Goal: Task Accomplishment & Management: Use online tool/utility

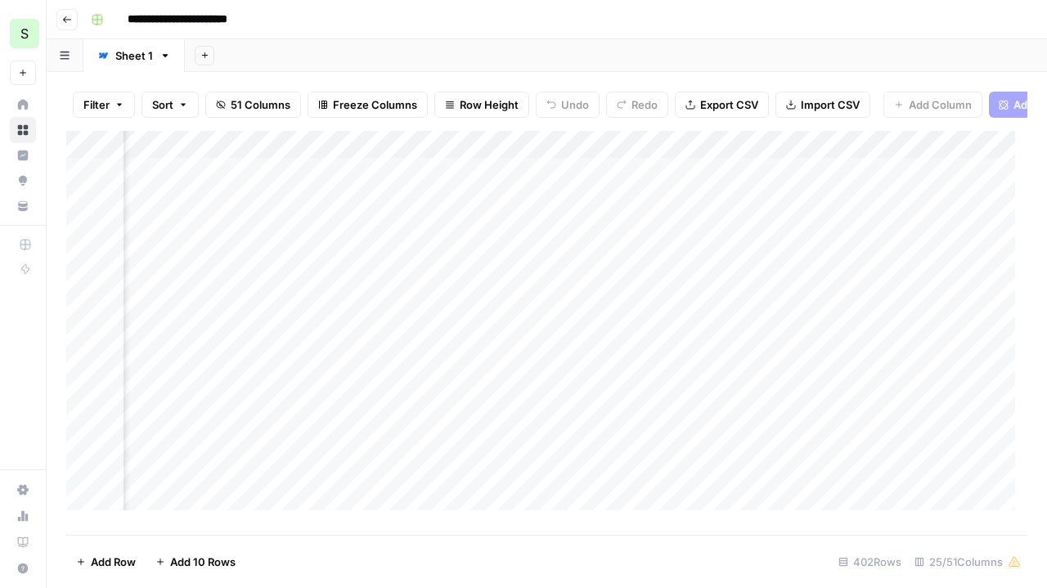
scroll to position [0, 3852]
drag, startPoint x: 702, startPoint y: 156, endPoint x: 809, endPoint y: 150, distance: 106.5
click at [809, 150] on div "Add Column" at bounding box center [546, 327] width 961 height 392
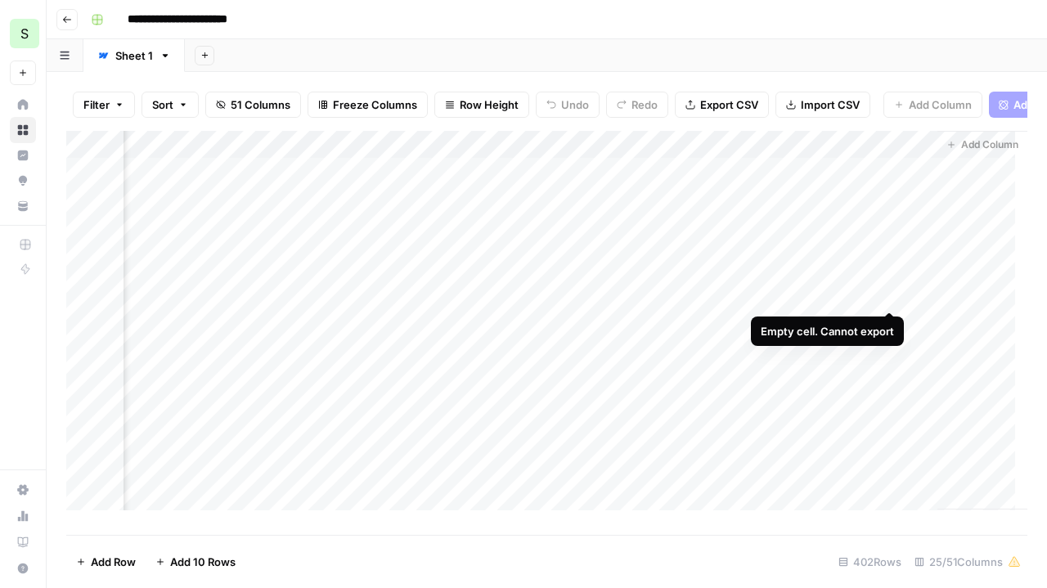
click at [892, 298] on div "Add Column" at bounding box center [546, 327] width 961 height 392
click at [896, 155] on div "Add Column" at bounding box center [546, 327] width 961 height 392
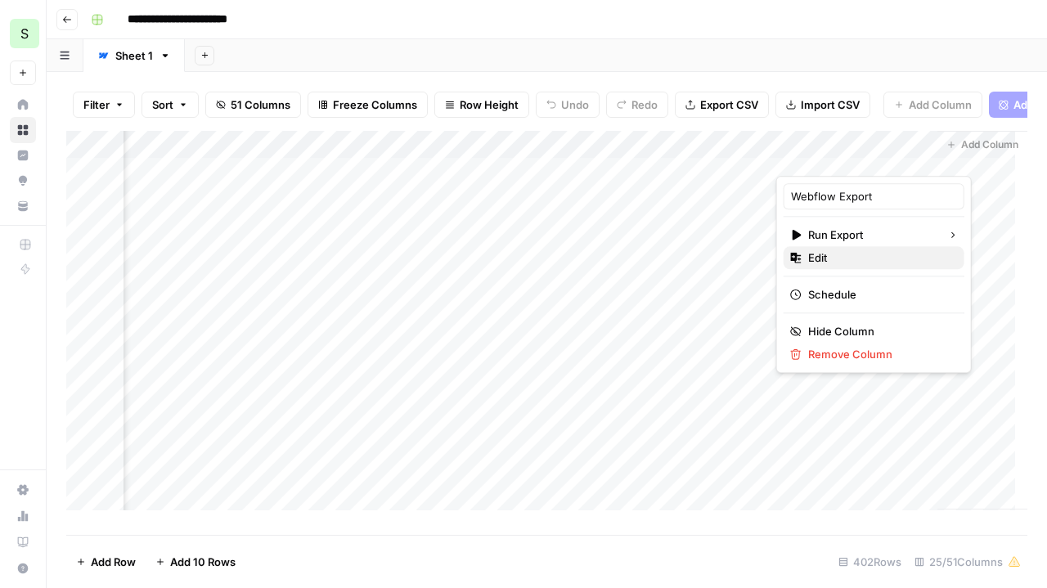
click at [827, 258] on span "Edit" at bounding box center [879, 257] width 143 height 16
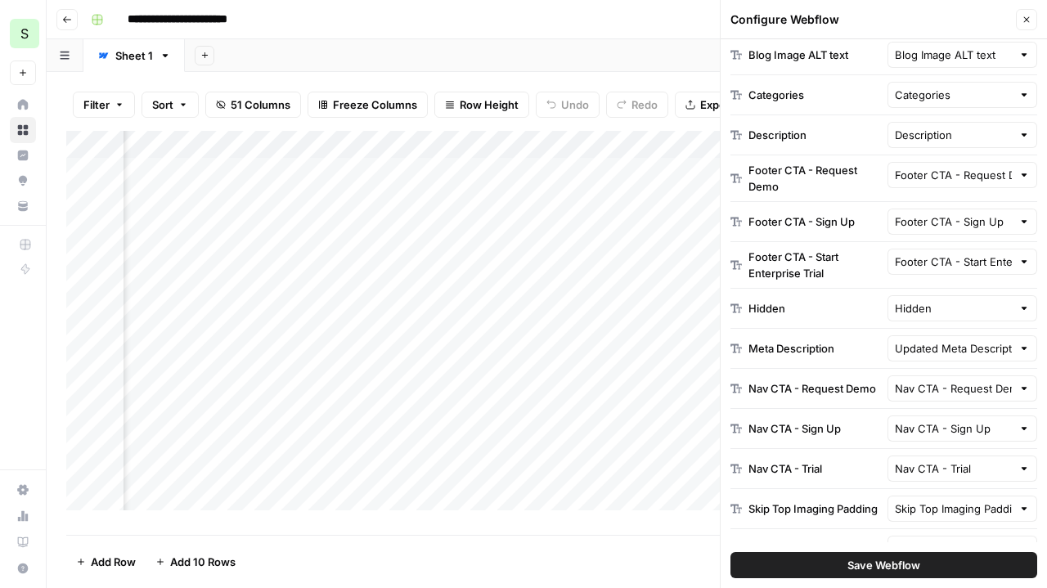
scroll to position [695, 0]
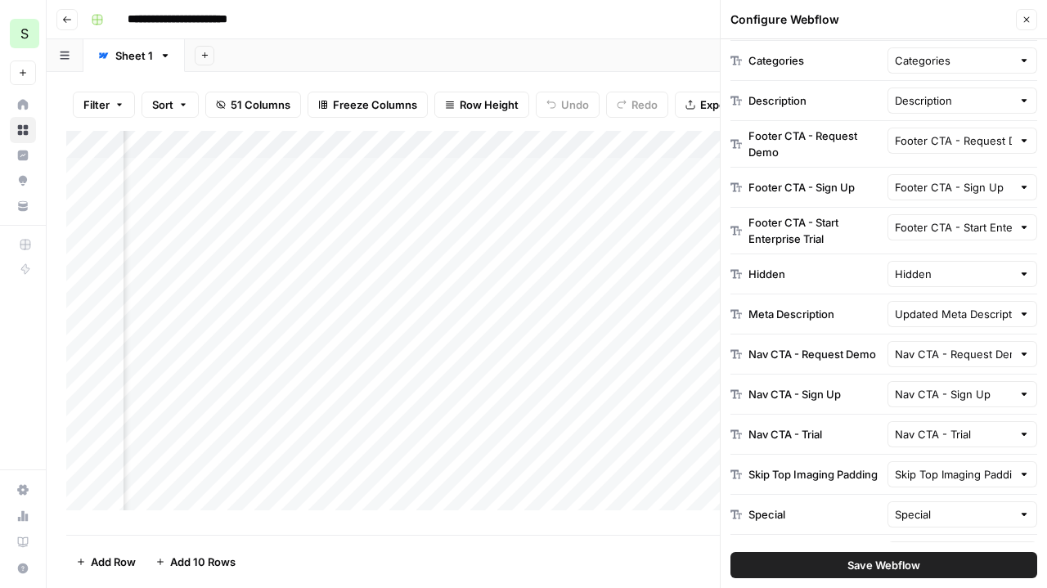
click at [855, 575] on button "Save Webflow" at bounding box center [883, 565] width 307 height 26
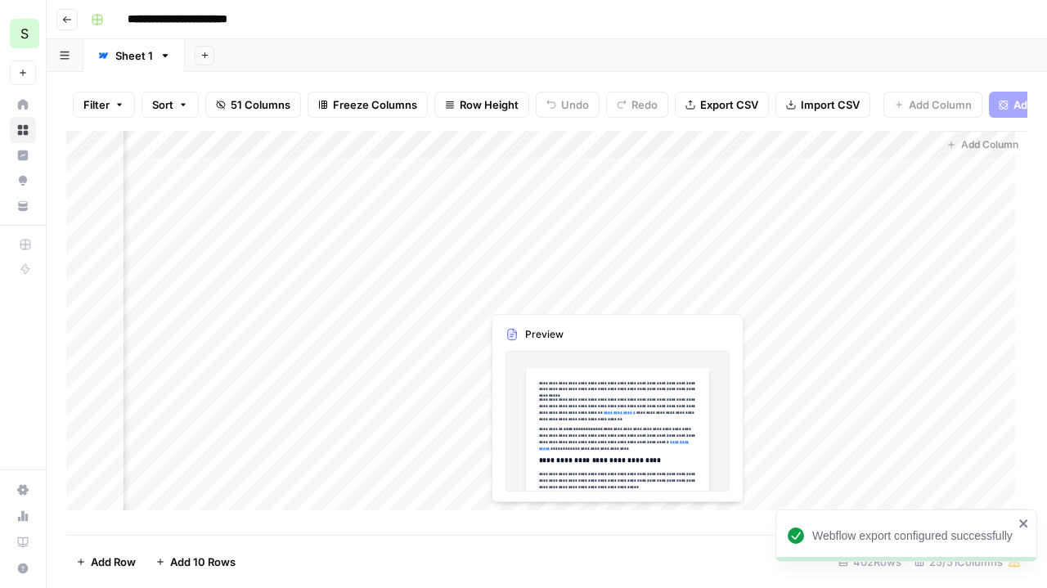
click at [548, 294] on div "Add Column" at bounding box center [546, 327] width 961 height 392
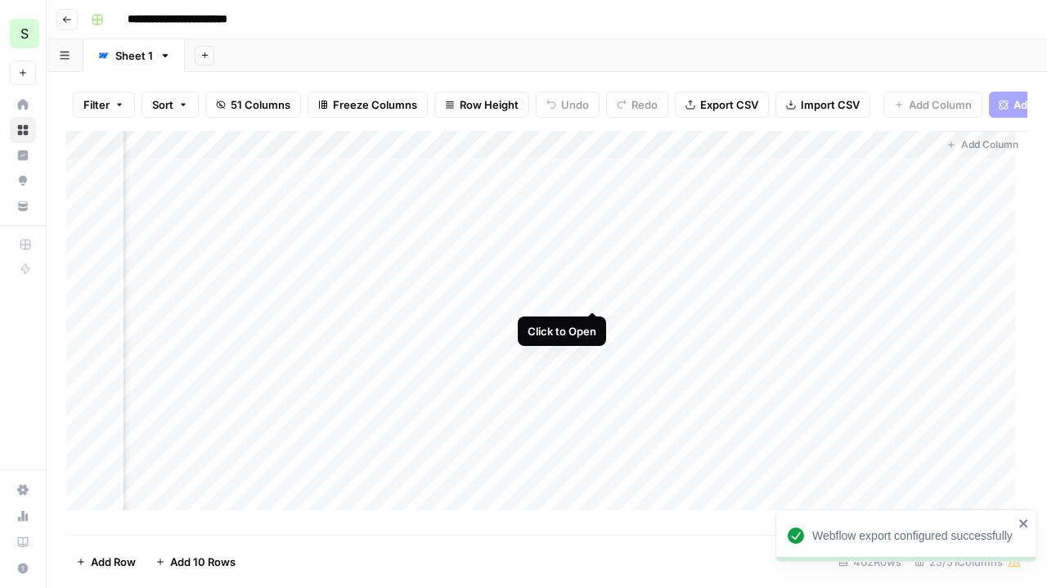
click at [591, 289] on div "Add Column" at bounding box center [546, 327] width 961 height 392
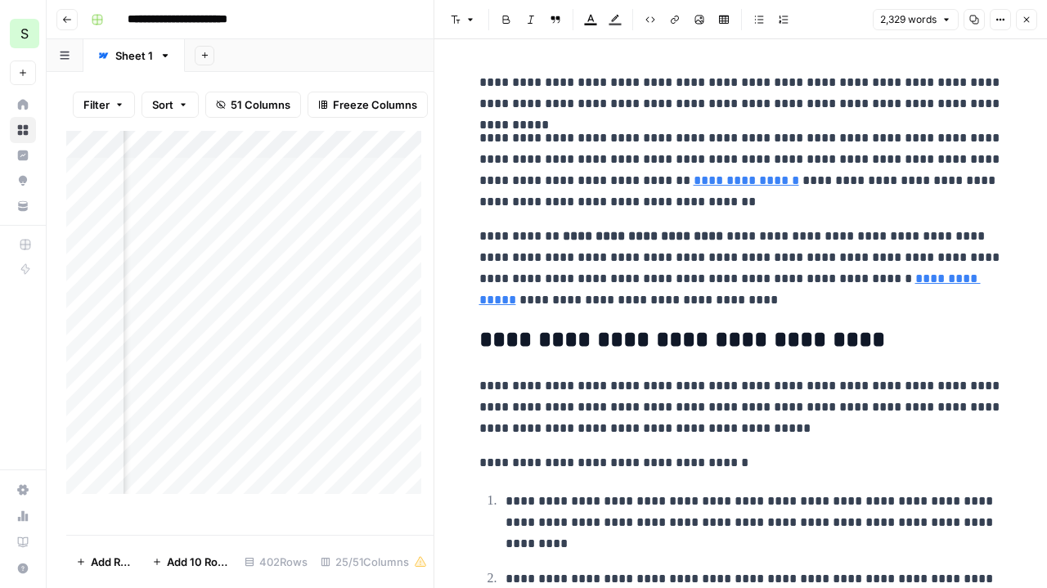
click at [654, 17] on button "Code block" at bounding box center [649, 19] width 21 height 21
click at [1027, 17] on icon "button" at bounding box center [1026, 20] width 10 height 10
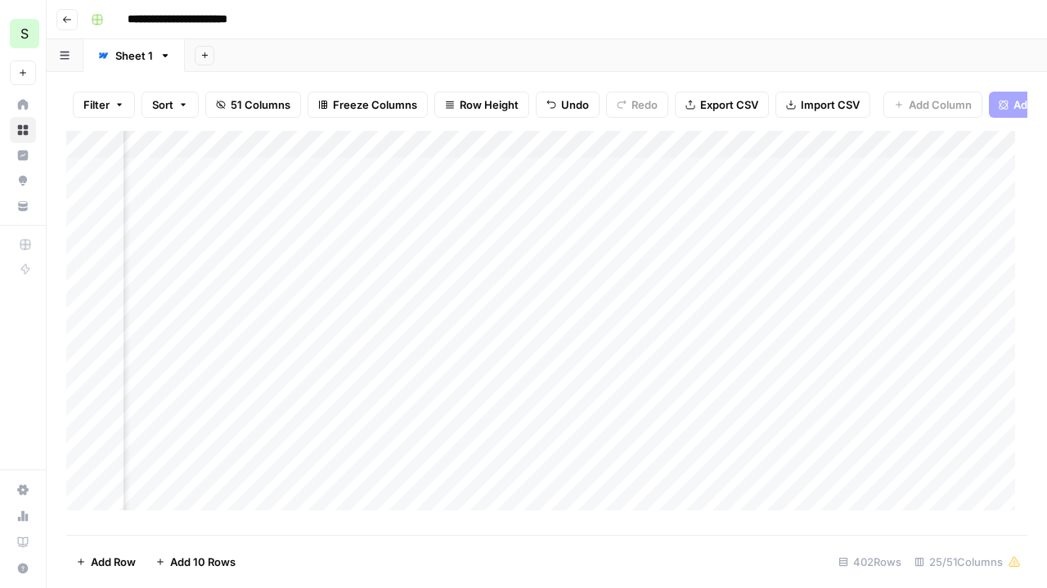
scroll to position [0, 3695]
click at [456, 288] on div "Add Column" at bounding box center [546, 327] width 961 height 392
click at [600, 294] on div "Add Column" at bounding box center [546, 327] width 961 height 392
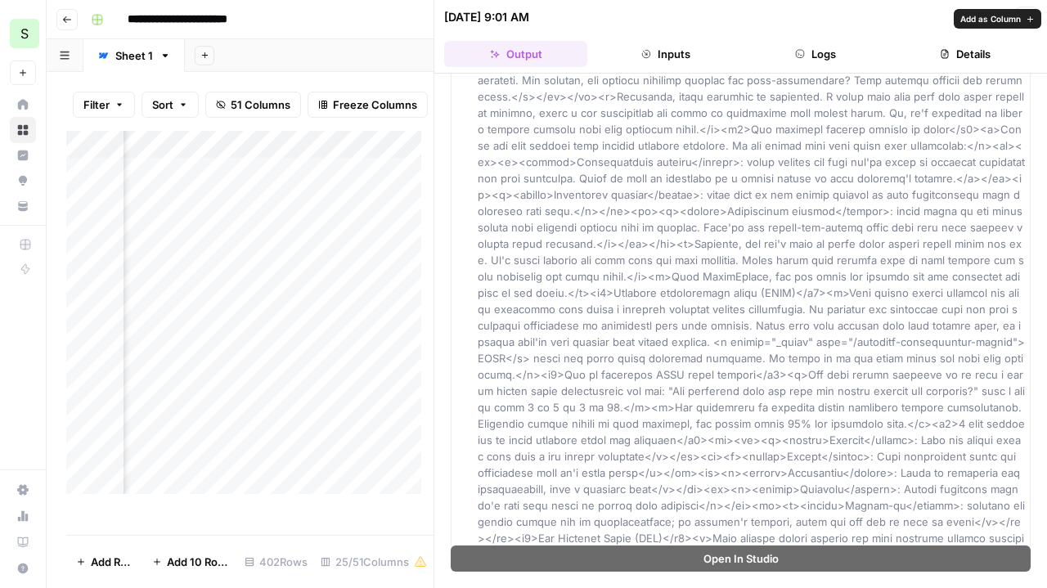
scroll to position [284, 0]
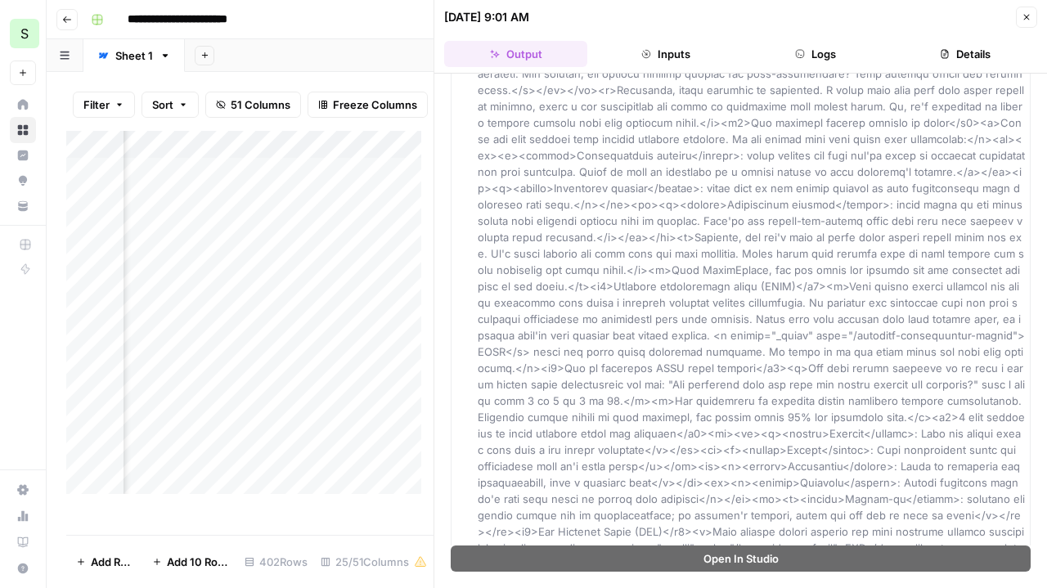
click at [1030, 17] on span "Close" at bounding box center [1030, 17] width 1 height 1
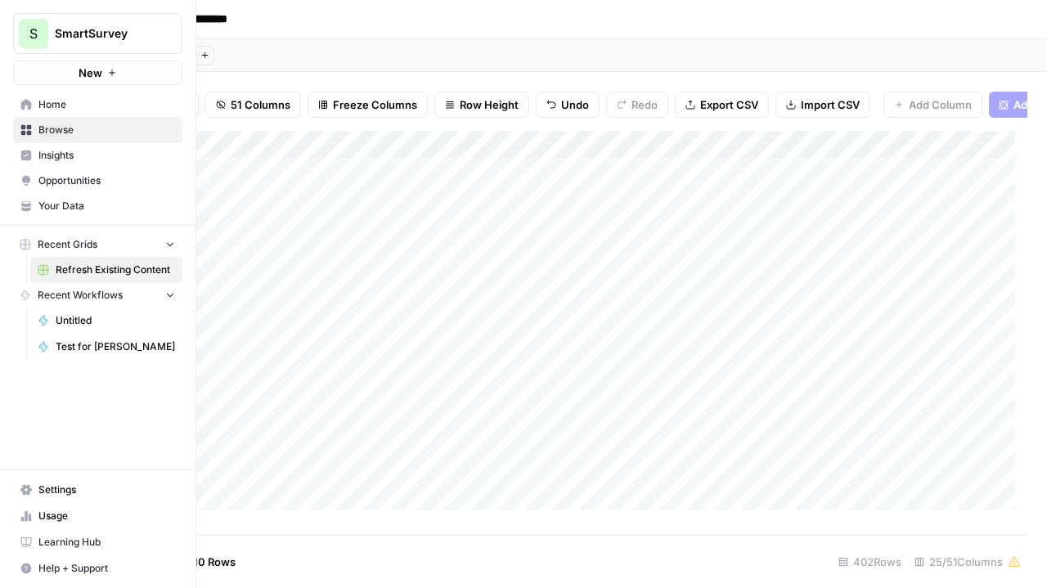
click at [26, 103] on icon at bounding box center [26, 104] width 11 height 11
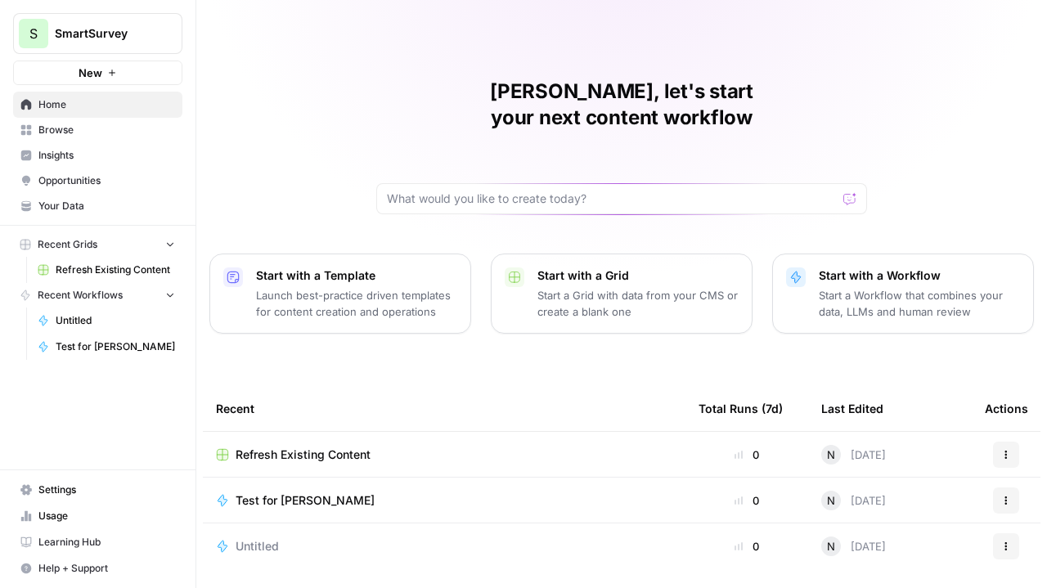
click at [577, 287] on p "Start a Grid with data from your CMS or create a blank one" at bounding box center [637, 303] width 201 height 33
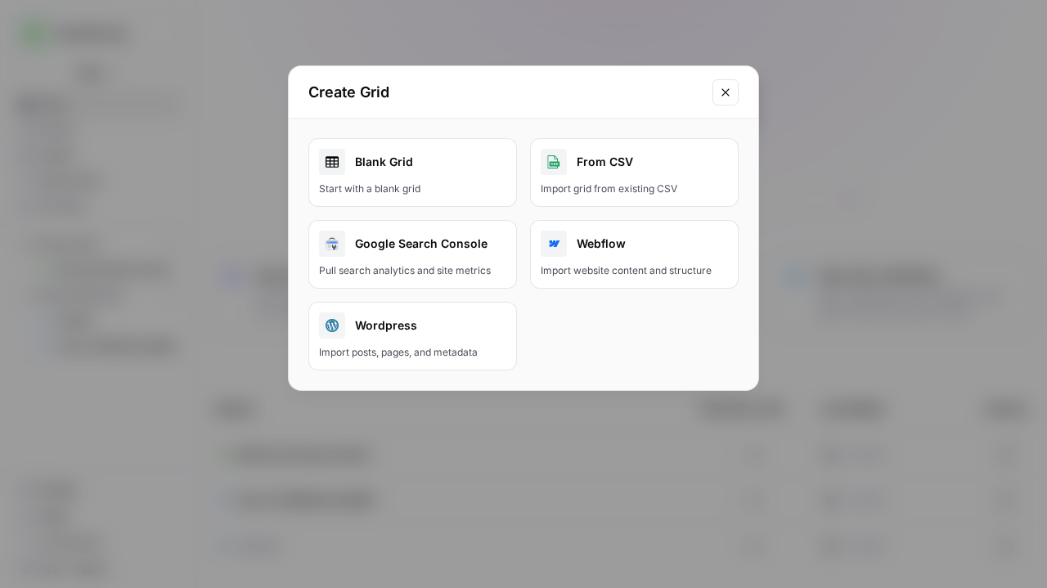
click at [725, 84] on button "Close modal" at bounding box center [725, 92] width 26 height 26
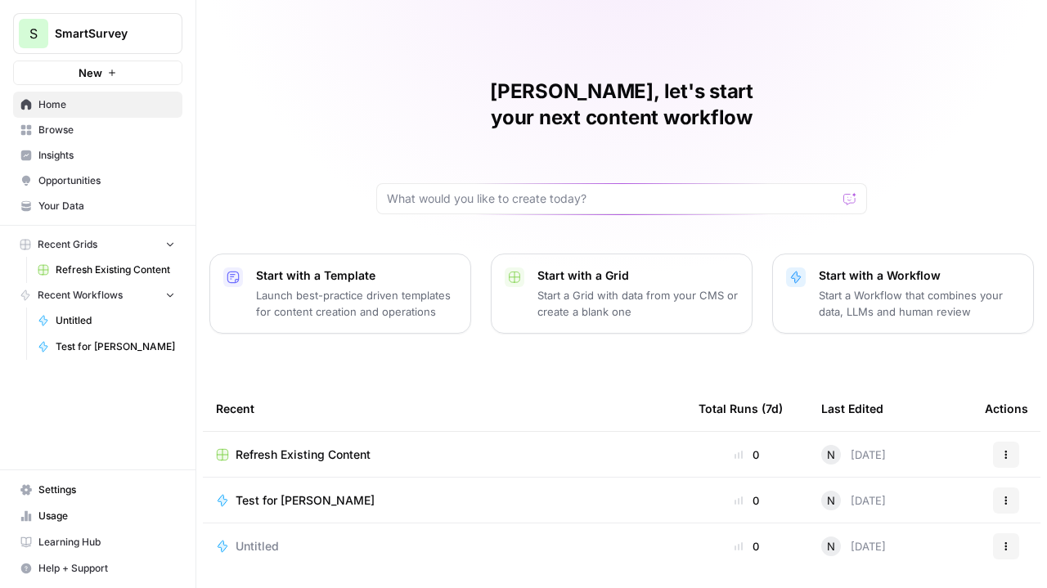
click at [338, 287] on p "Launch best-practice driven templates for content creation and operations" at bounding box center [356, 303] width 201 height 33
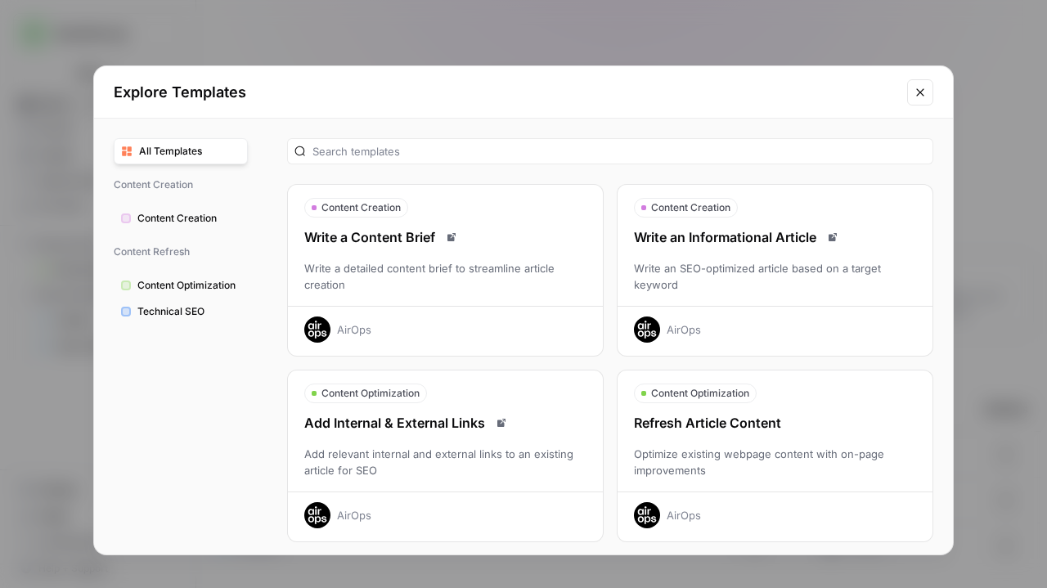
click at [386, 159] on div at bounding box center [610, 151] width 646 height 26
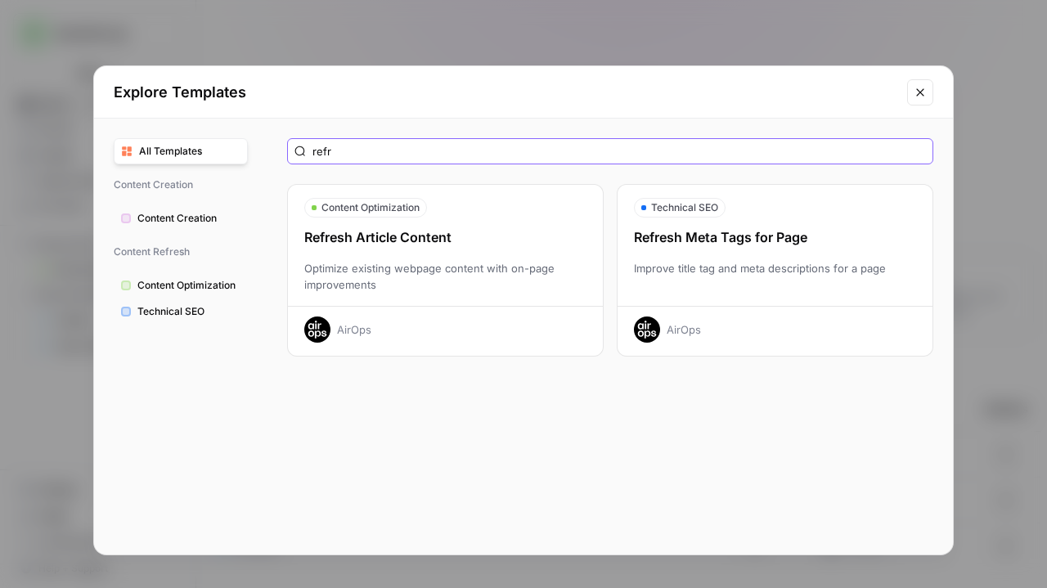
type input "refr"
click at [424, 233] on div "Refresh Article Content" at bounding box center [445, 237] width 315 height 20
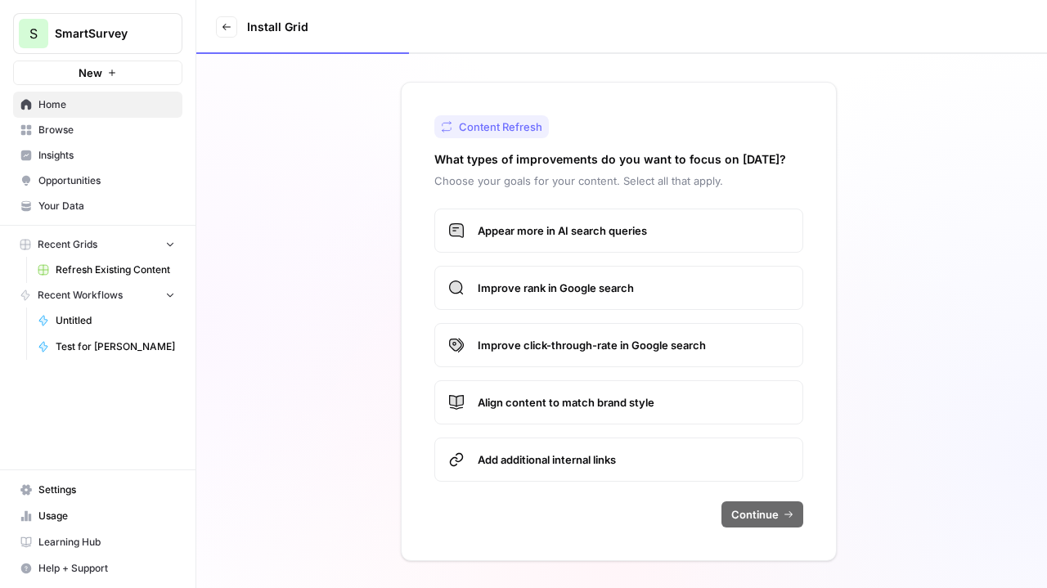
click at [513, 231] on span "Appear more in AI search queries" at bounding box center [634, 230] width 312 height 16
click at [515, 238] on span "Appear more in AI search queries" at bounding box center [634, 230] width 312 height 16
click at [532, 249] on label "Appear more in AI search queries" at bounding box center [618, 231] width 369 height 44
click at [541, 294] on span "Improve rank in Google search" at bounding box center [634, 288] width 312 height 16
click at [541, 344] on span "Improve click-through-rate in Google search" at bounding box center [634, 345] width 312 height 16
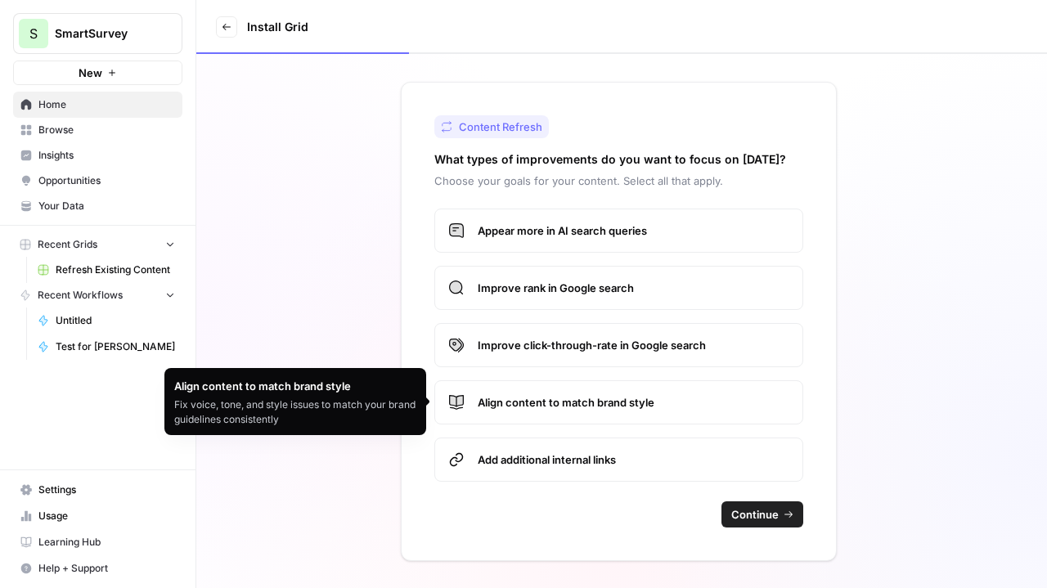
click at [532, 410] on label "Align content to match brand style" at bounding box center [618, 402] width 369 height 44
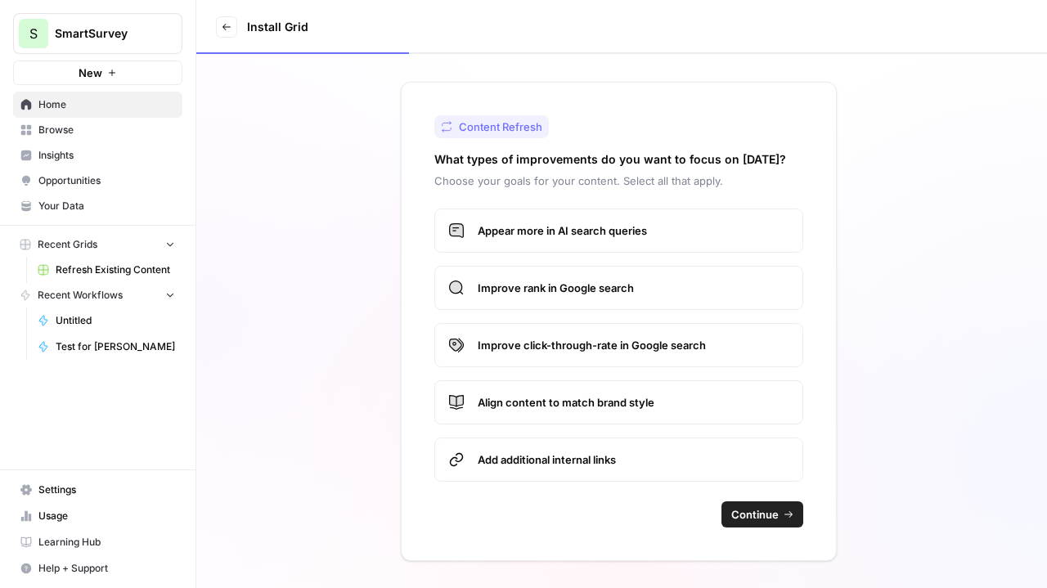
click at [745, 508] on span "Continue" at bounding box center [754, 514] width 47 height 16
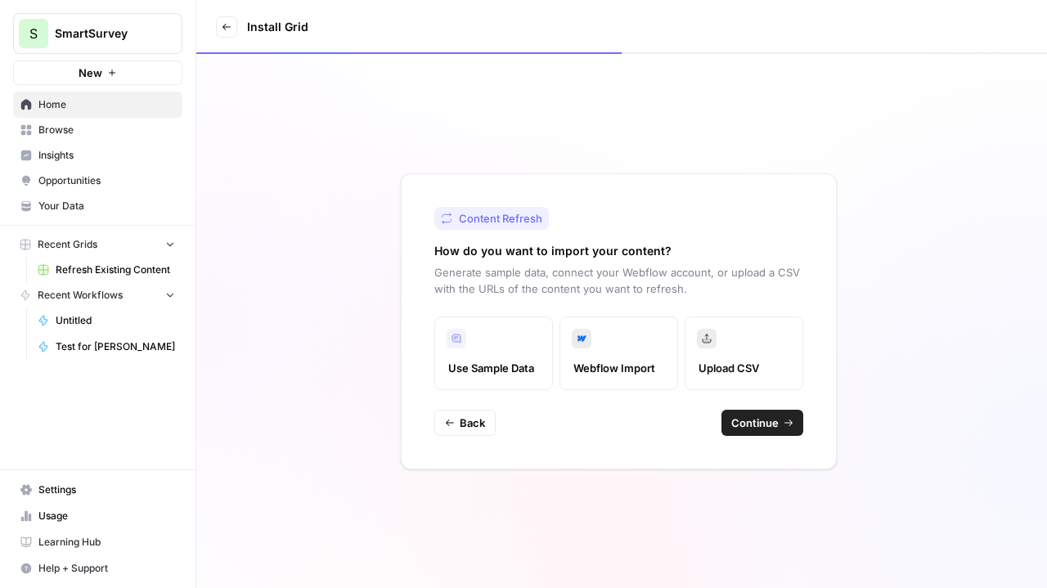
click at [624, 358] on label "Webflow Import" at bounding box center [618, 353] width 119 height 74
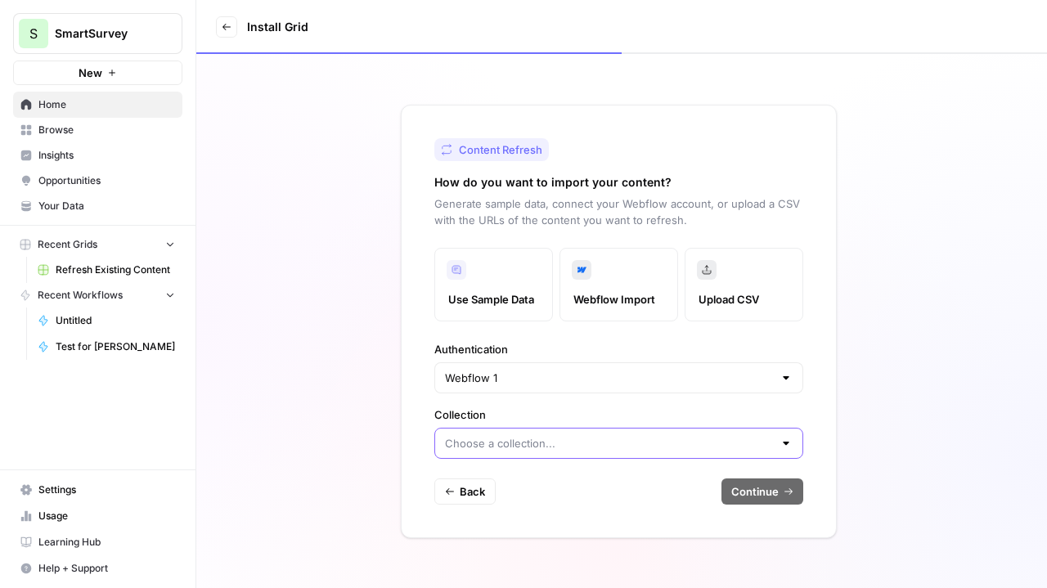
click at [725, 448] on input "Collection" at bounding box center [609, 443] width 328 height 16
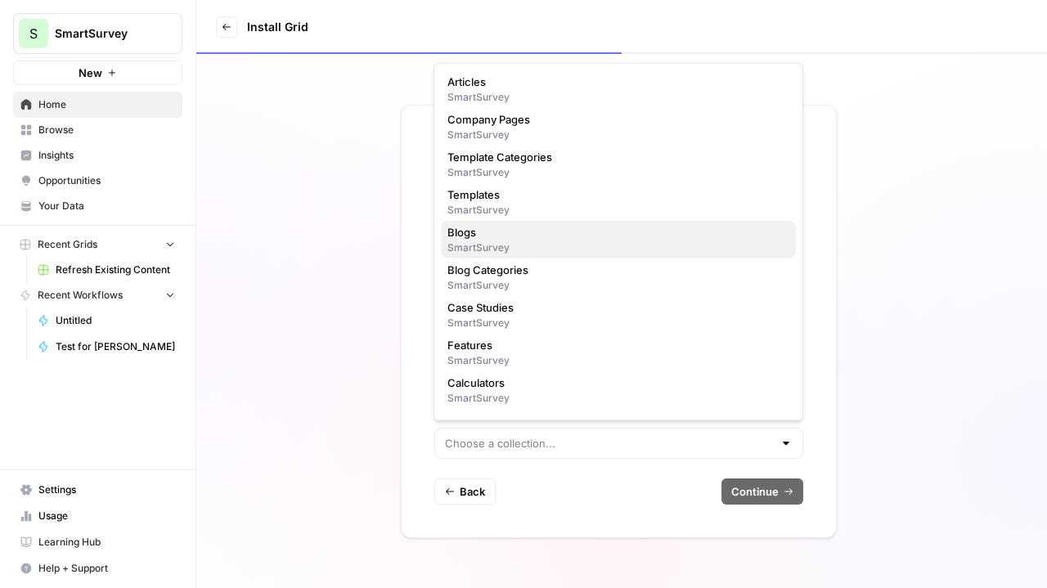
click at [611, 246] on div "SmartSurvey" at bounding box center [618, 247] width 342 height 15
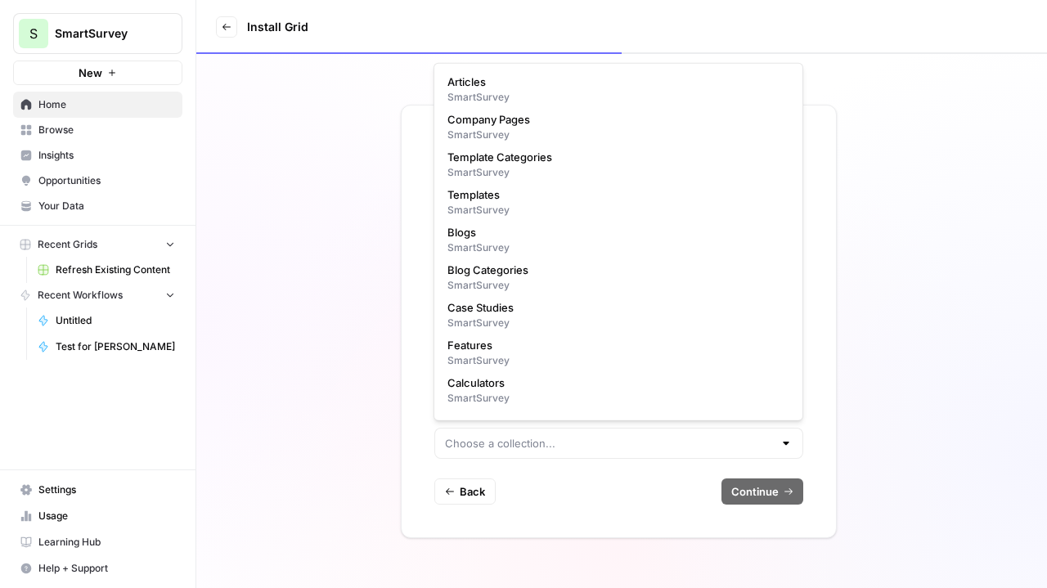
type input "Blogs"
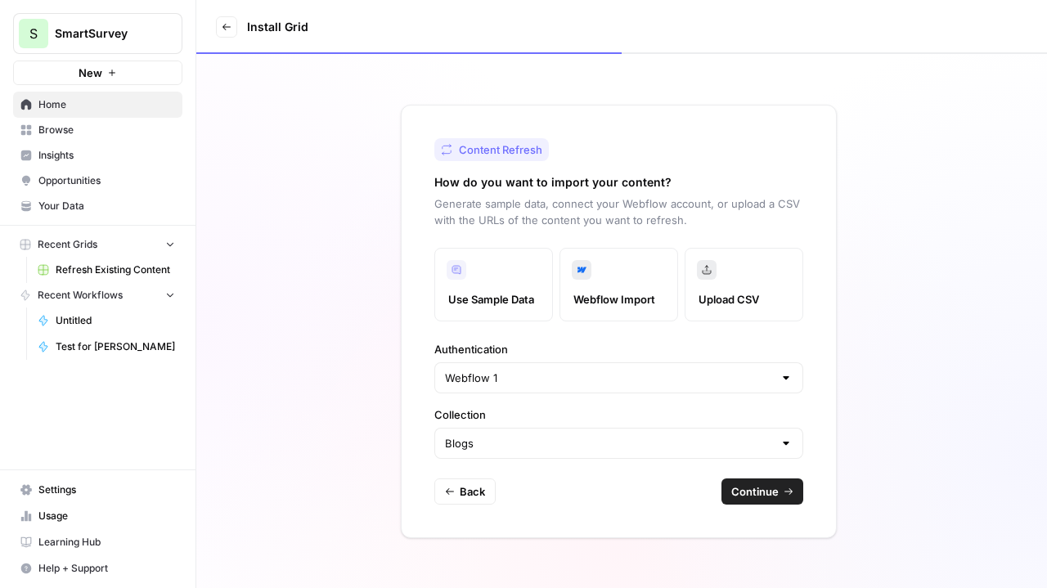
click at [780, 372] on div at bounding box center [785, 378] width 13 height 16
click at [886, 480] on div "Content Refresh How do you want to import your content? Generate sample data, c…" at bounding box center [621, 321] width 850 height 534
click at [770, 501] on button "Continue" at bounding box center [762, 491] width 82 height 26
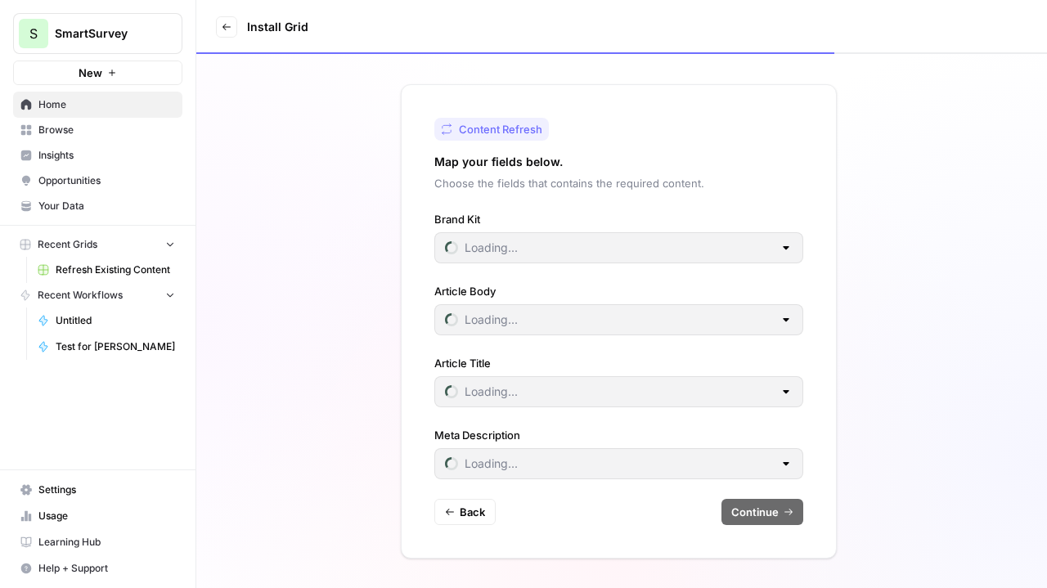
type input "SmartSurvey"
type input "Meta Description"
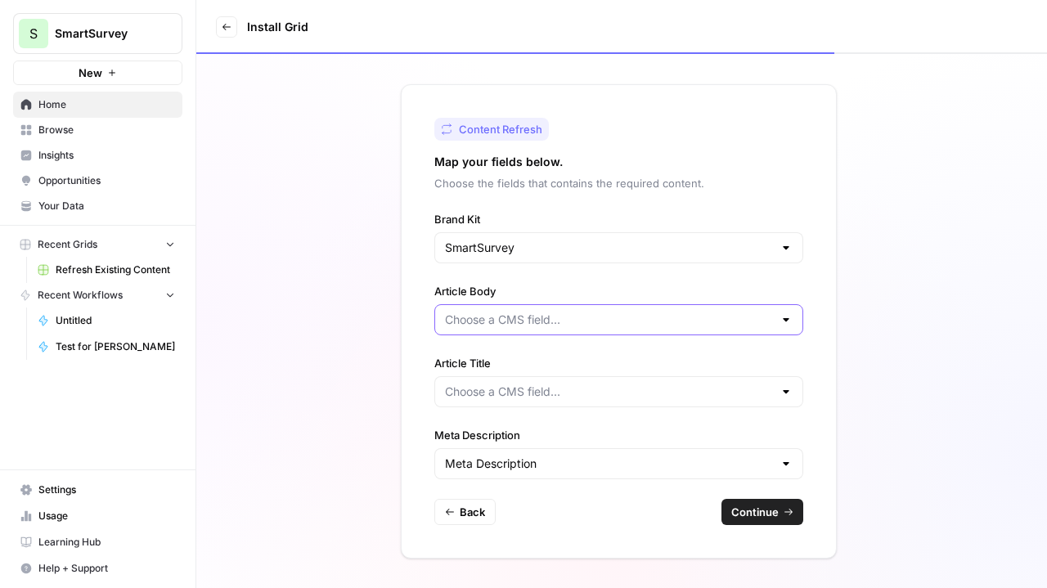
click at [603, 319] on input "Article Body" at bounding box center [609, 320] width 328 height 16
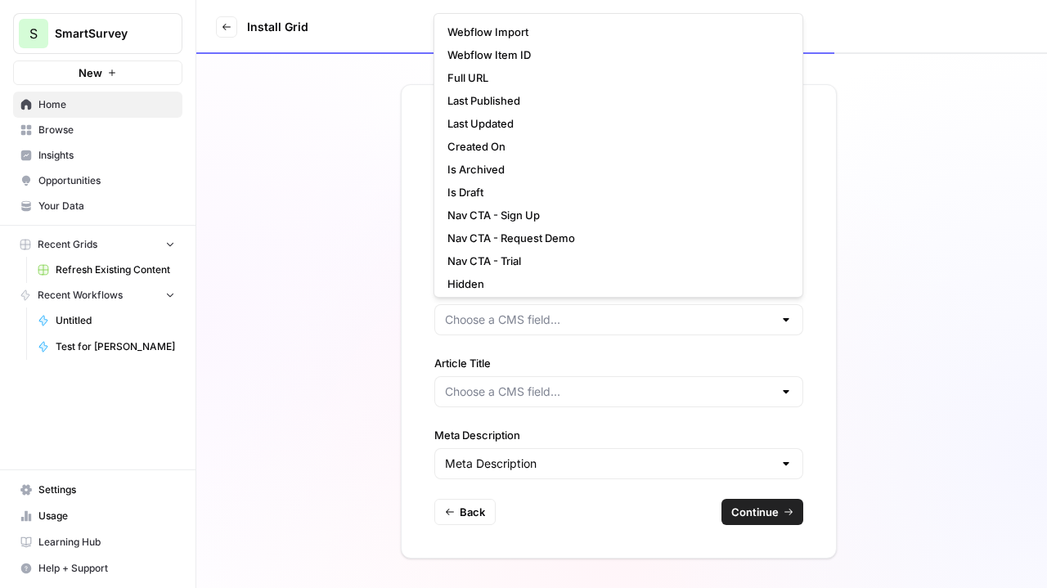
click at [877, 321] on div "Content Refresh Map your fields below. Choose the fields that contains the requ…" at bounding box center [621, 321] width 850 height 534
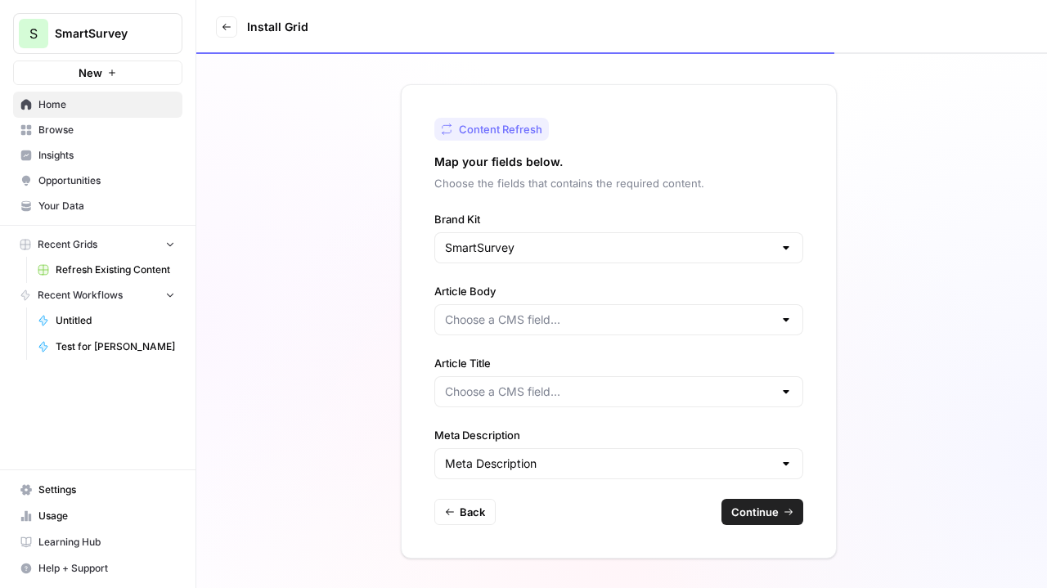
click at [787, 319] on div at bounding box center [785, 320] width 13 height 16
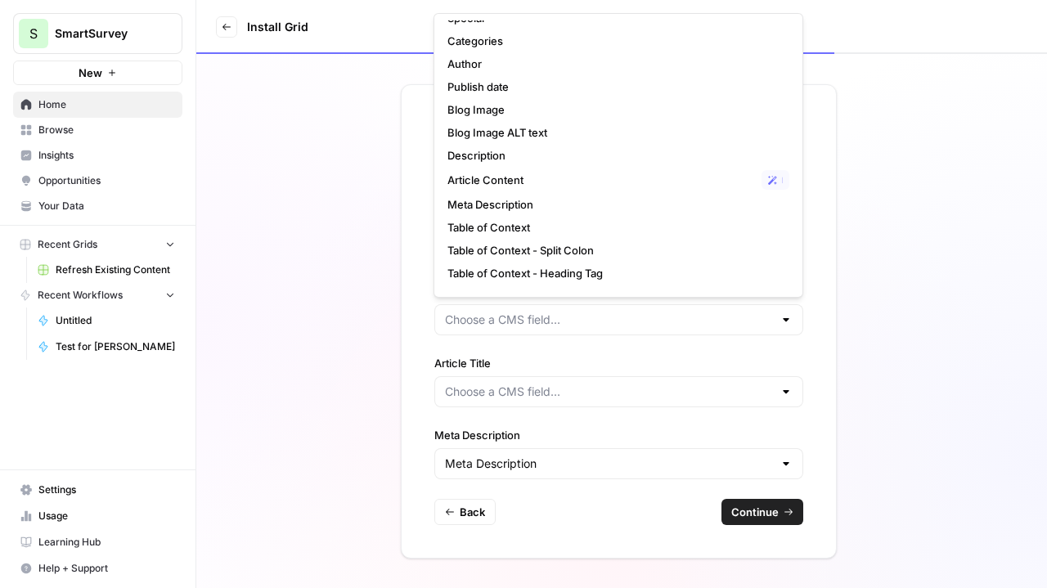
scroll to position [310, 0]
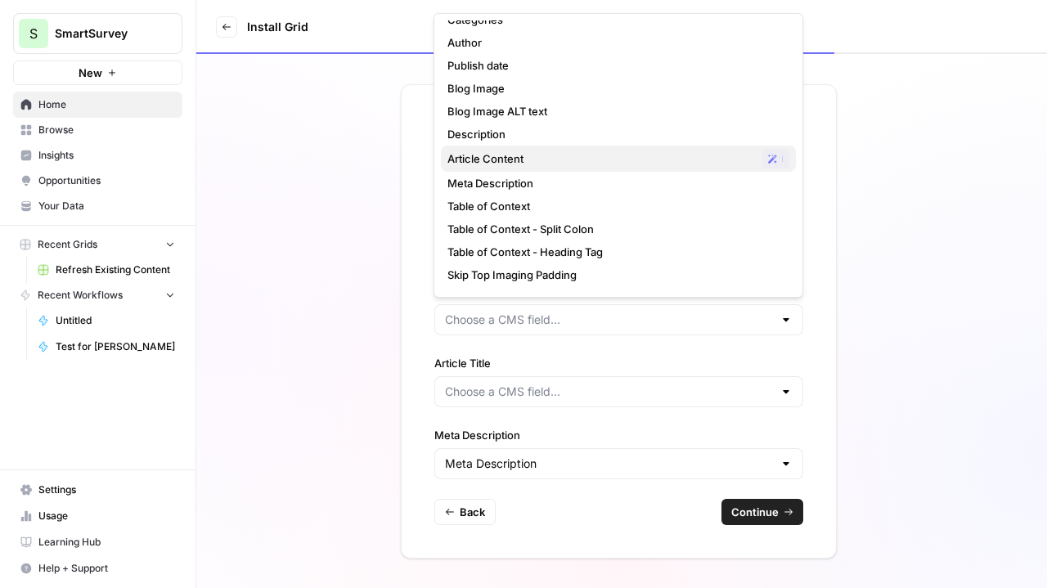
click at [669, 159] on span "Article Content" at bounding box center [600, 158] width 307 height 16
type input "Article Content"
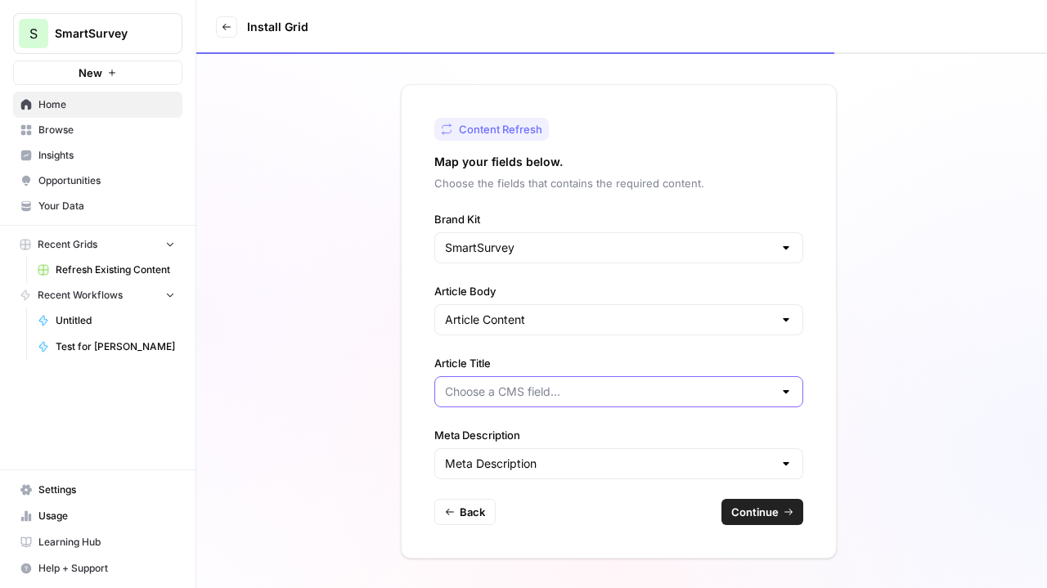
click at [613, 384] on input "Article Title" at bounding box center [609, 392] width 328 height 16
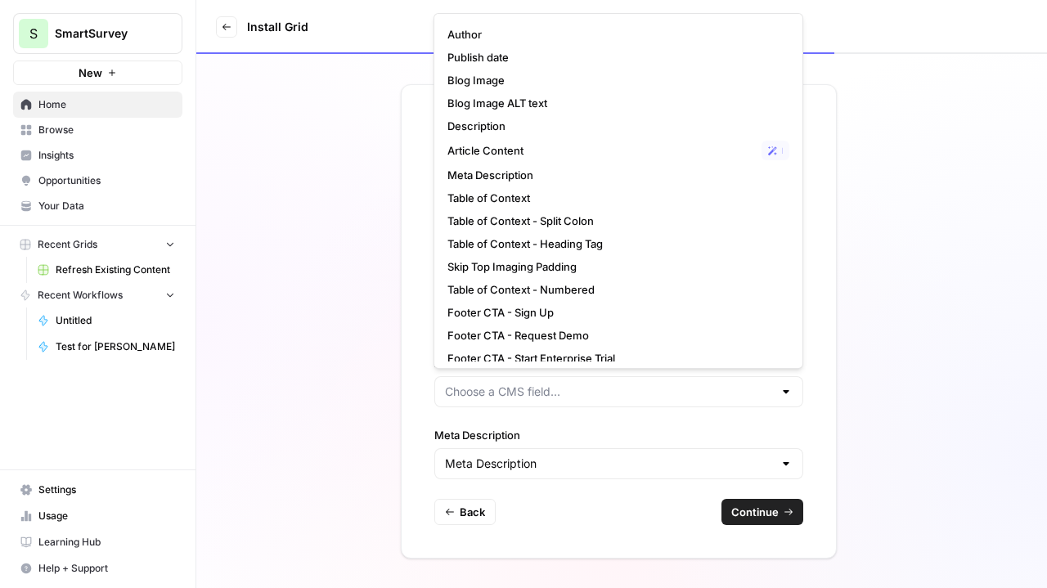
scroll to position [394, 0]
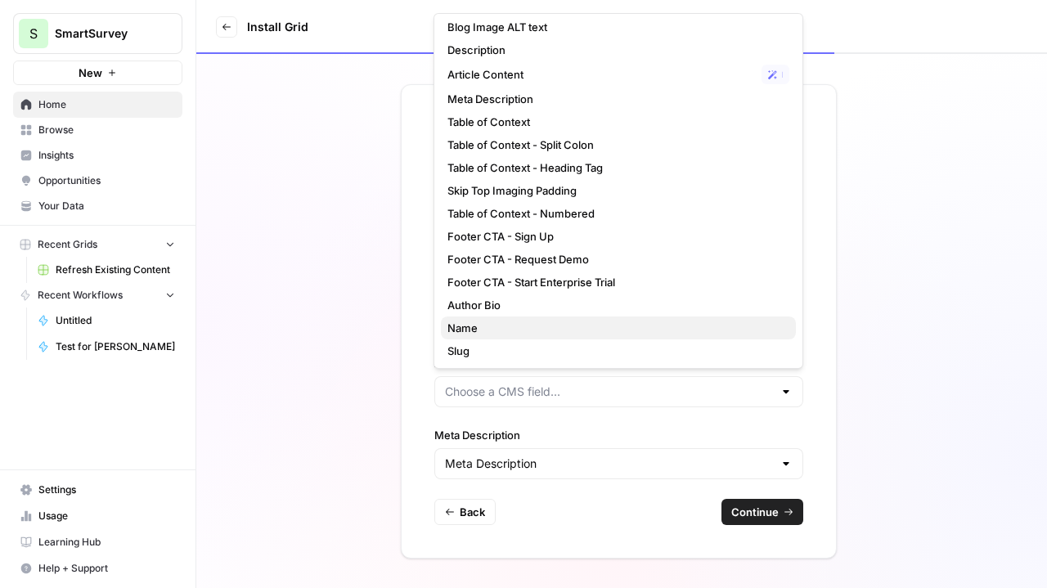
click at [569, 330] on span "Name" at bounding box center [614, 328] width 335 height 16
type input "Name"
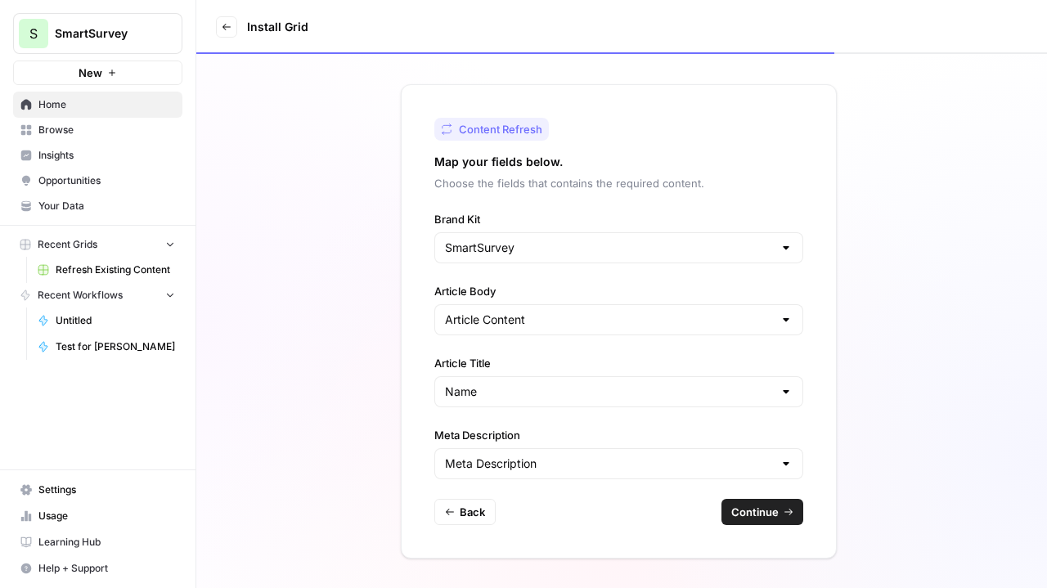
click at [770, 505] on span "Continue" at bounding box center [754, 512] width 47 height 16
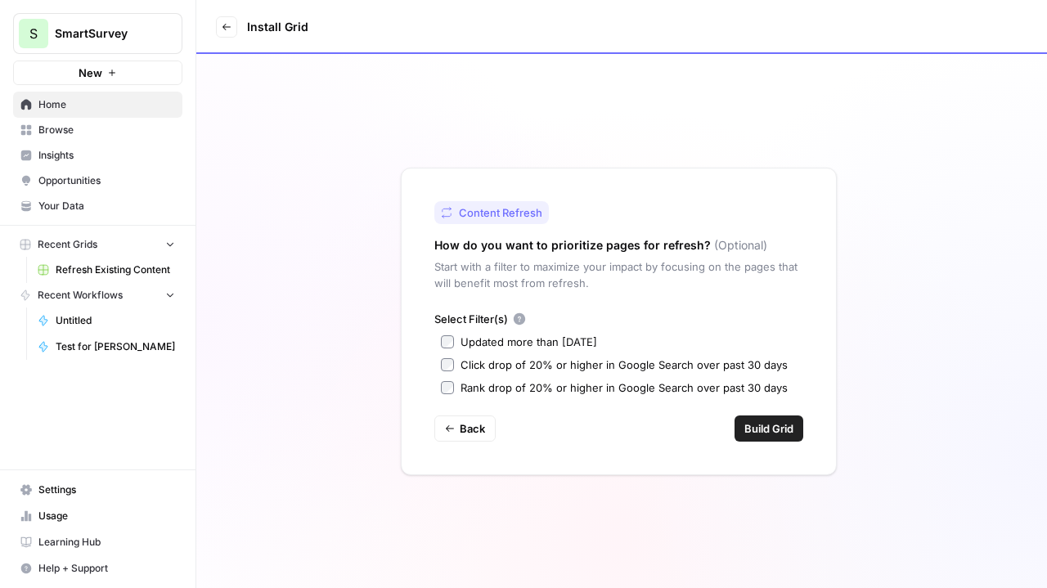
click at [566, 339] on div "Updated more than 90 days ago" at bounding box center [528, 342] width 137 height 16
click at [769, 435] on span "Build Grid" at bounding box center [768, 428] width 49 height 16
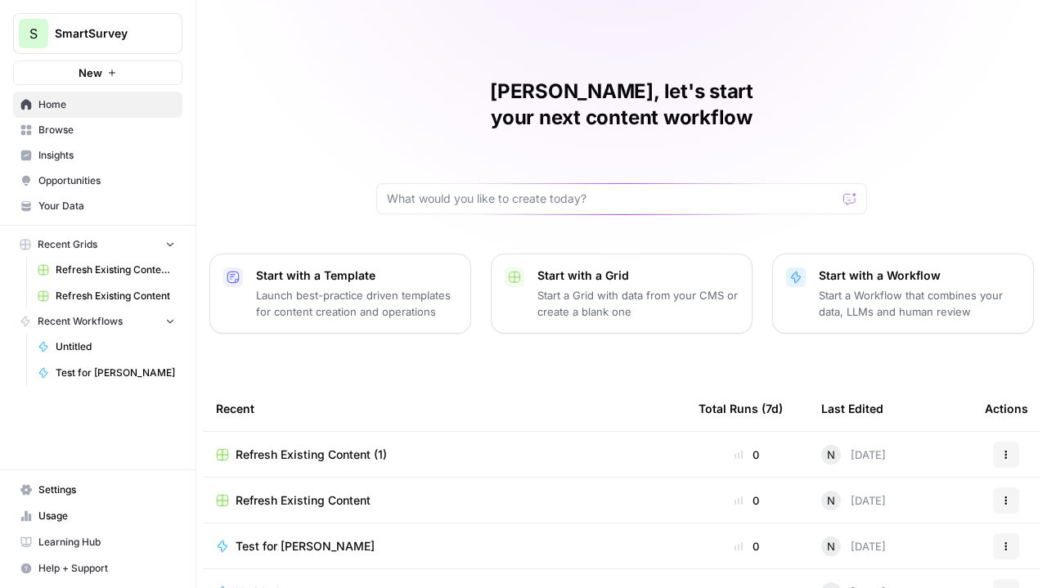
click at [310, 446] on span "Refresh Existing Content (1)" at bounding box center [311, 454] width 151 height 16
click at [296, 446] on span "Refresh Existing Content (1)" at bounding box center [311, 454] width 151 height 16
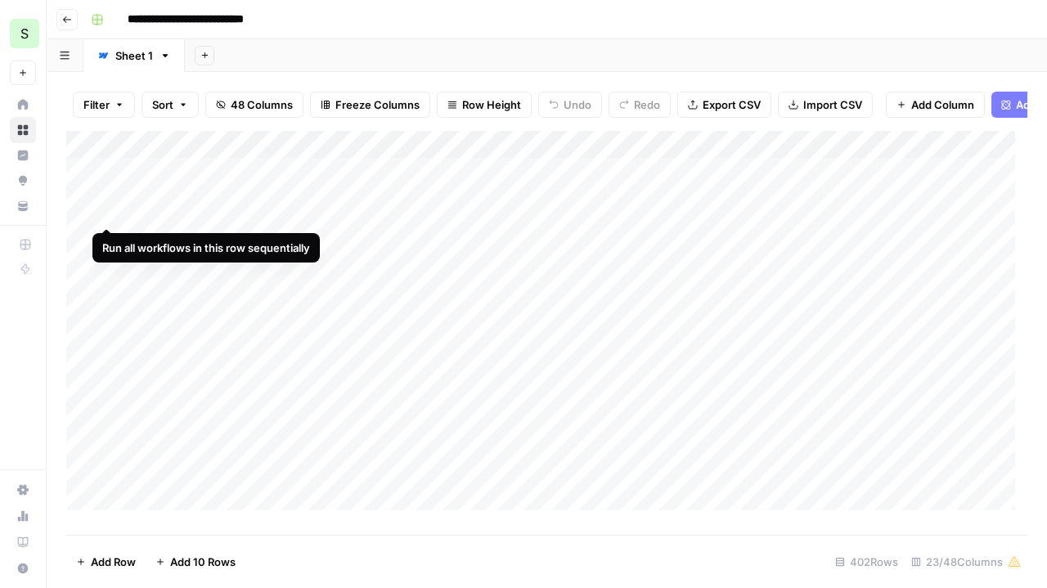
click at [111, 210] on div "Add Column" at bounding box center [546, 327] width 961 height 392
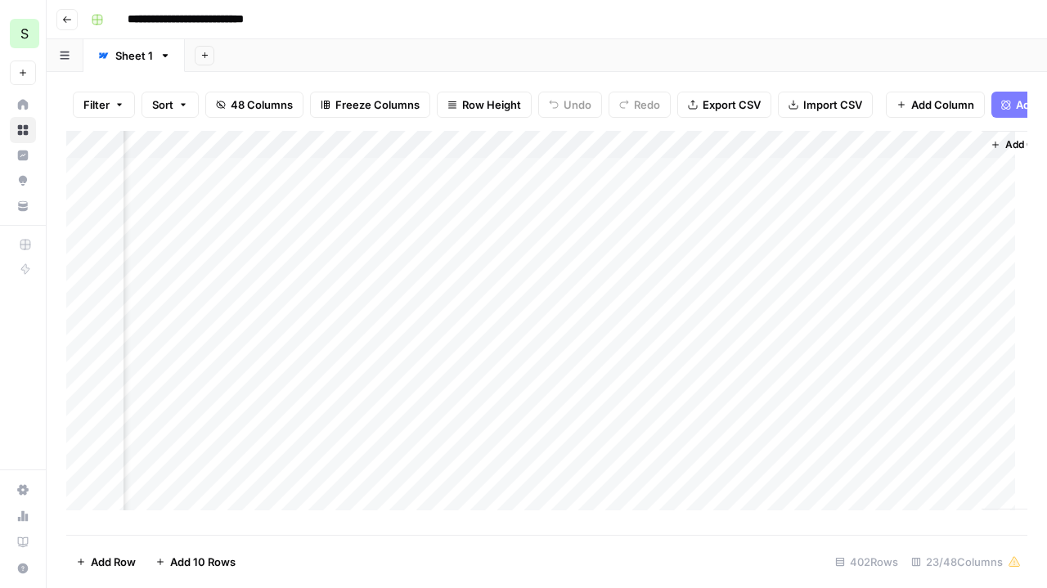
scroll to position [0, 3550]
click at [913, 210] on div "Add Column" at bounding box center [546, 327] width 961 height 392
click at [888, 217] on div "Add Column" at bounding box center [546, 327] width 961 height 392
click at [913, 209] on div "Add Column" at bounding box center [546, 327] width 961 height 392
click at [852, 212] on div "Add Column" at bounding box center [546, 327] width 961 height 392
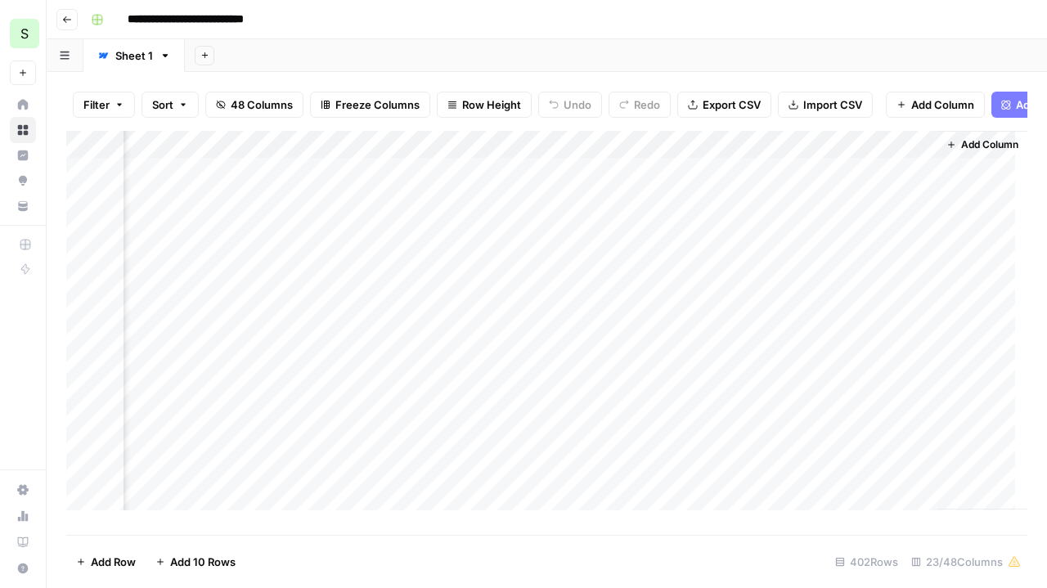
click at [829, 212] on div "Add Column" at bounding box center [546, 327] width 961 height 392
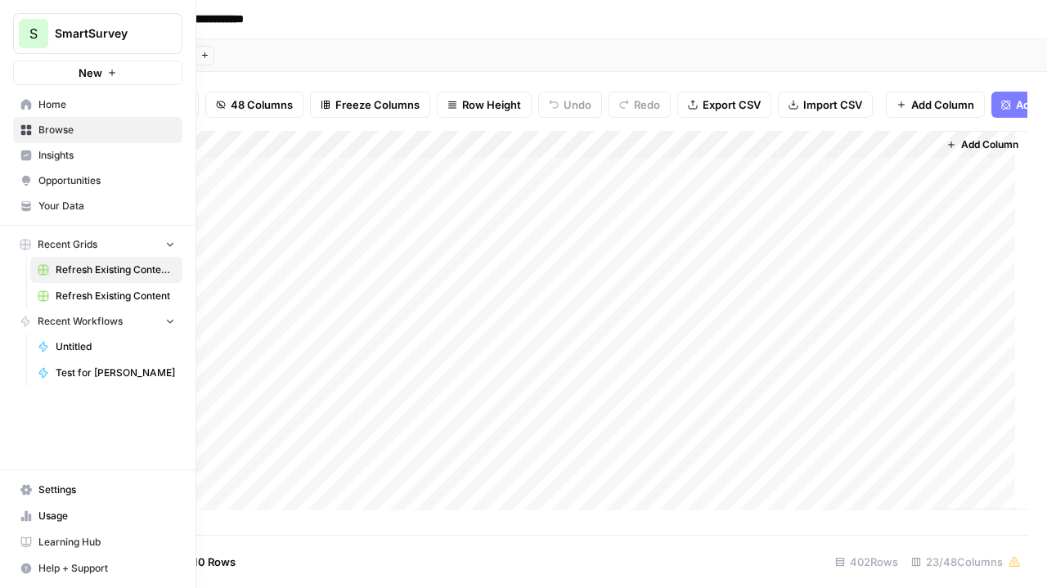
click at [79, 568] on span "Help + Support" at bounding box center [106, 568] width 137 height 15
click at [250, 555] on span "Chat & Support" at bounding box center [273, 562] width 110 height 15
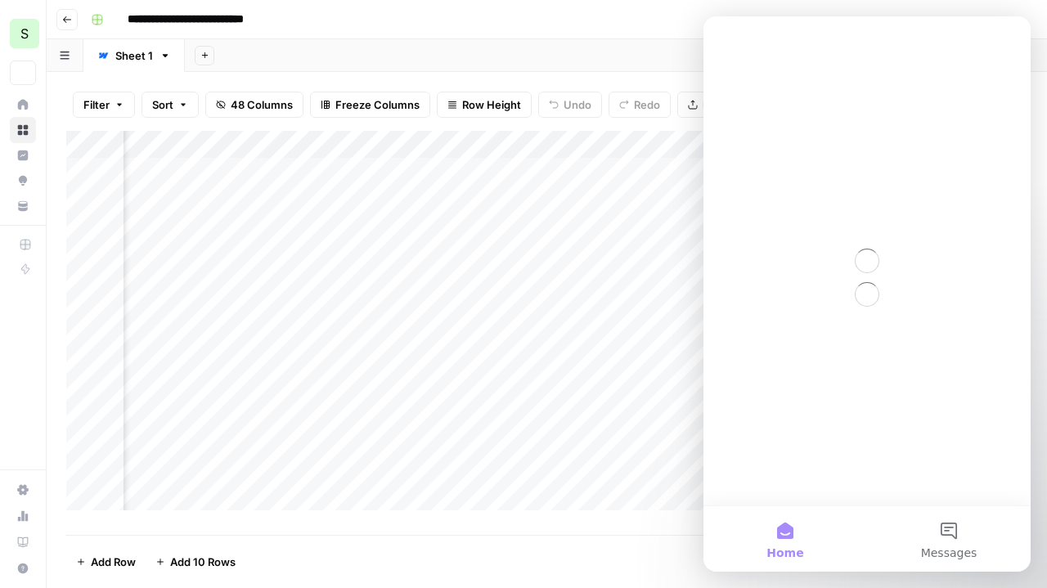
scroll to position [0, 0]
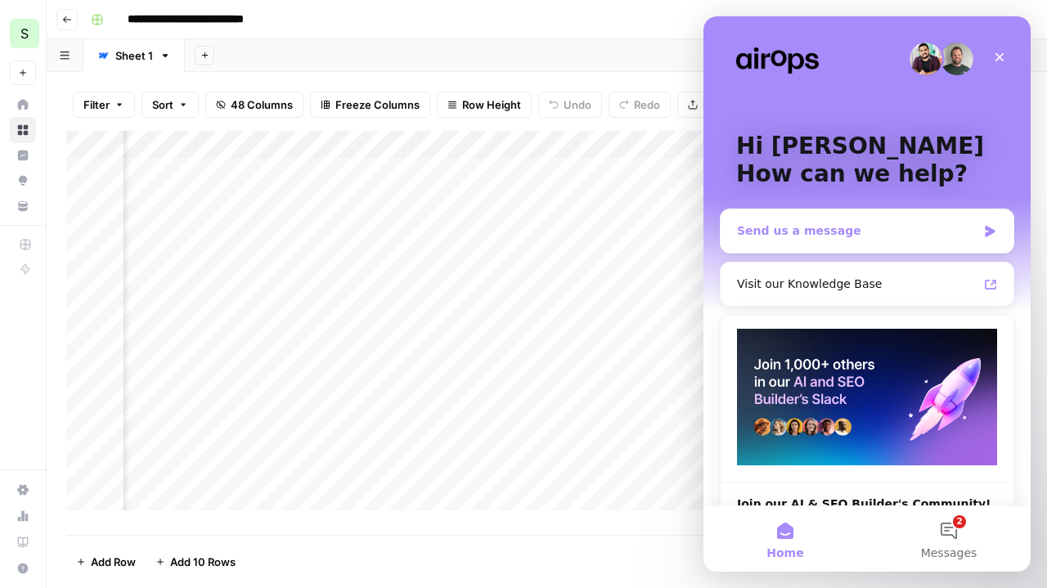
click at [832, 241] on div "Send us a message" at bounding box center [866, 230] width 293 height 43
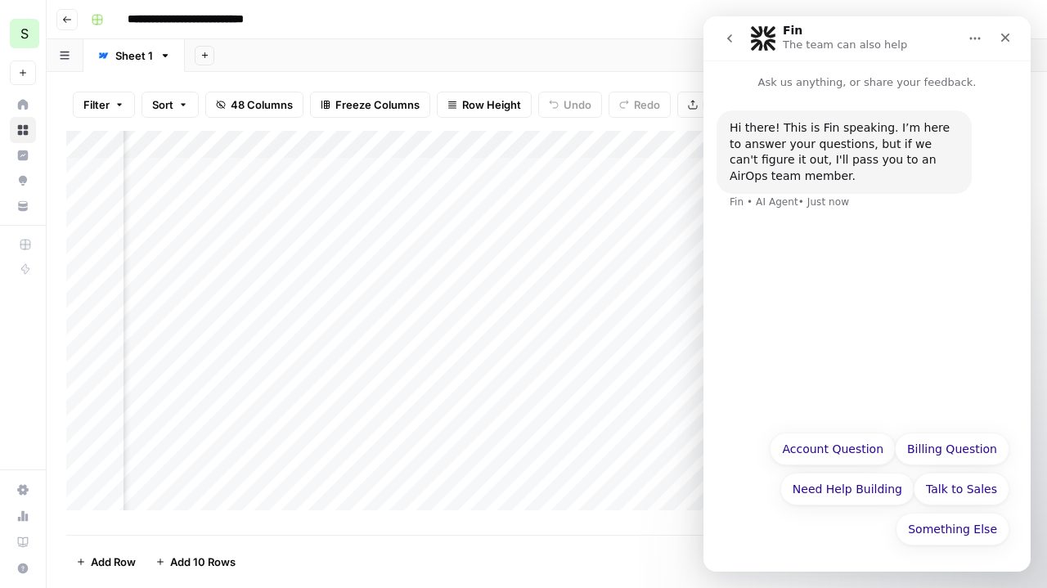
click at [868, 213] on div "Hi there! This is Fin speaking. I’m here to answer your questions, but if we ca…" at bounding box center [866, 169] width 301 height 119
click at [834, 491] on button "Need Help Building" at bounding box center [847, 489] width 134 height 33
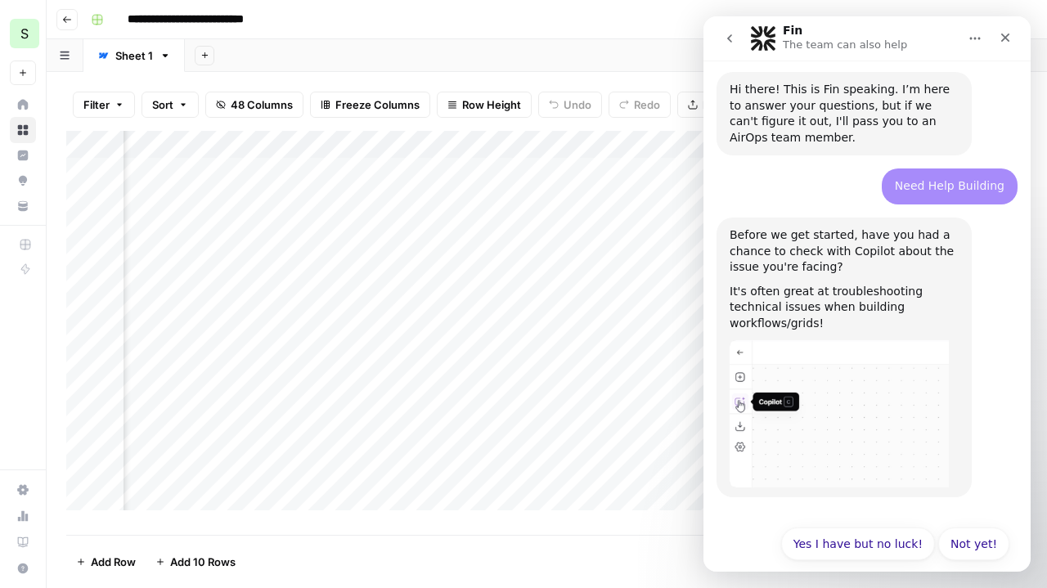
scroll to position [39, 0]
click at [67, 56] on icon "button" at bounding box center [65, 55] width 10 height 9
click at [1004, 45] on div "Close" at bounding box center [1004, 37] width 29 height 29
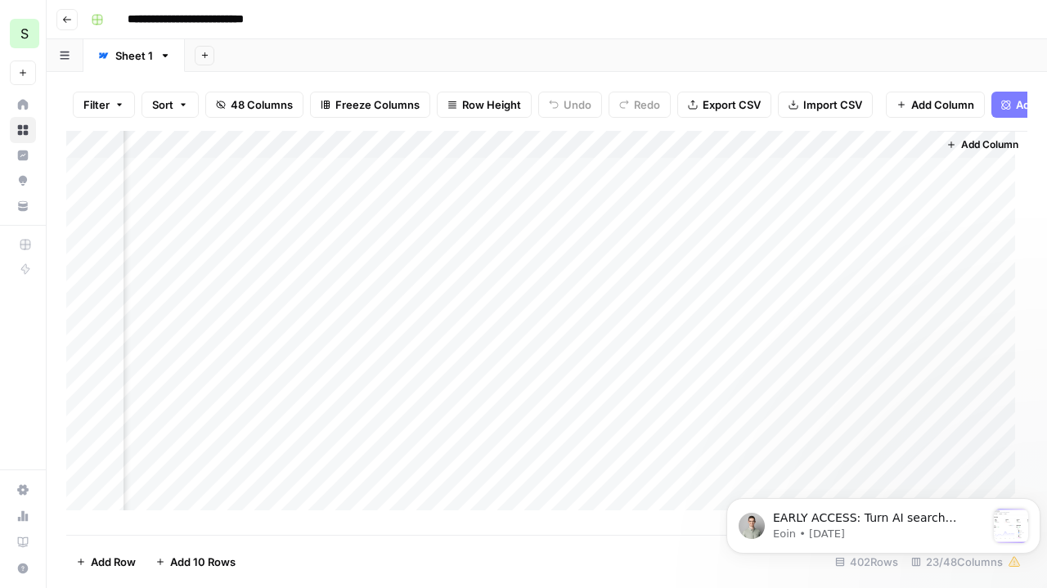
scroll to position [0, 0]
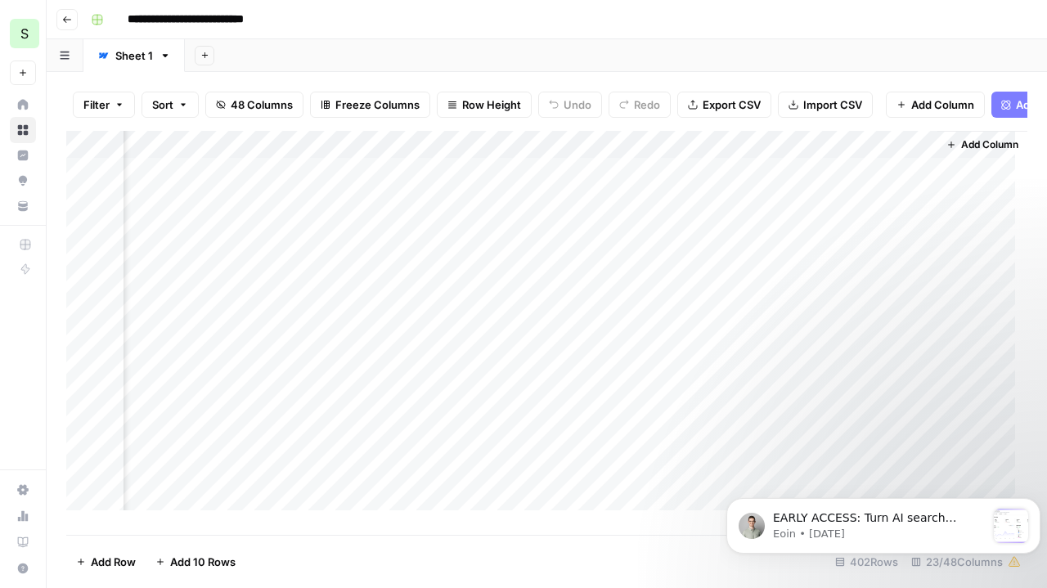
click at [154, 68] on link "Sheet 1" at bounding box center [133, 55] width 101 height 33
click at [169, 57] on button "button" at bounding box center [164, 55] width 11 height 11
click at [68, 60] on icon "button" at bounding box center [65, 55] width 10 height 9
click at [931, 530] on p "Eoin • 10w ago" at bounding box center [879, 534] width 213 height 15
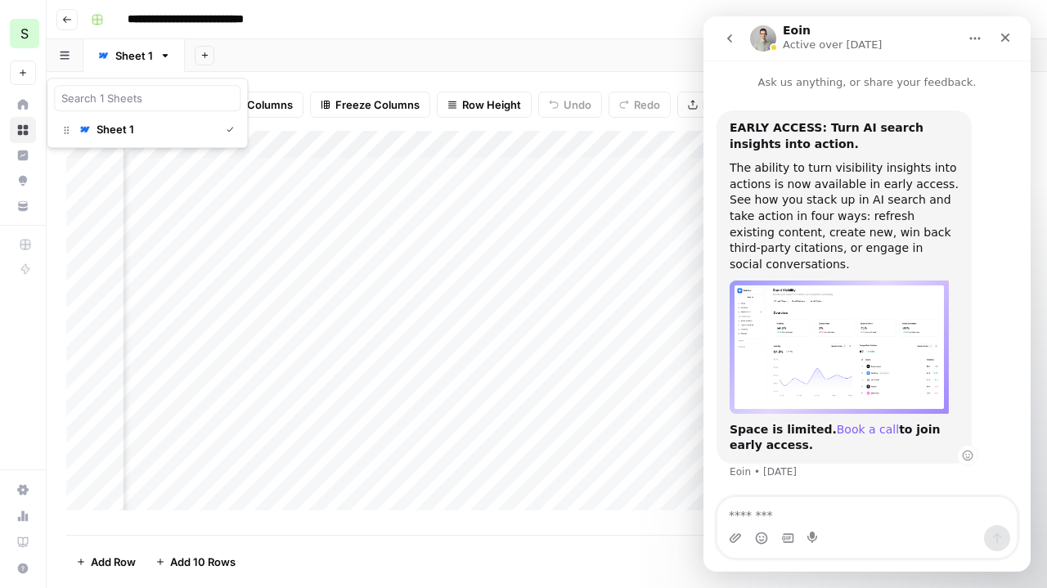
click at [843, 423] on link "Book a call" at bounding box center [868, 429] width 62 height 13
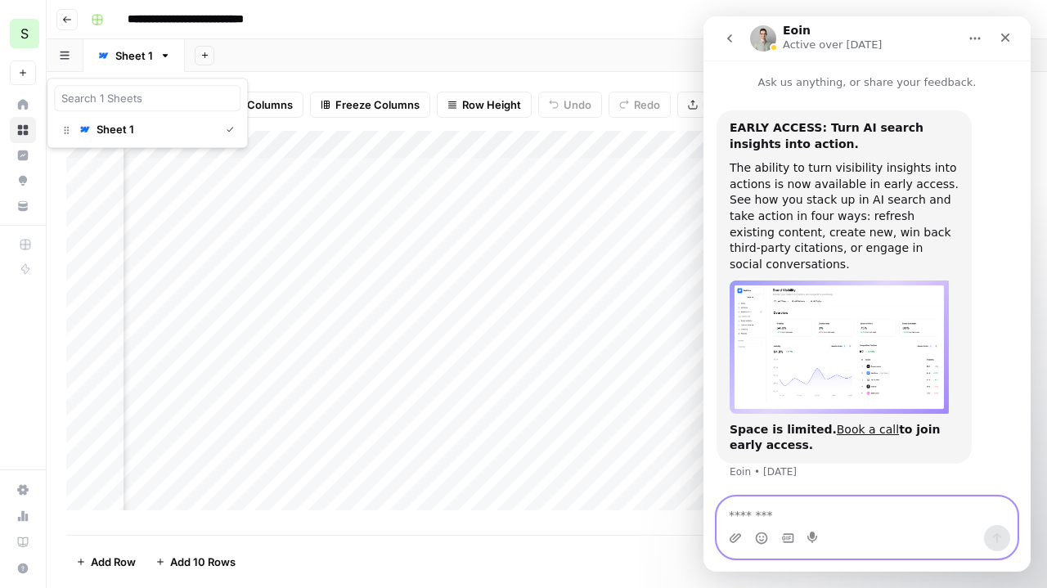
click at [815, 508] on textarea "Message…" at bounding box center [866, 511] width 299 height 28
click at [734, 50] on button "go back" at bounding box center [729, 38] width 31 height 31
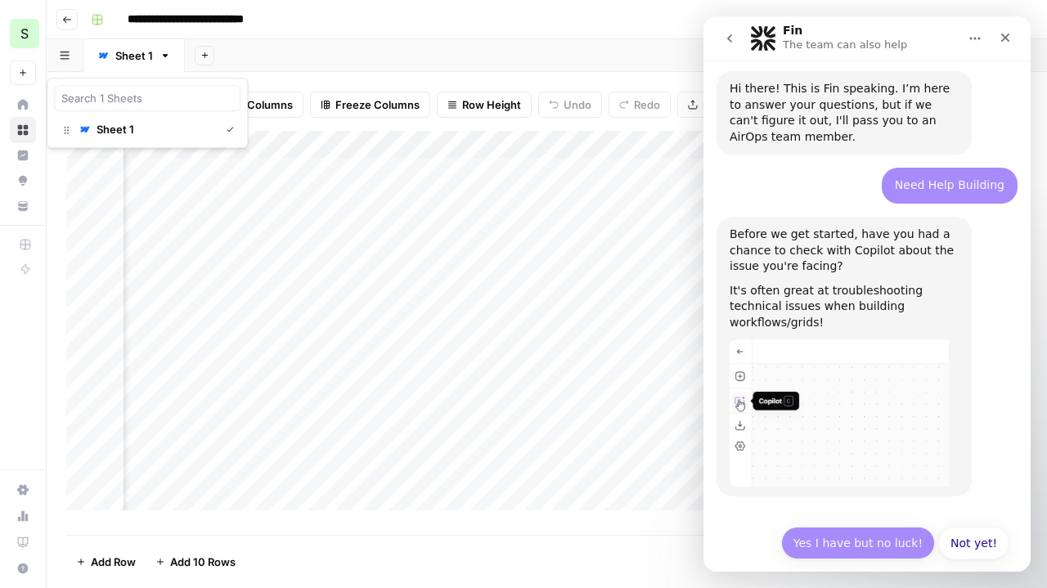
drag, startPoint x: 859, startPoint y: 536, endPoint x: 875, endPoint y: 527, distance: 17.6
click at [875, 527] on button "Yes I have but no luck!" at bounding box center [858, 543] width 154 height 33
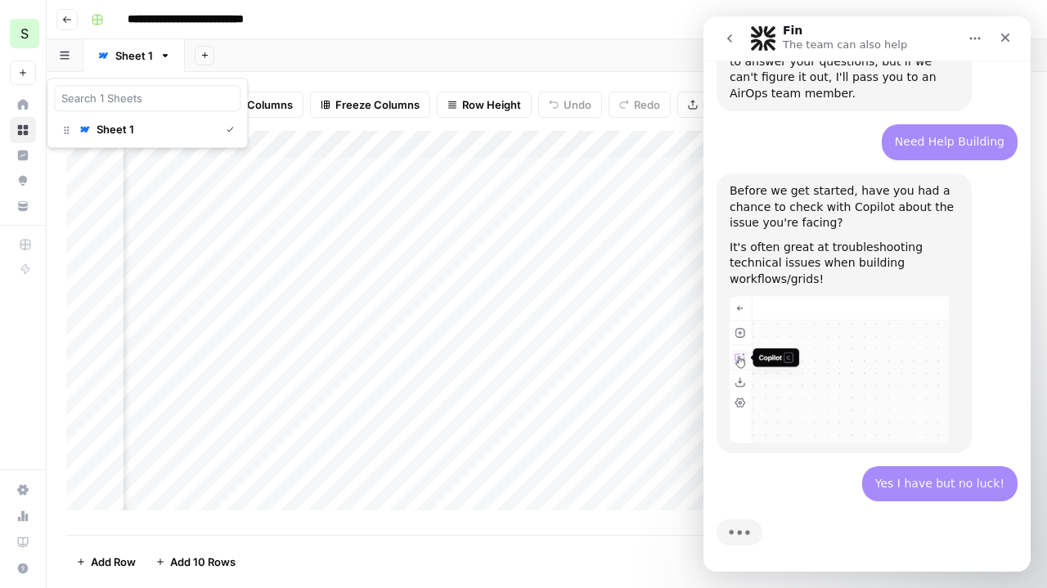
scroll to position [95, 0]
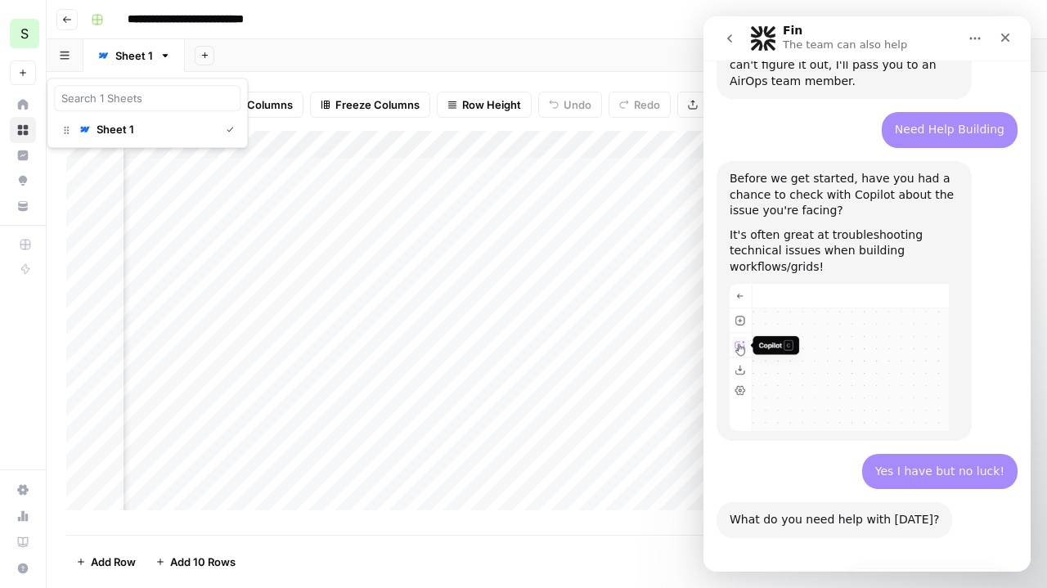
click at [806, 551] on div "Fin • AI Agent • Just now" at bounding box center [788, 551] width 119 height 0
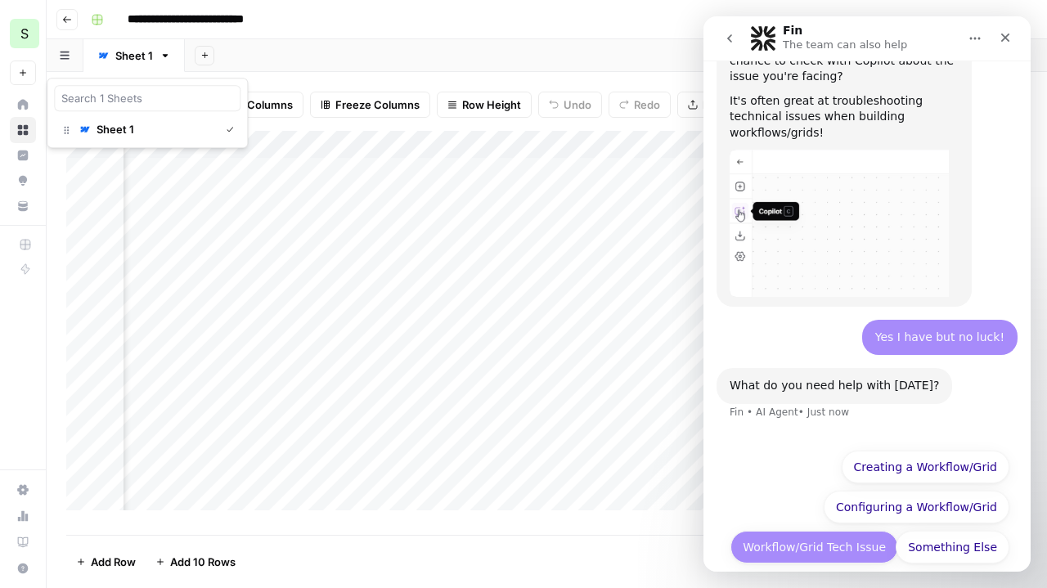
scroll to position [231, 0]
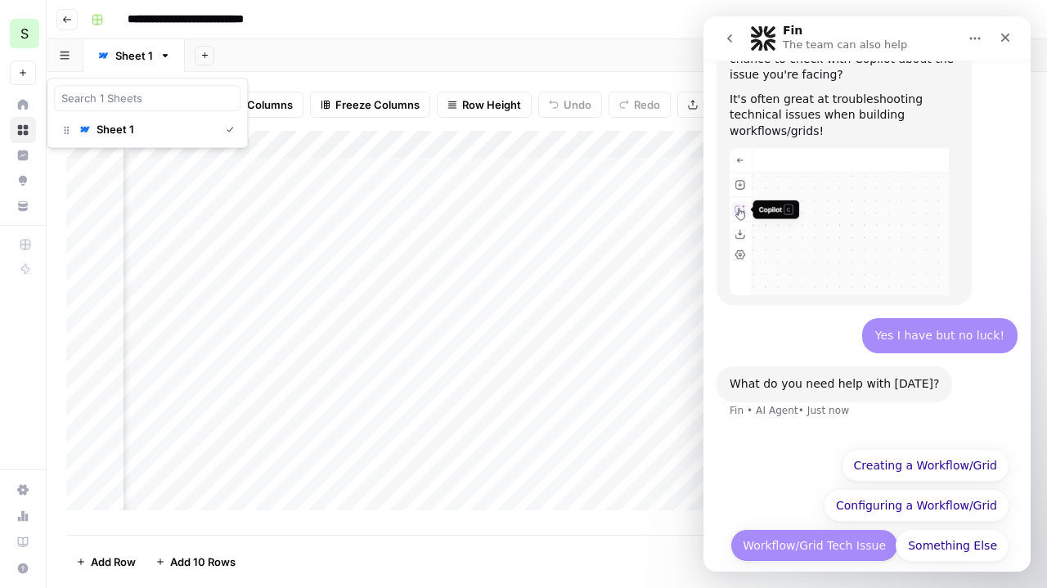
click at [850, 534] on button "Workflow/Grid Tech Issue" at bounding box center [814, 545] width 168 height 33
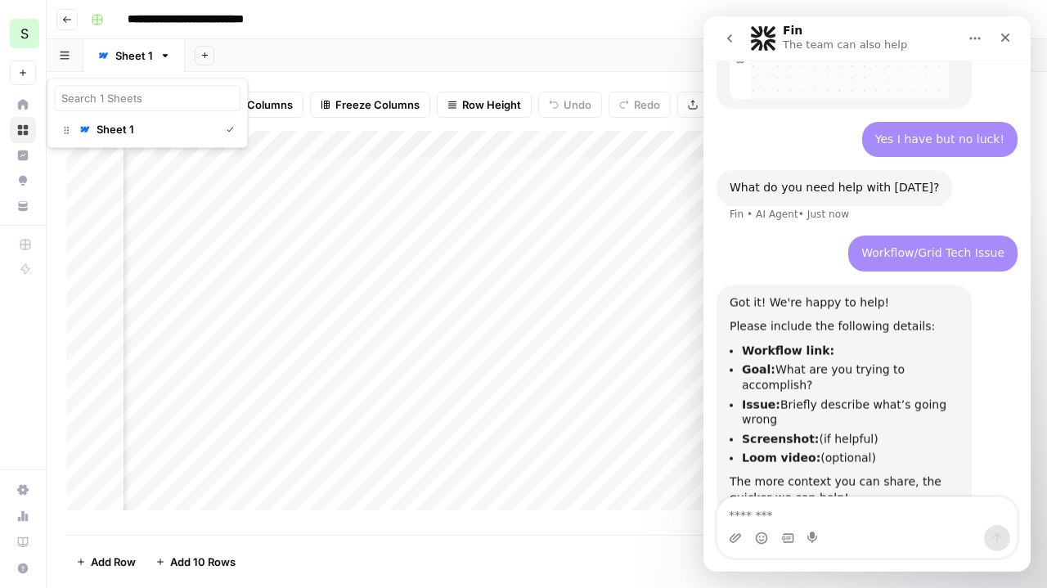
scroll to position [432, 0]
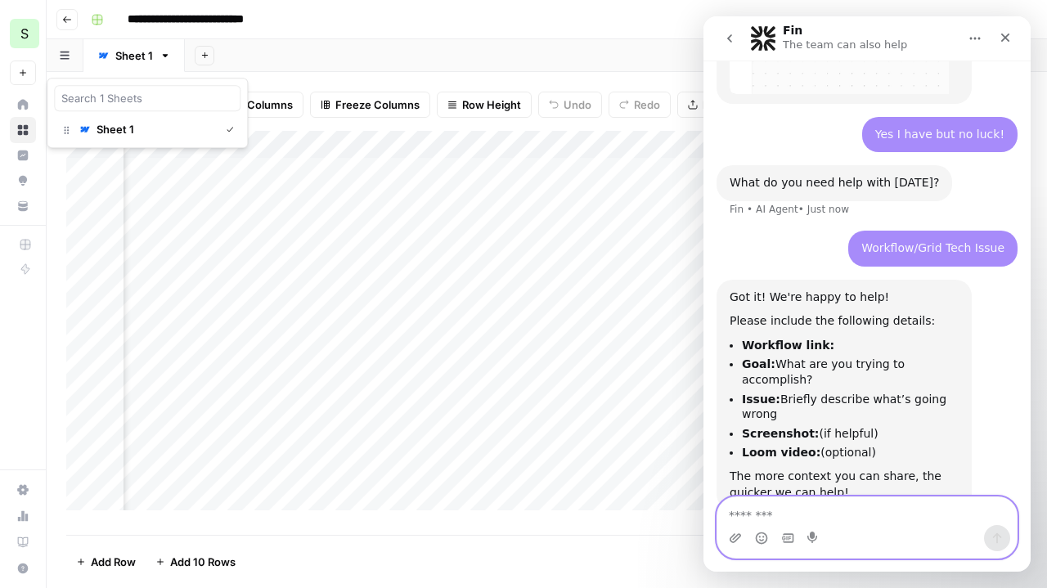
click at [787, 513] on textarea "Message…" at bounding box center [866, 511] width 299 height 28
paste textarea "**********"
type textarea "**********"
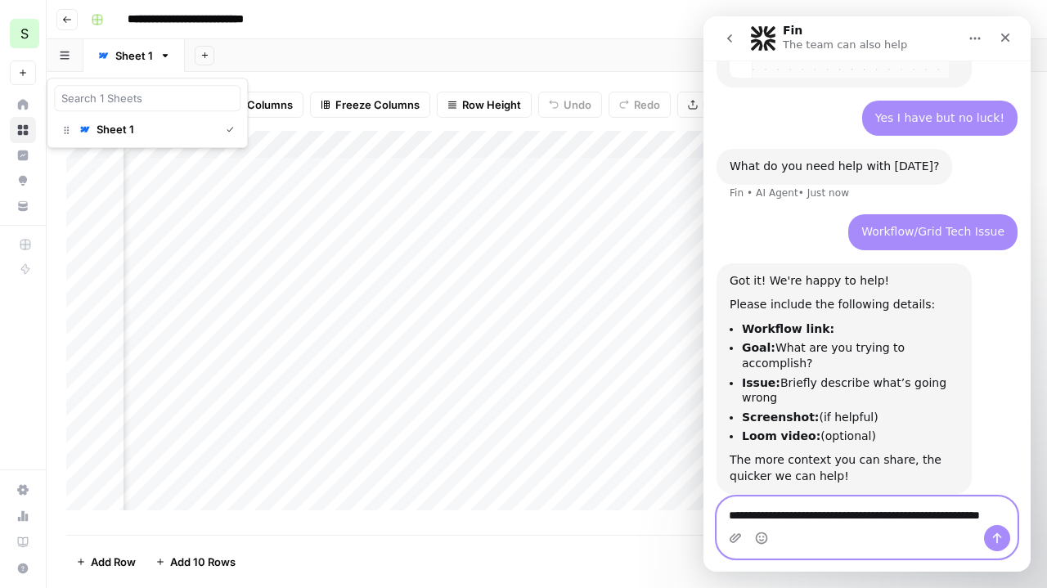
click at [787, 513] on textarea "**********" at bounding box center [867, 519] width 300 height 44
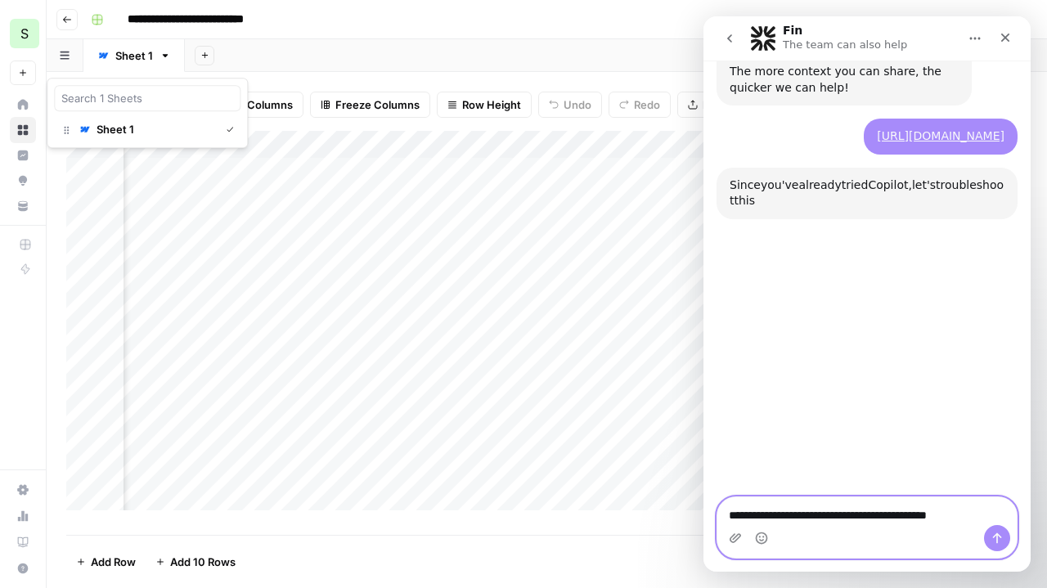
scroll to position [852, 0]
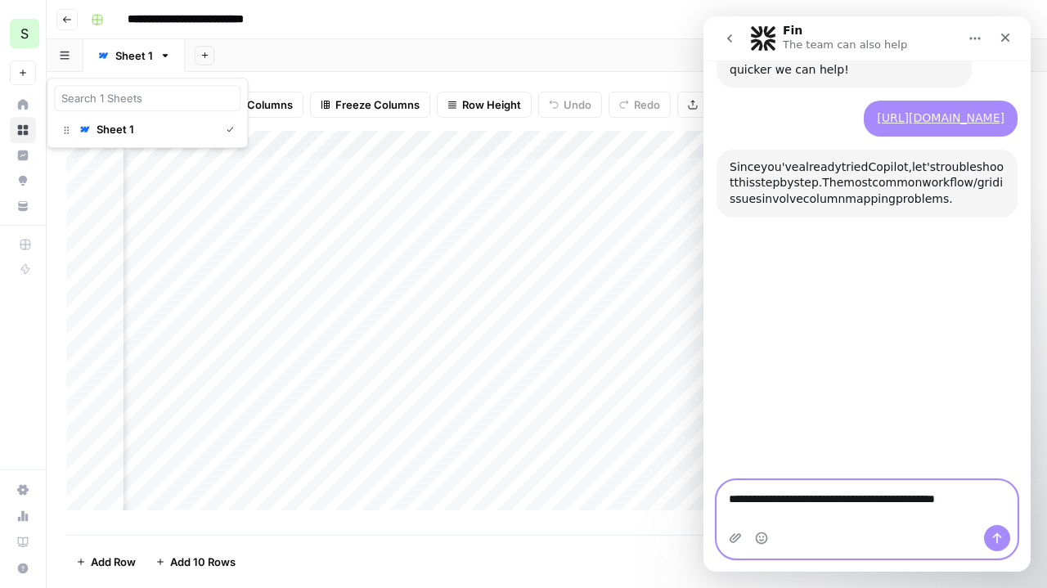
type textarea "**********"
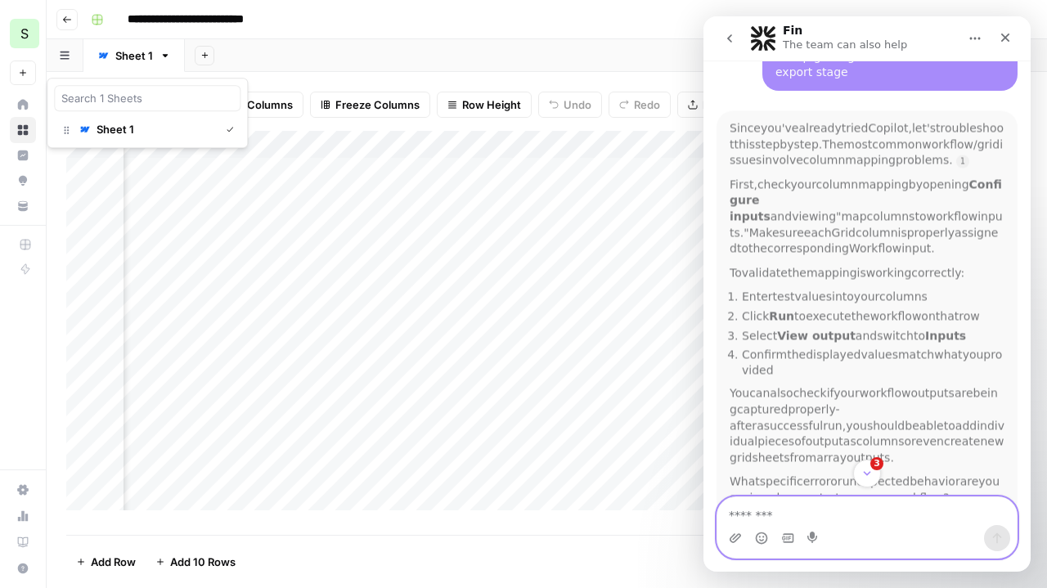
scroll to position [889, 0]
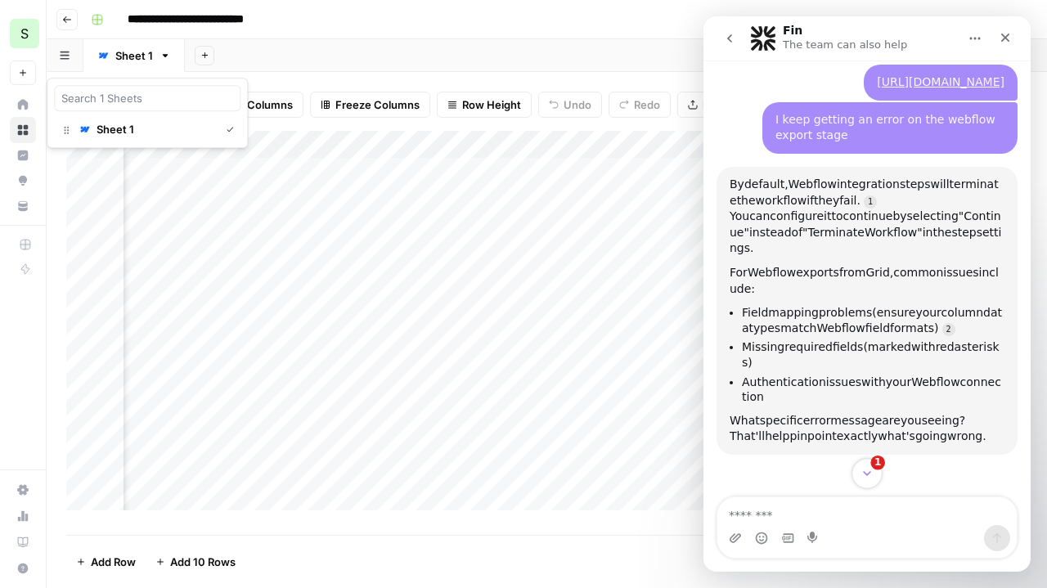
click at [858, 476] on button "1" at bounding box center [866, 473] width 30 height 30
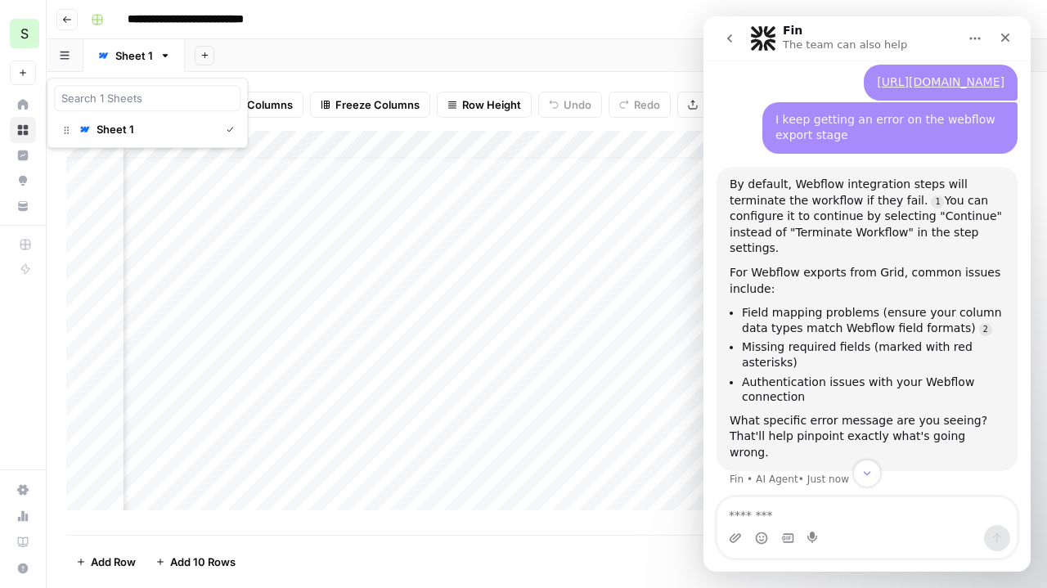
scroll to position [0, 3550]
click at [721, 40] on button "go back" at bounding box center [729, 38] width 31 height 31
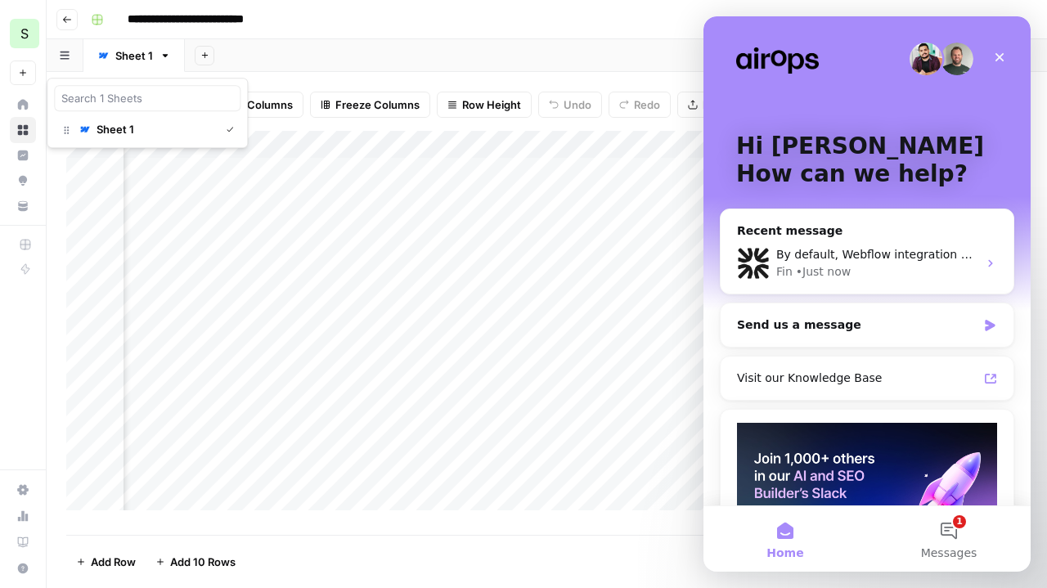
scroll to position [0, 0]
click at [1006, 57] on div "Close" at bounding box center [999, 57] width 29 height 29
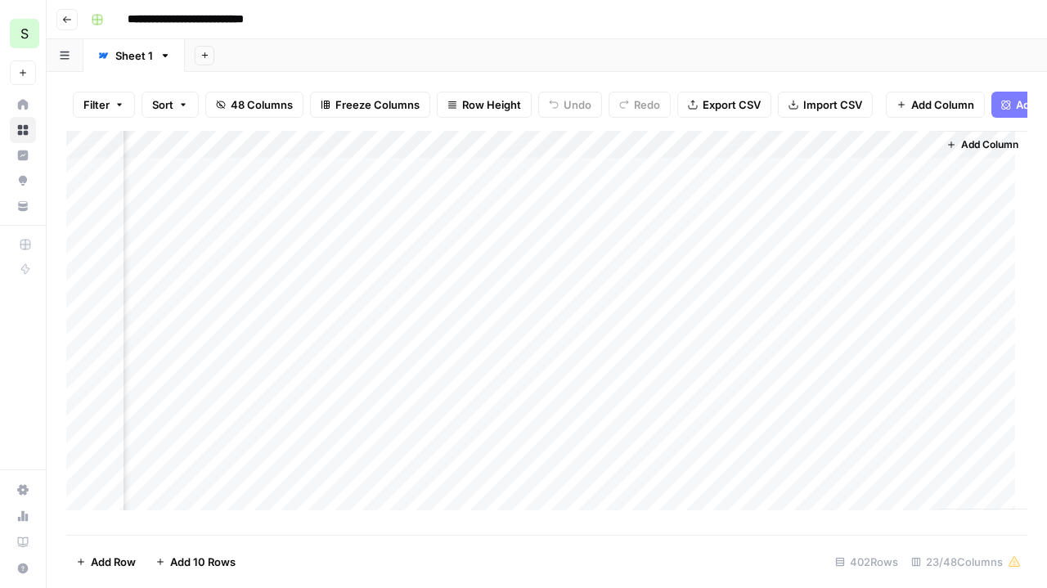
click at [875, 215] on div "Add Column" at bounding box center [546, 327] width 961 height 392
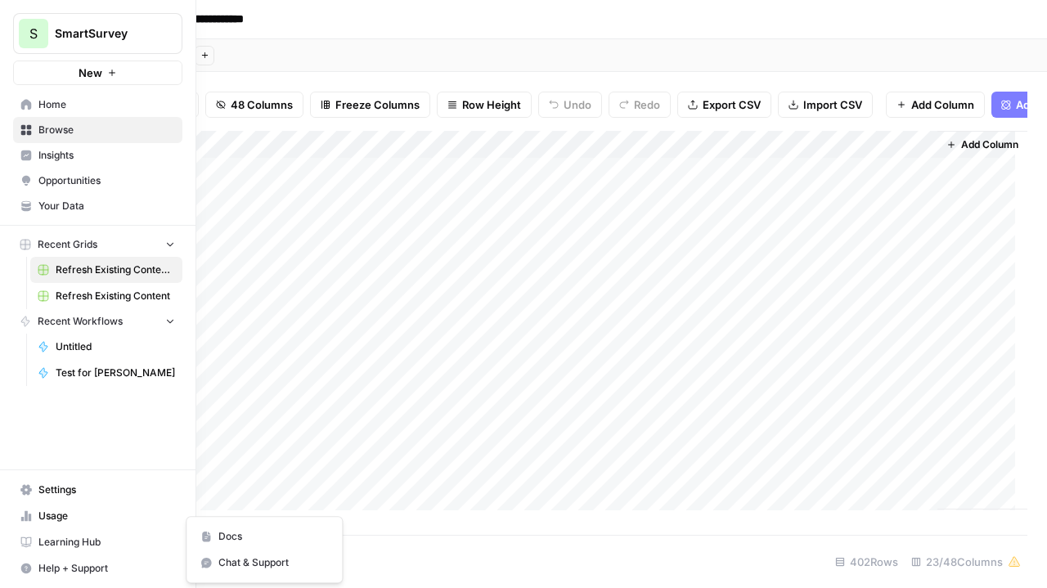
click at [50, 565] on span "Help + Support" at bounding box center [106, 568] width 137 height 15
click at [248, 568] on span "Chat & Support" at bounding box center [273, 562] width 110 height 15
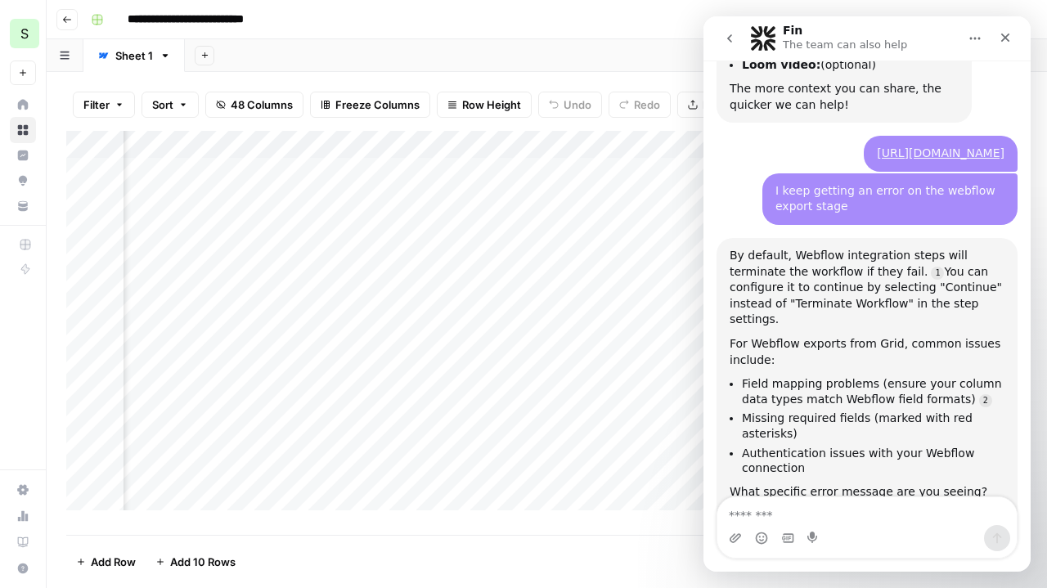
scroll to position [803, 0]
type textarea "**********"
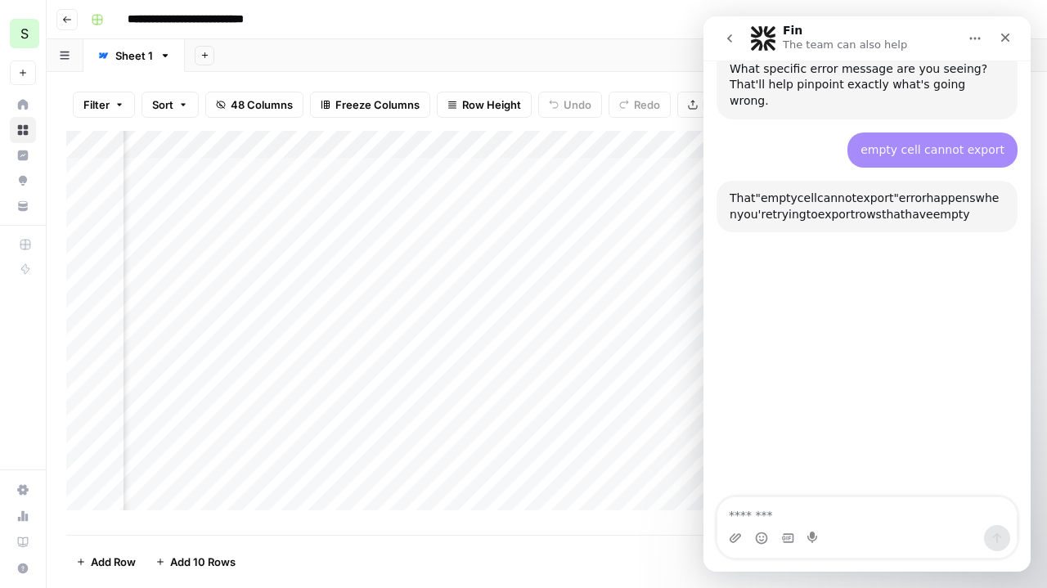
scroll to position [1223, 0]
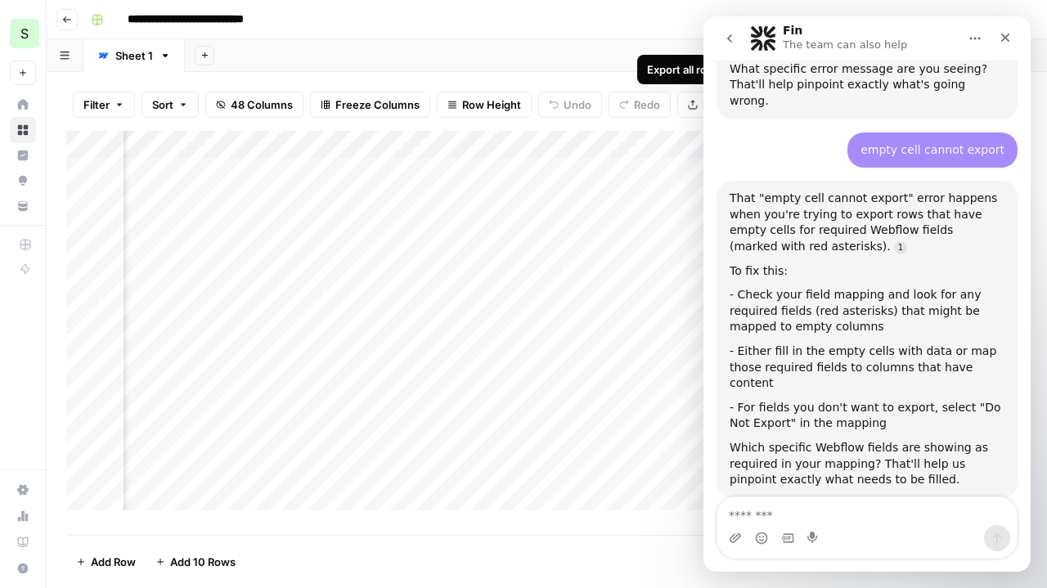
click at [723, 39] on icon "go back" at bounding box center [729, 38] width 13 height 13
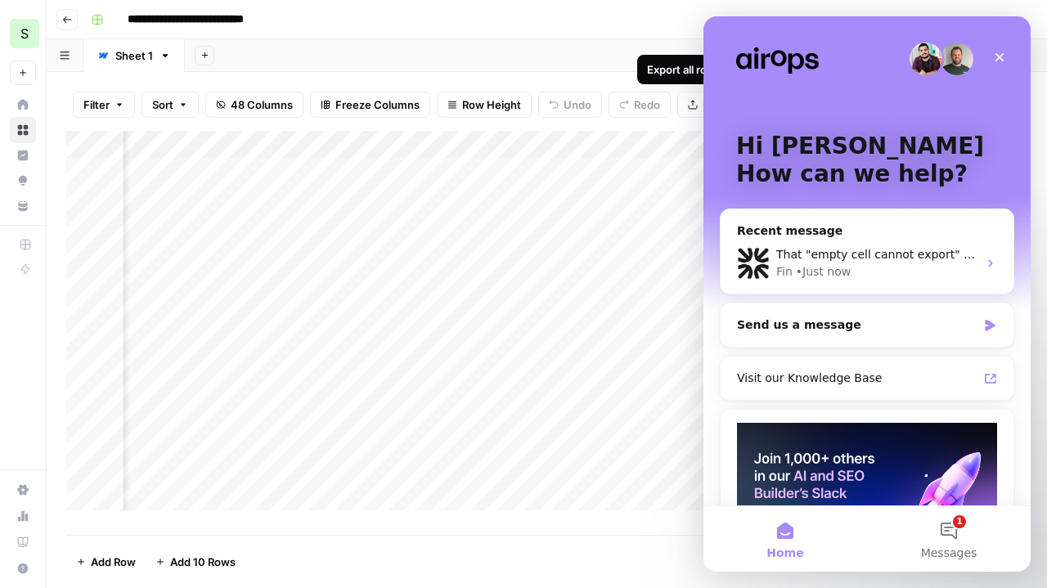
scroll to position [0, 0]
click at [1003, 57] on icon "Close" at bounding box center [999, 57] width 13 height 13
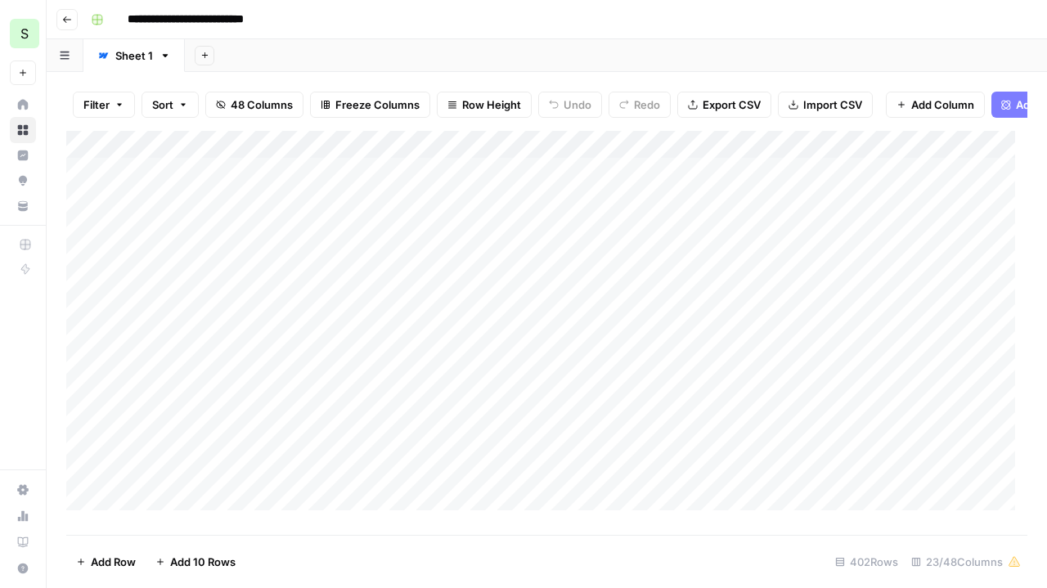
click at [185, 210] on div "Add Column" at bounding box center [546, 327] width 961 height 392
click at [75, 17] on button "Go back" at bounding box center [66, 19] width 21 height 21
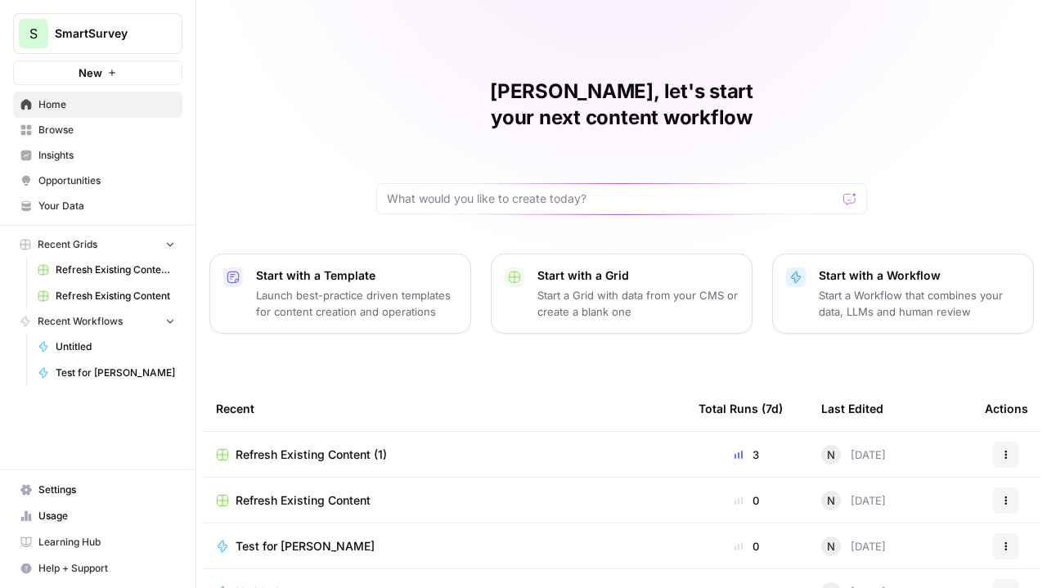
click at [39, 200] on span "Your Data" at bounding box center [106, 206] width 137 height 15
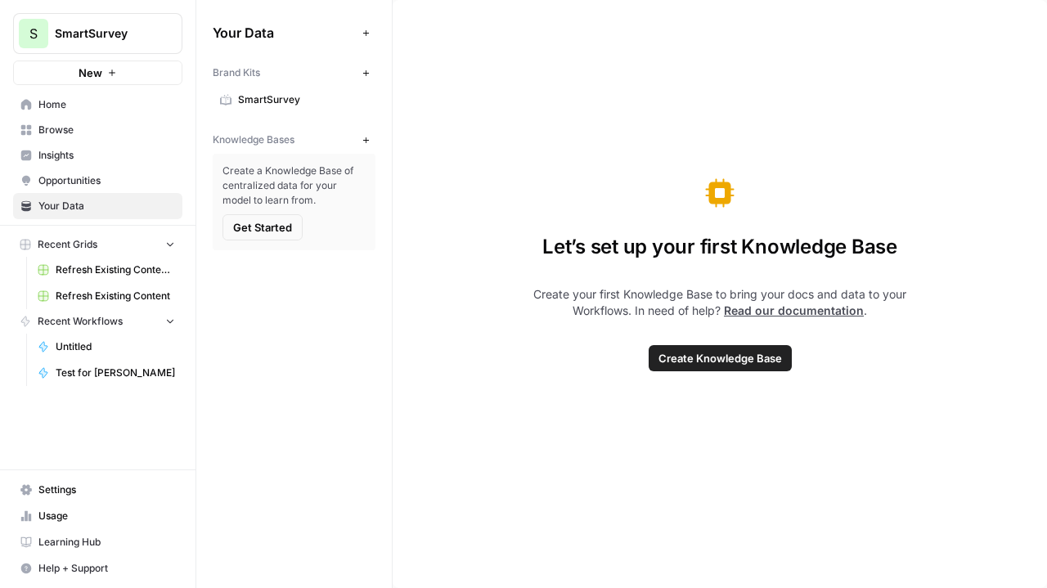
click at [266, 102] on span "SmartSurvey" at bounding box center [303, 99] width 130 height 15
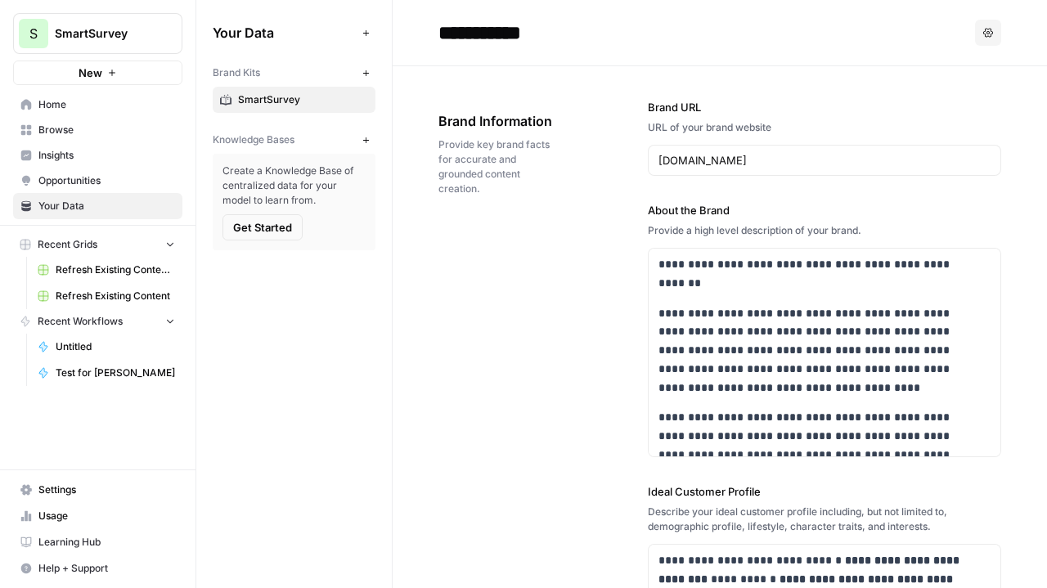
scroll to position [167, 0]
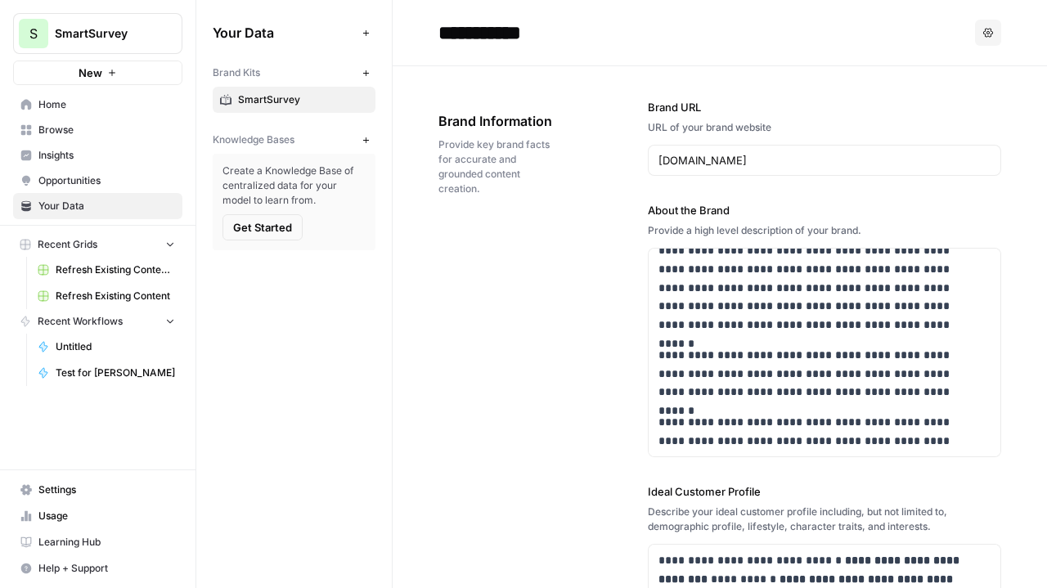
click at [257, 236] on button "Get Started" at bounding box center [262, 227] width 80 height 26
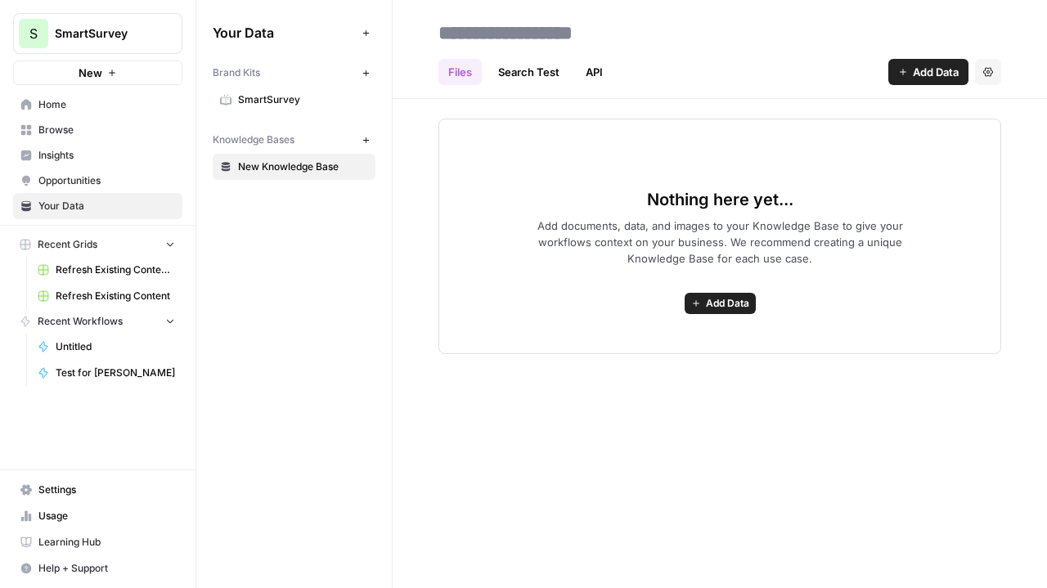
click at [523, 69] on link "Search Test" at bounding box center [528, 72] width 81 height 26
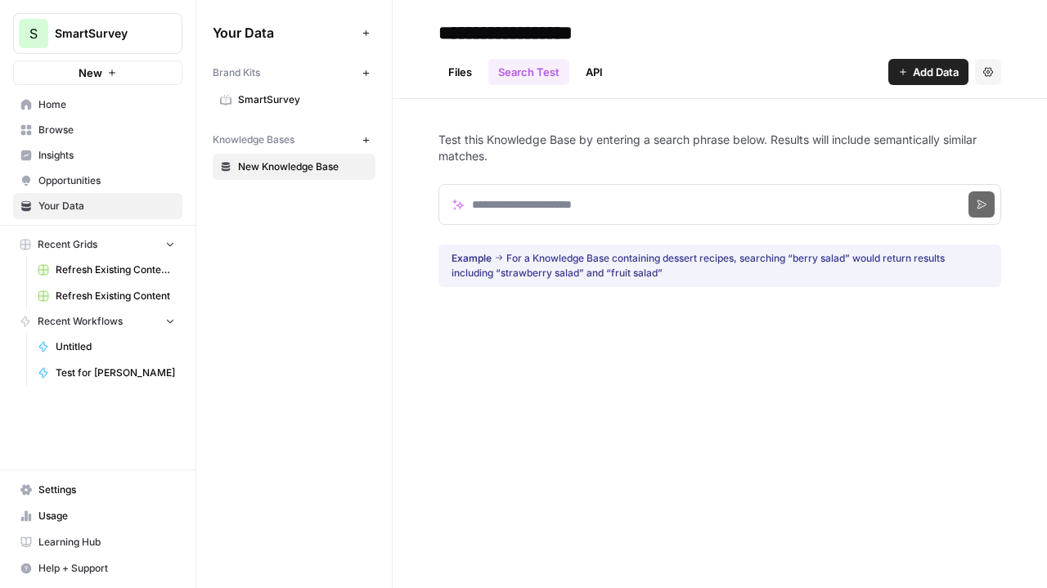
click at [458, 70] on link "Files" at bounding box center [459, 72] width 43 height 26
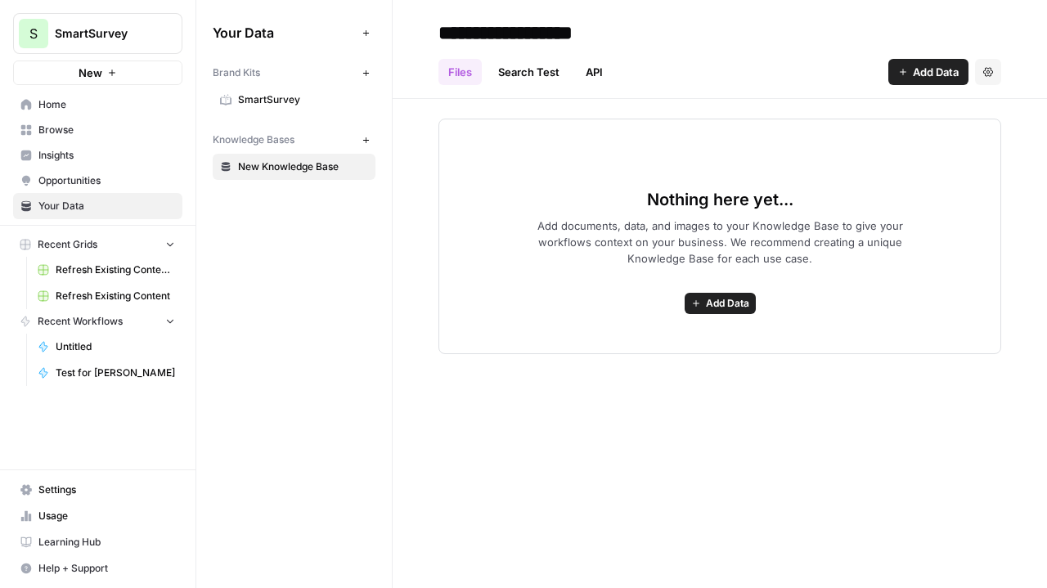
click at [608, 67] on link "API" at bounding box center [594, 72] width 37 height 26
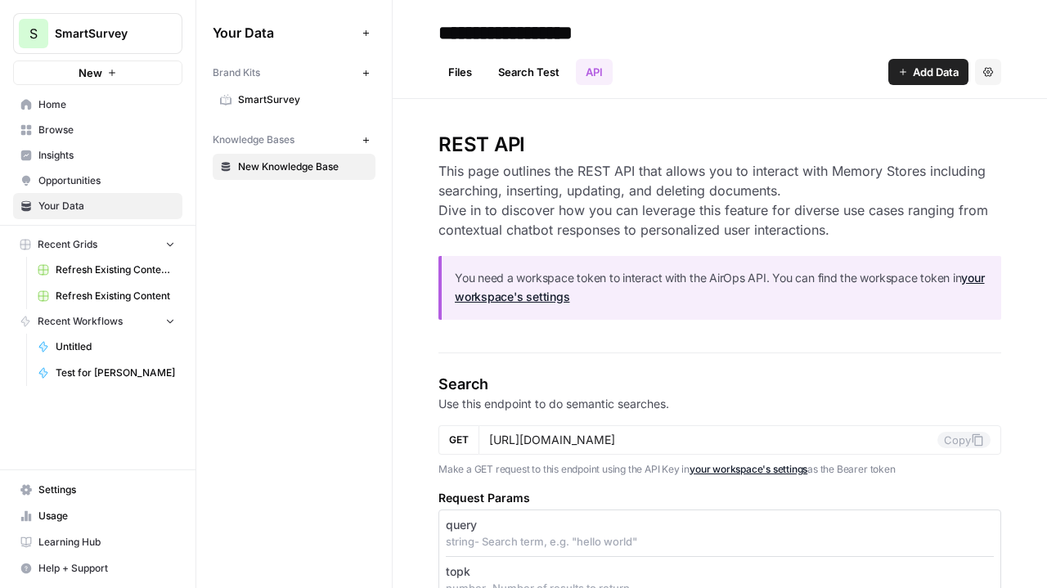
click at [294, 104] on span "SmartSurvey" at bounding box center [303, 99] width 130 height 15
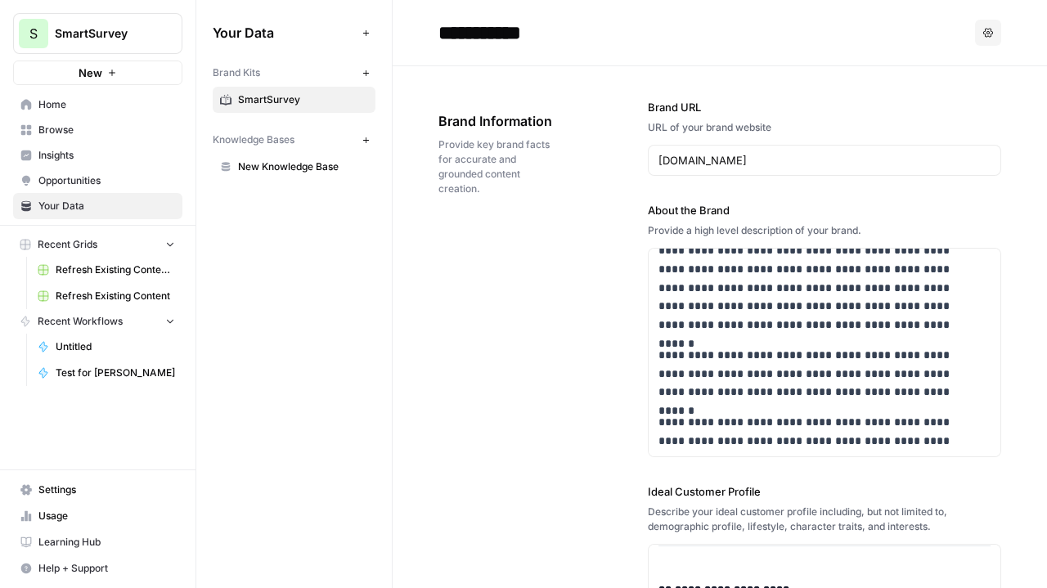
click at [41, 151] on span "Insights" at bounding box center [106, 155] width 137 height 15
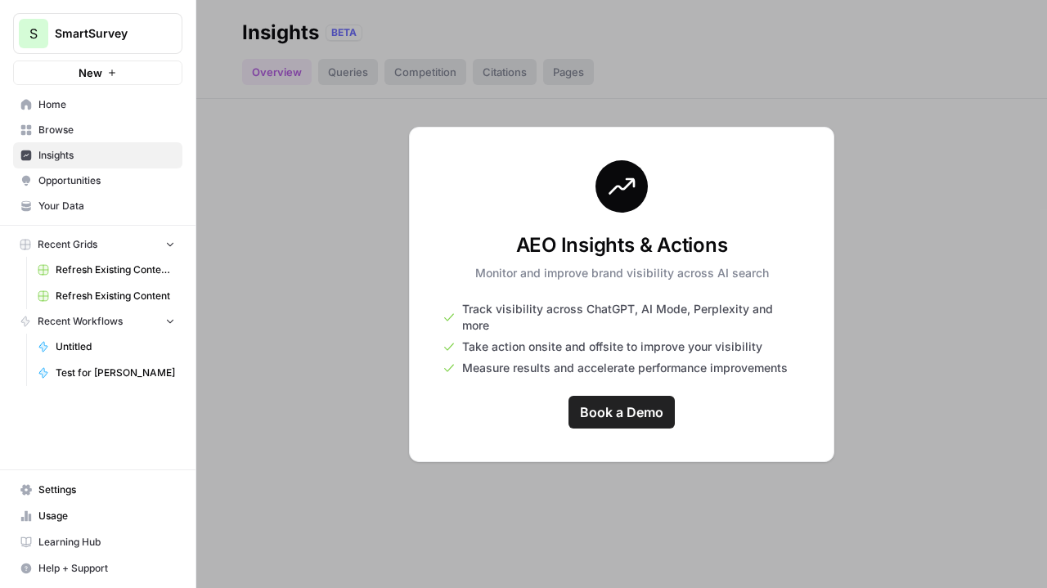
click at [50, 500] on link "Settings" at bounding box center [97, 490] width 169 height 26
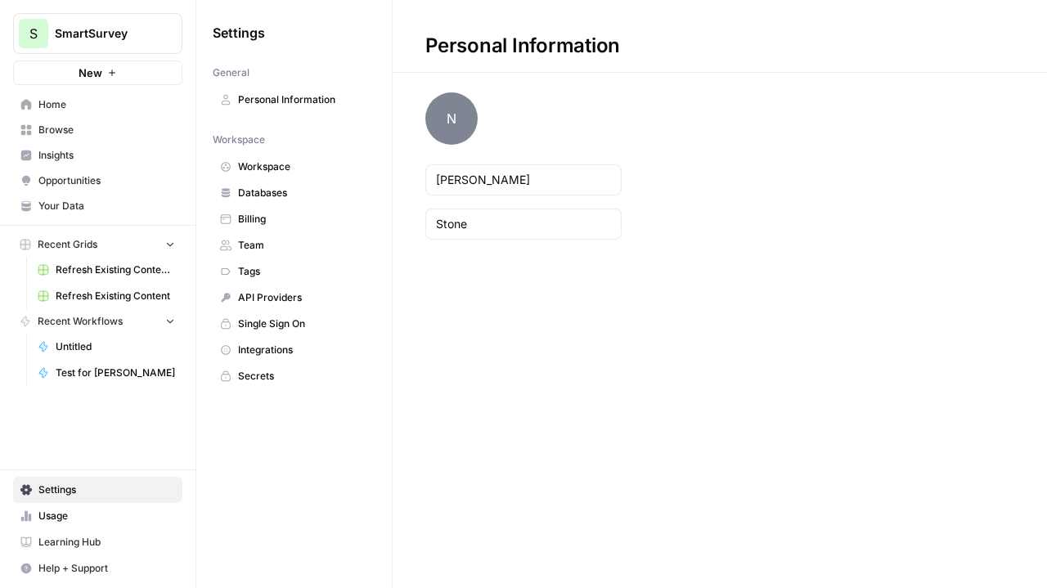
click at [50, 518] on span "Usage" at bounding box center [106, 516] width 137 height 15
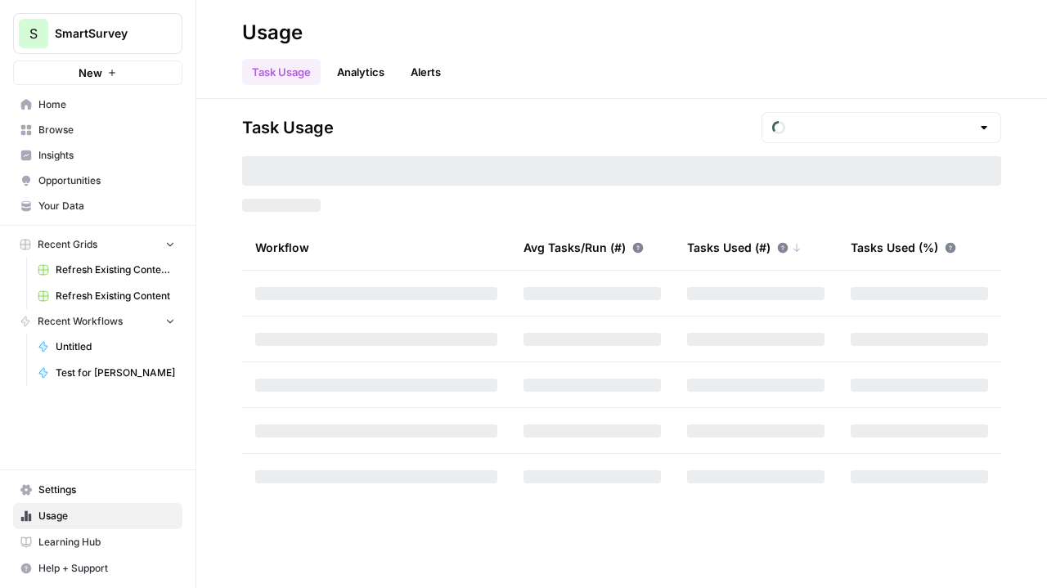
type input "October Included Tasks"
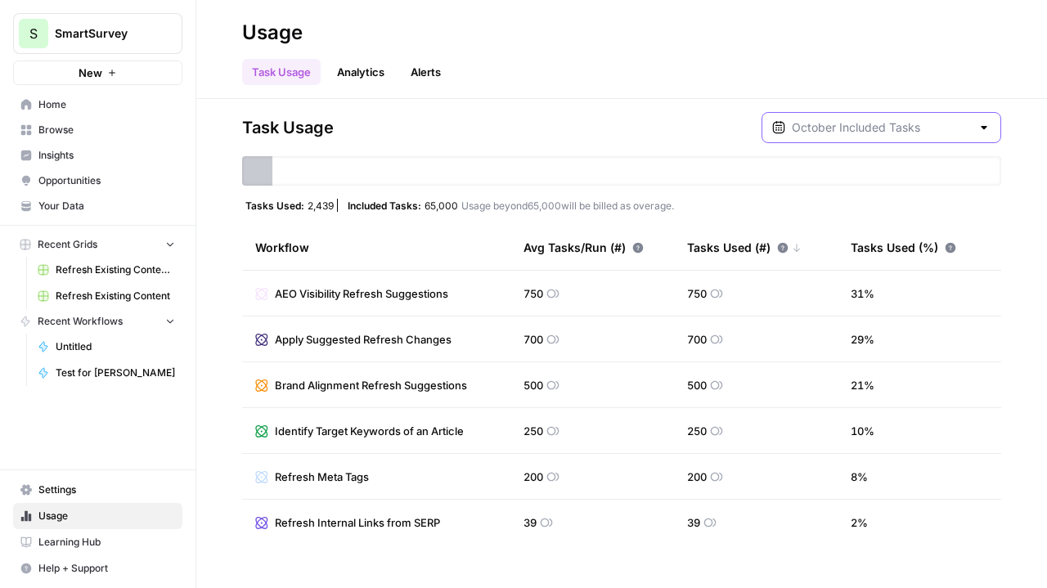
click at [870, 131] on input "text" at bounding box center [881, 127] width 179 height 16
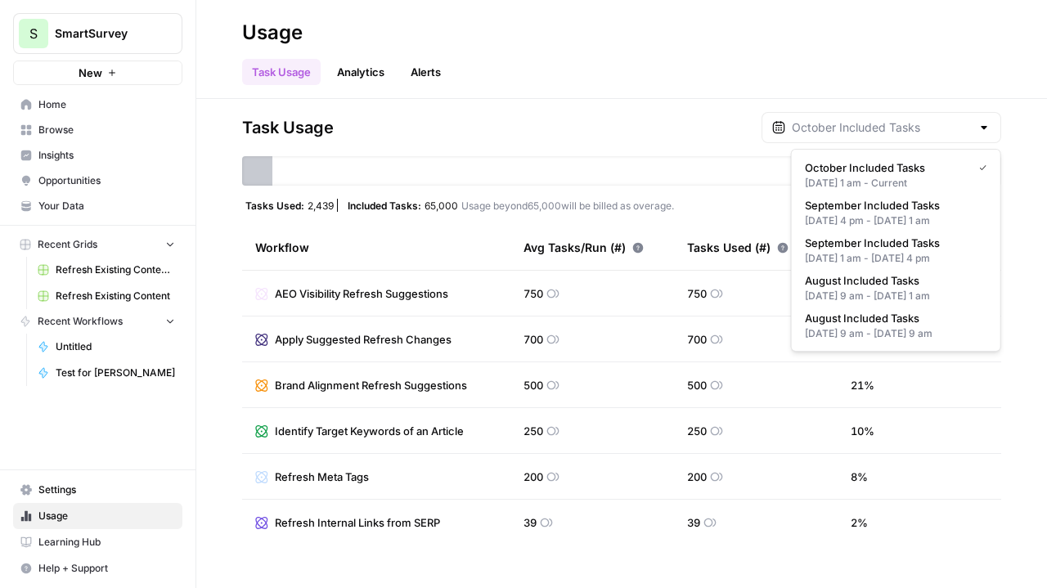
type input "October Included Tasks"
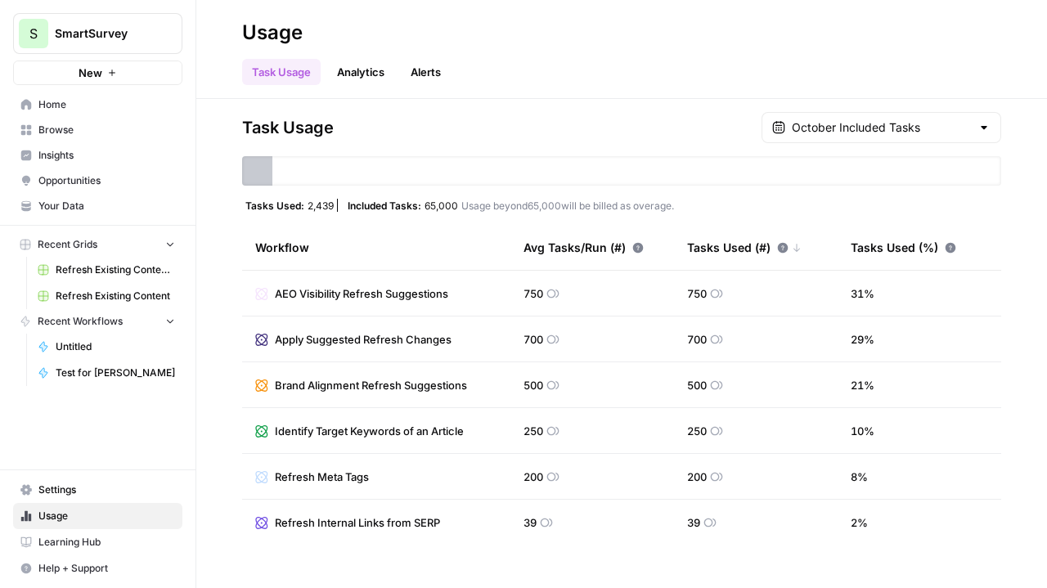
click at [350, 78] on link "Analytics" at bounding box center [360, 72] width 67 height 26
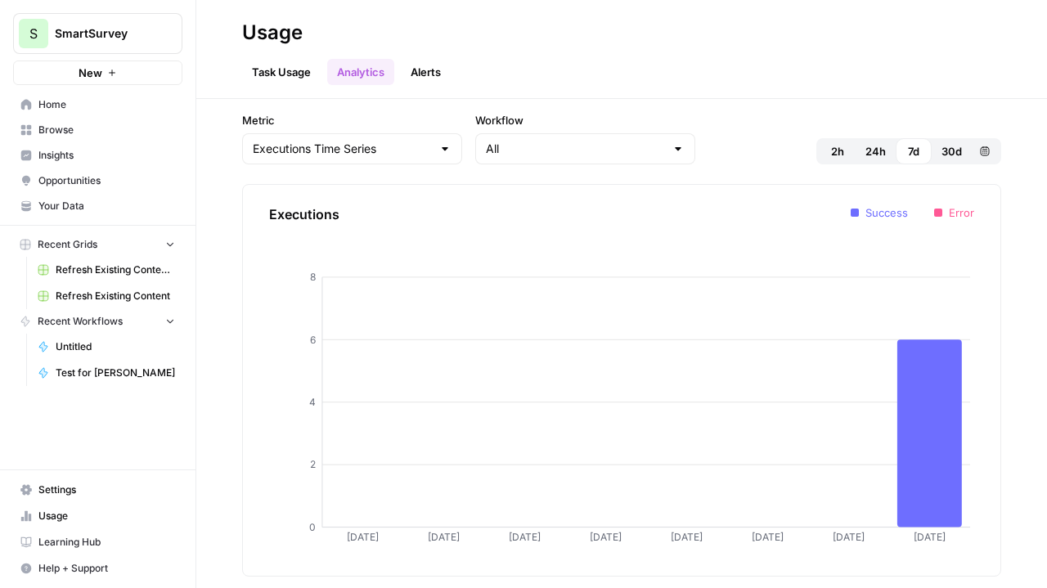
click at [426, 65] on link "Alerts" at bounding box center [426, 72] width 50 height 26
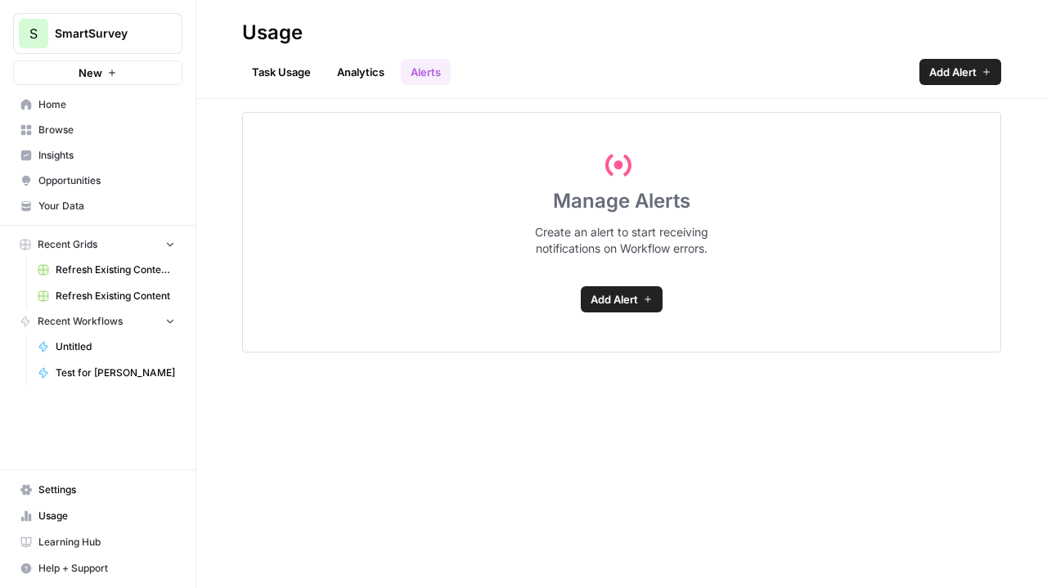
click at [285, 76] on link "Task Usage" at bounding box center [281, 72] width 79 height 26
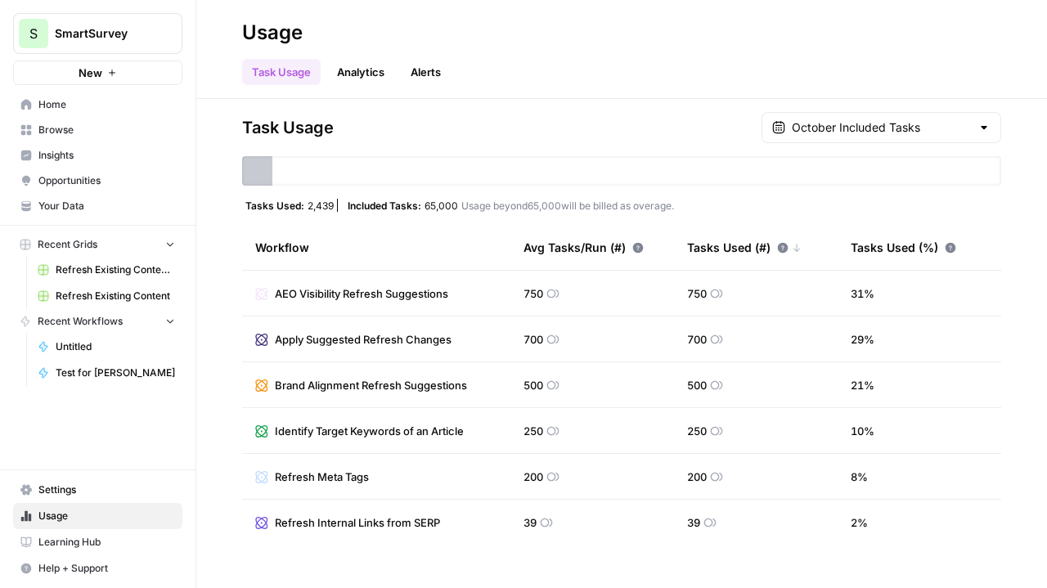
click at [36, 112] on link "Home" at bounding box center [97, 105] width 169 height 26
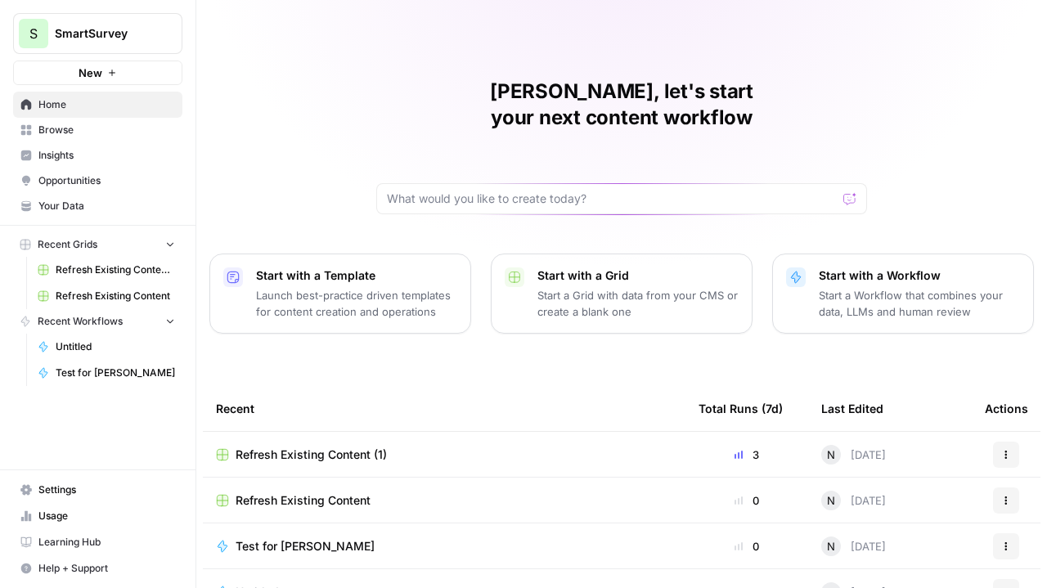
click at [123, 71] on button "New" at bounding box center [97, 73] width 169 height 25
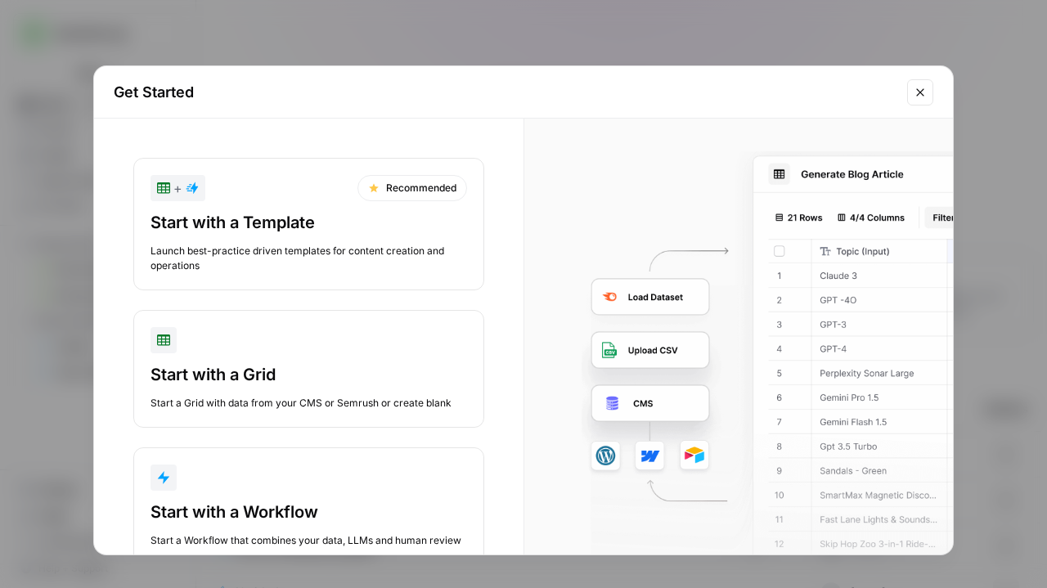
scroll to position [47, 0]
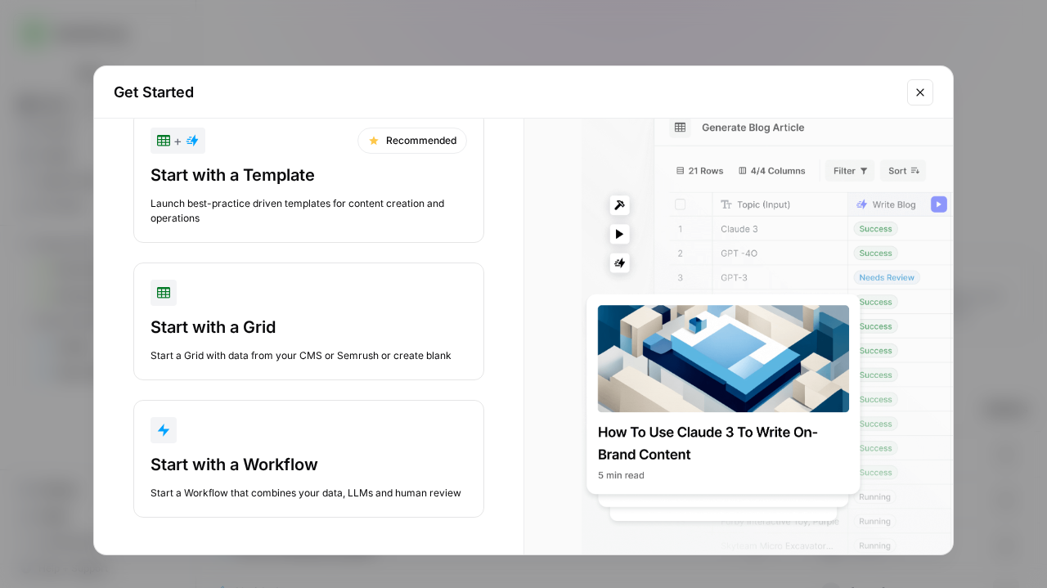
click at [911, 104] on button "Close modal" at bounding box center [920, 92] width 26 height 26
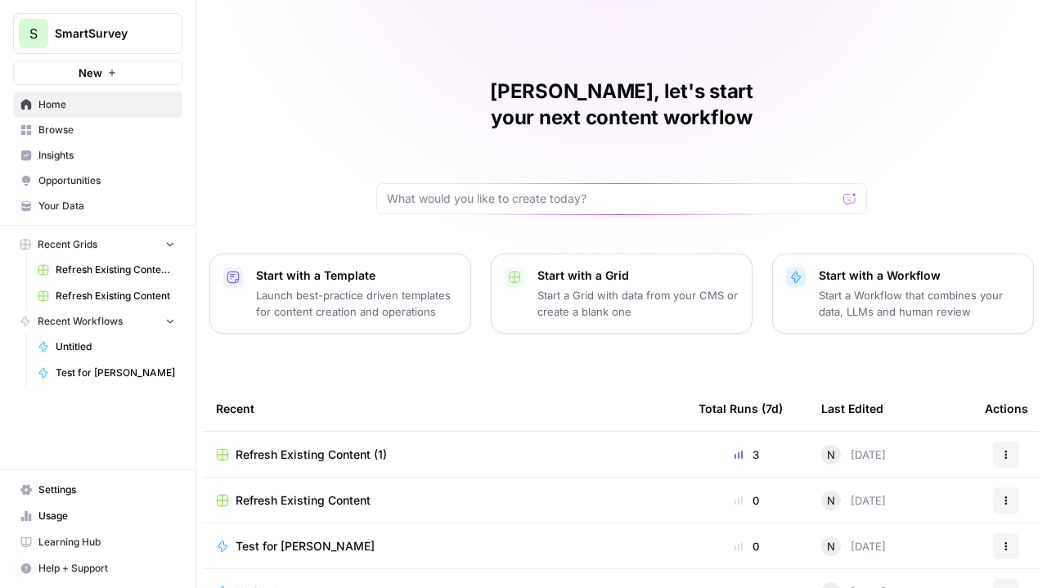
click at [96, 101] on span "Home" at bounding box center [106, 104] width 137 height 15
click at [430, 191] on input "text" at bounding box center [612, 199] width 450 height 16
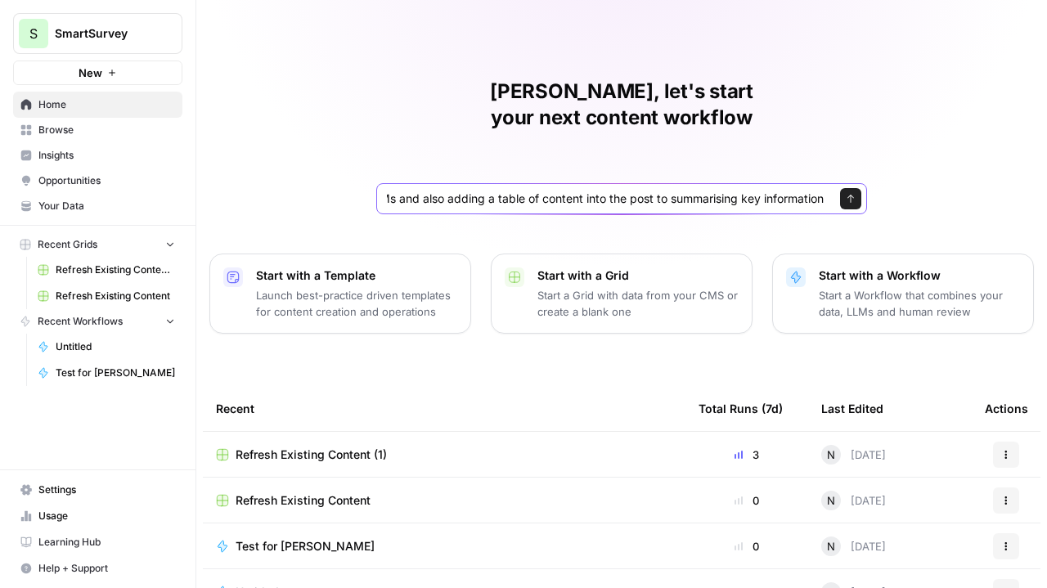
scroll to position [0, 617]
type input "I would like to create a content refresh that include a TLDR section at the sta…"
click at [854, 188] on button "Send" at bounding box center [850, 198] width 21 height 21
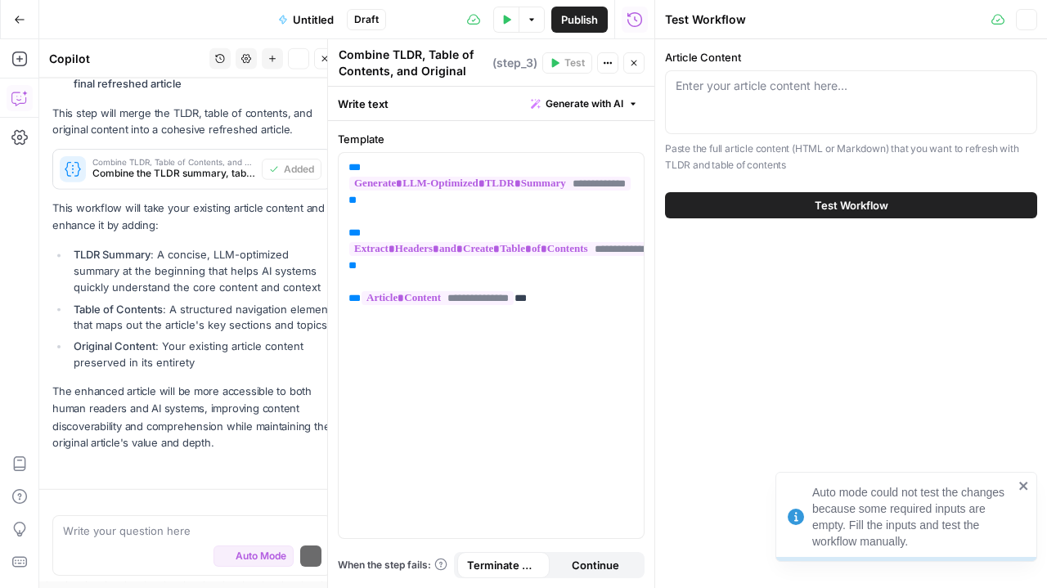
scroll to position [971, 0]
click at [759, 97] on div "Enter your article content here..." at bounding box center [851, 102] width 372 height 64
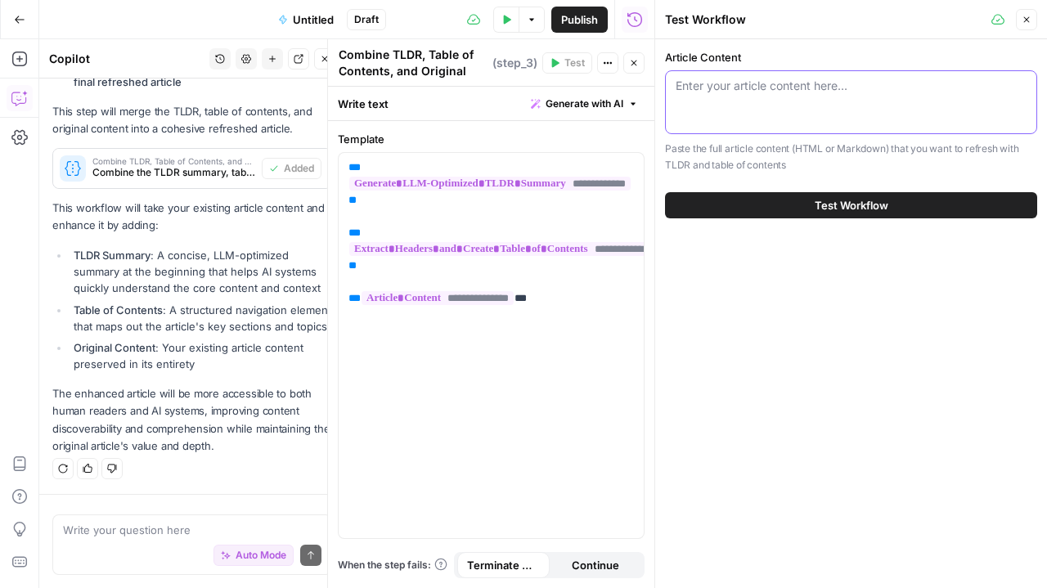
paste textarea "Customer Service Metrics And How To Measure Them by Mo Naser on December 4, 202…"
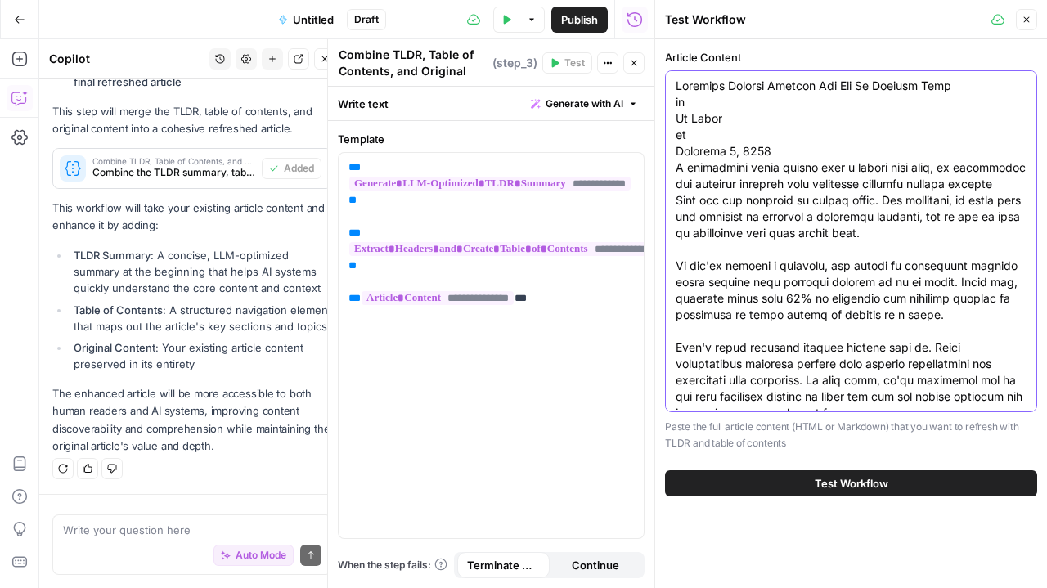
scroll to position [5584, 0]
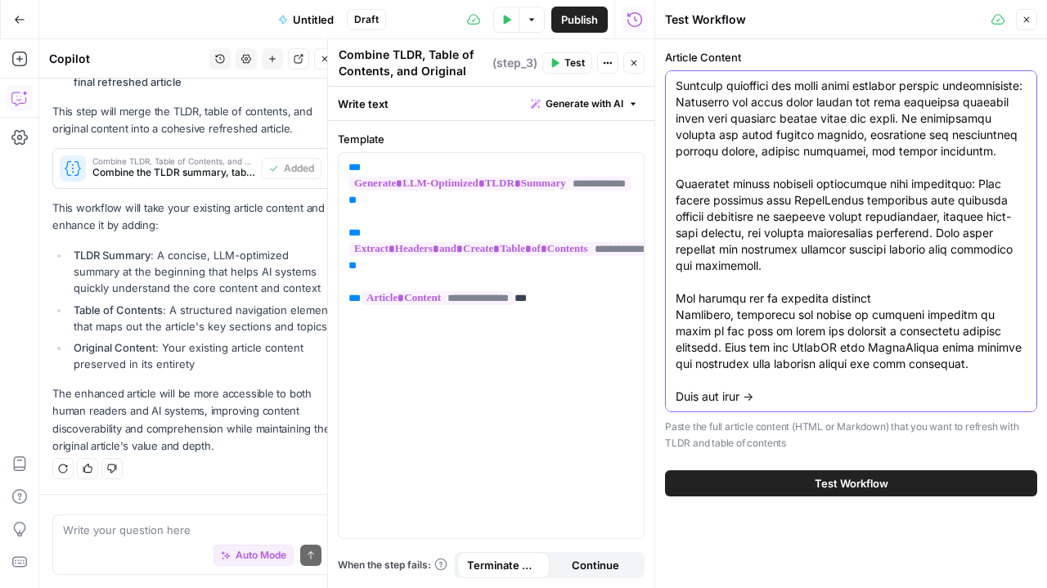
type textarea "Customer Service Metrics And How To Measure Them by Mo Naser on December 4, 202…"
click at [769, 478] on button "Test Workflow" at bounding box center [851, 483] width 372 height 26
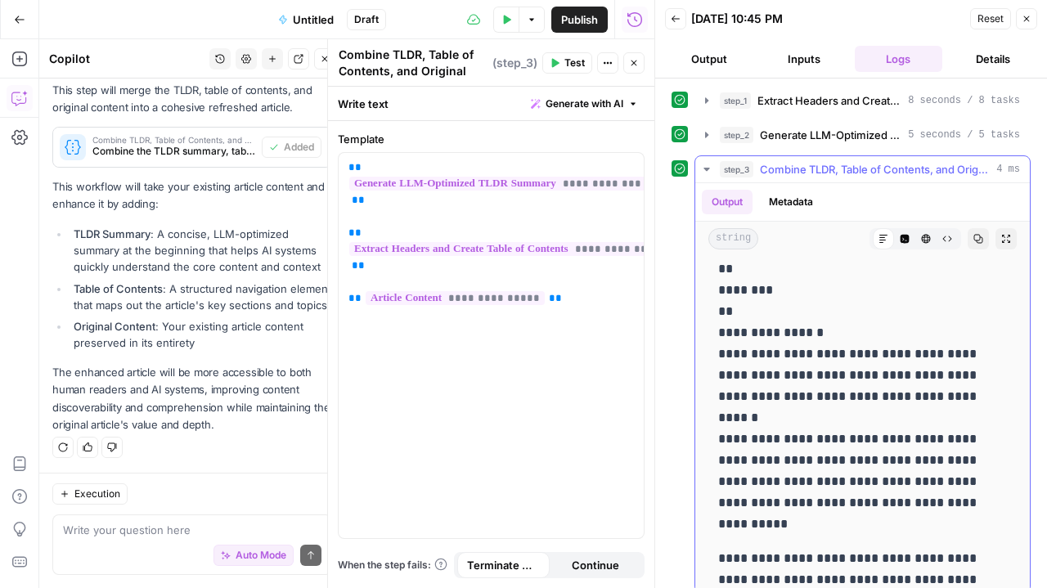
scroll to position [1801, 0]
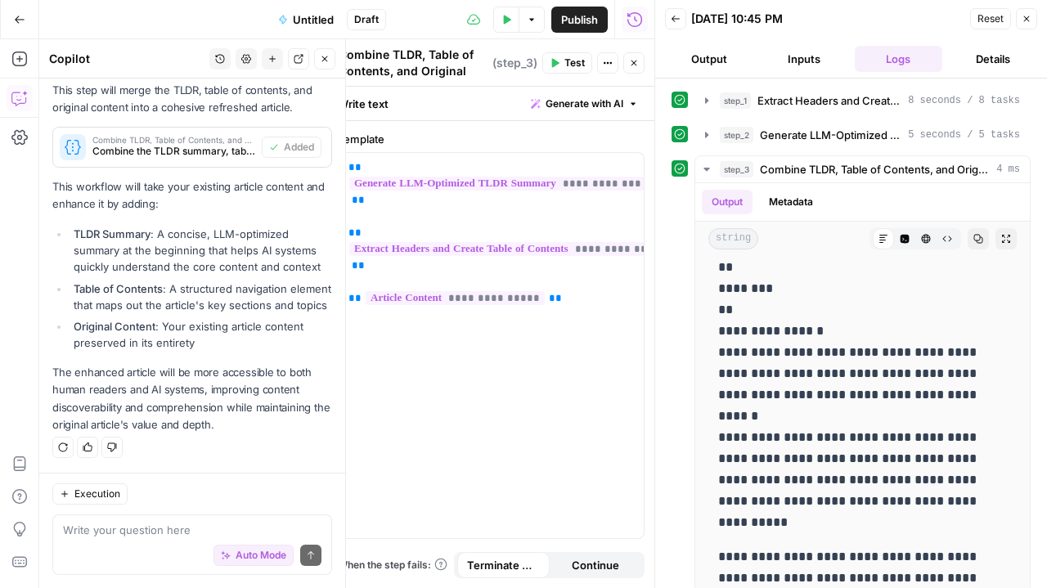
click at [92, 544] on div "Auto Mode Send" at bounding box center [192, 556] width 258 height 36
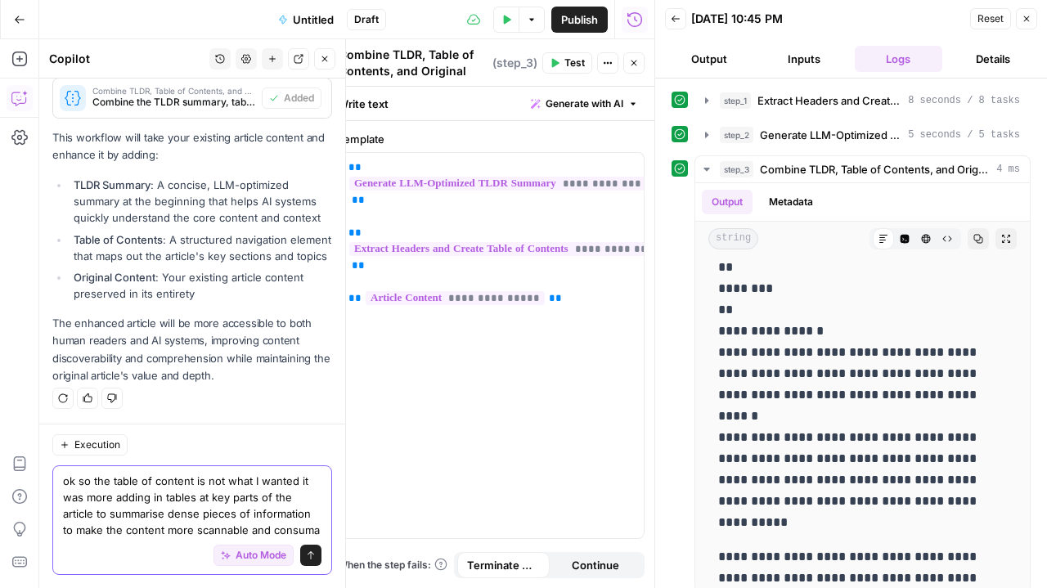
scroll to position [1057, 0]
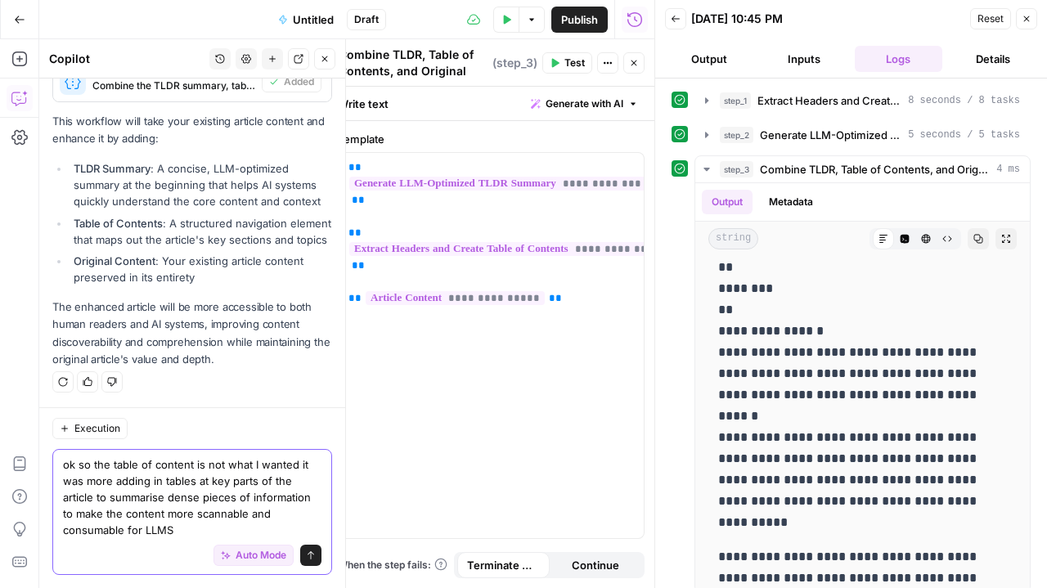
type textarea "ok so the table of content is not what I wanted it was more adding in tables at…"
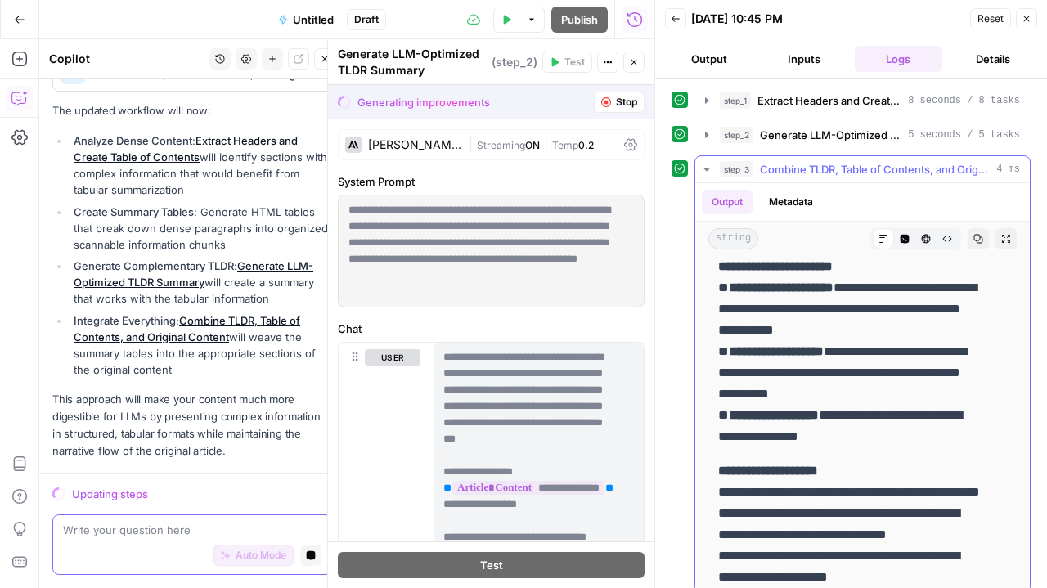
scroll to position [0, 0]
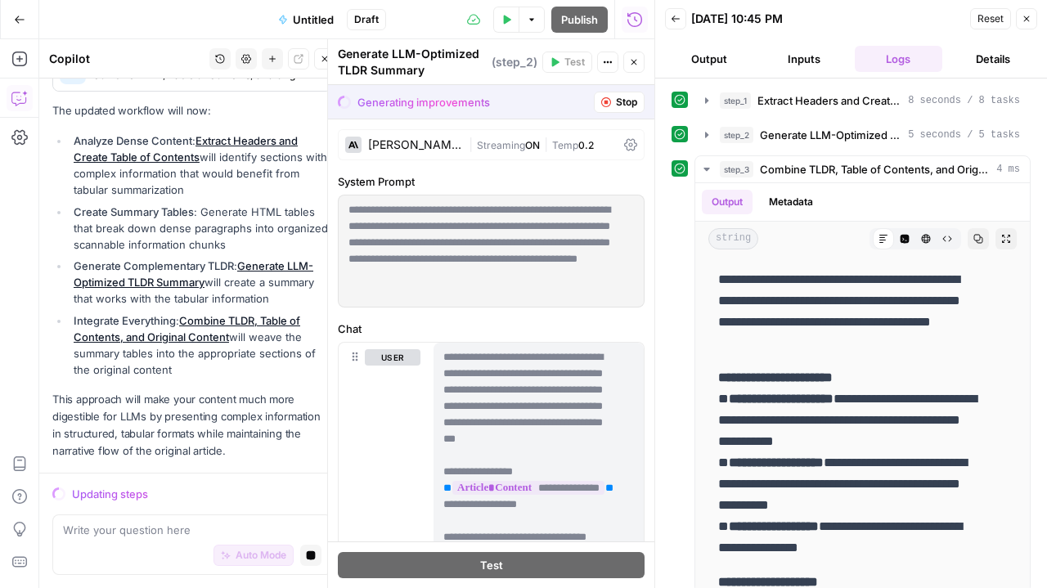
click at [981, 25] on span "Reset" at bounding box center [990, 18] width 26 height 15
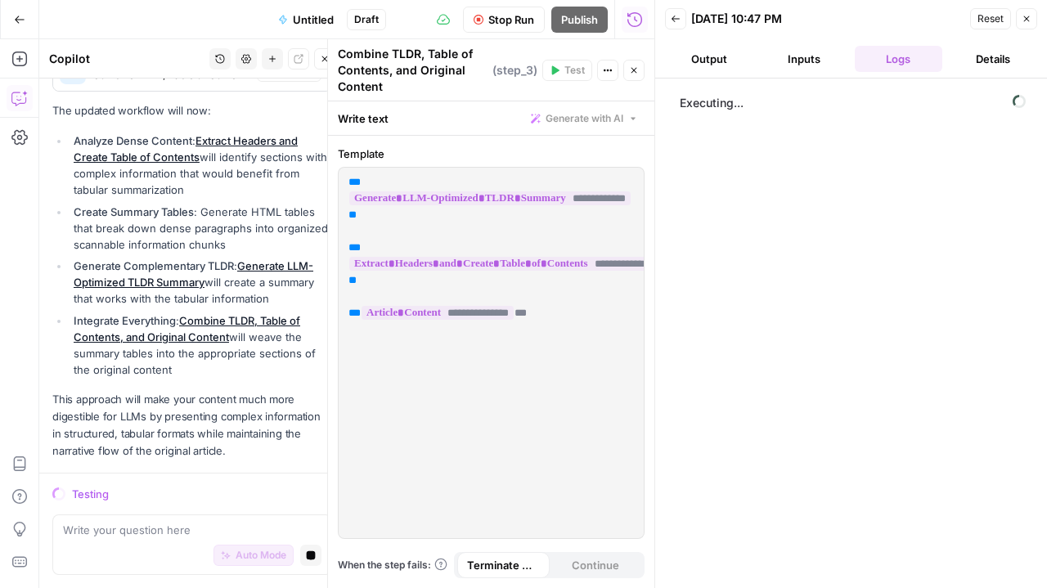
click at [551, 457] on div "**********" at bounding box center [491, 353] width 305 height 370
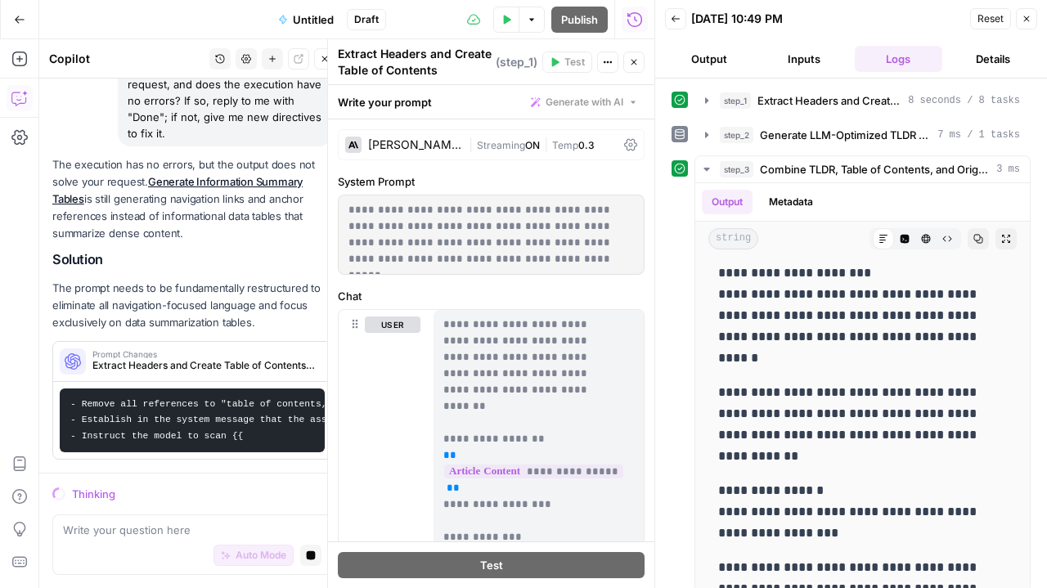
scroll to position [4689, 0]
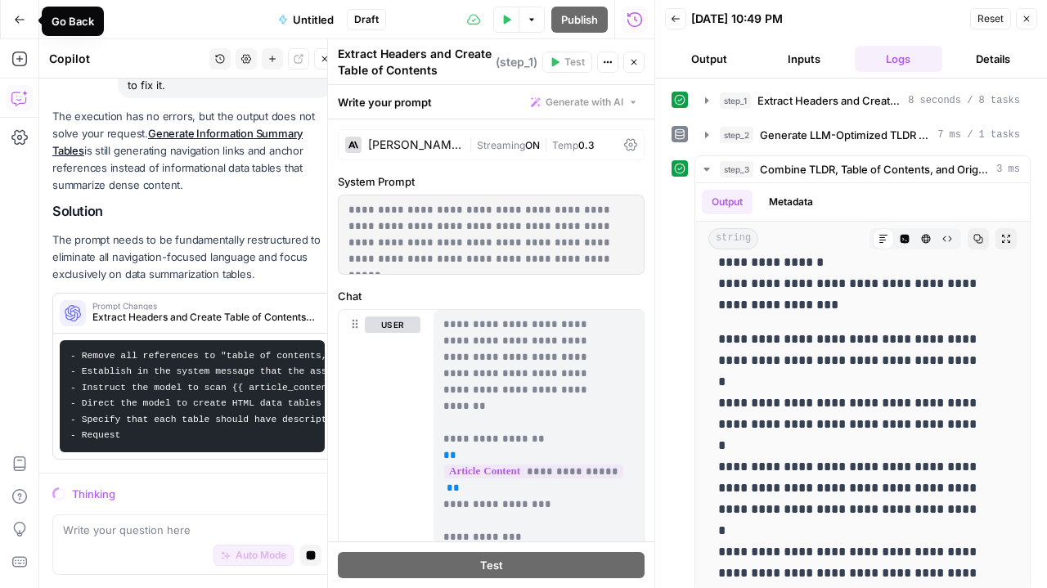
click at [20, 17] on icon "button" at bounding box center [19, 19] width 11 height 11
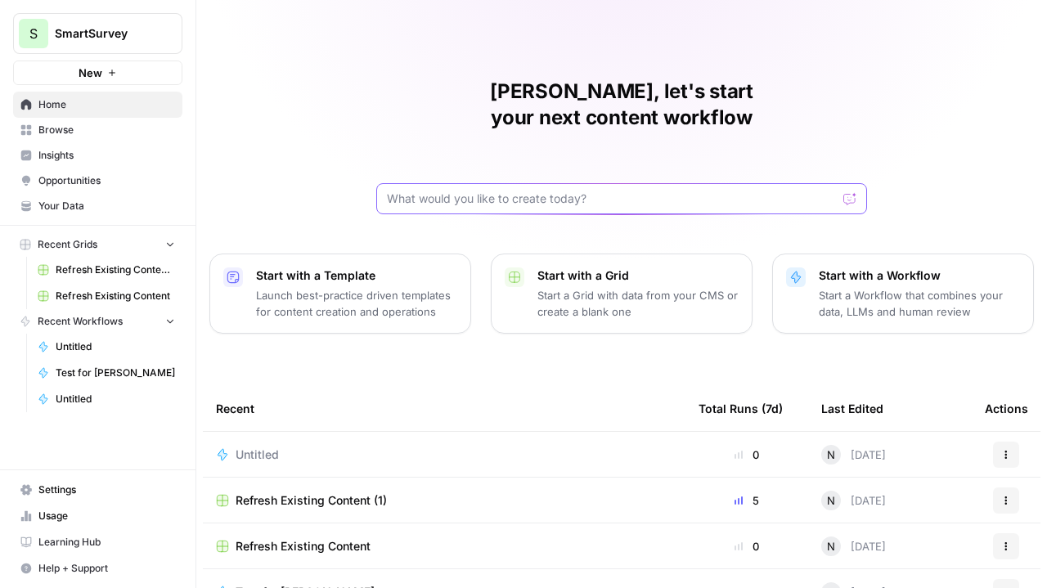
click at [433, 191] on input "text" at bounding box center [612, 199] width 450 height 16
type input "I want to create a TLDR 60 second summary of the content to be inserted at the …"
click button "Send" at bounding box center [850, 198] width 21 height 21
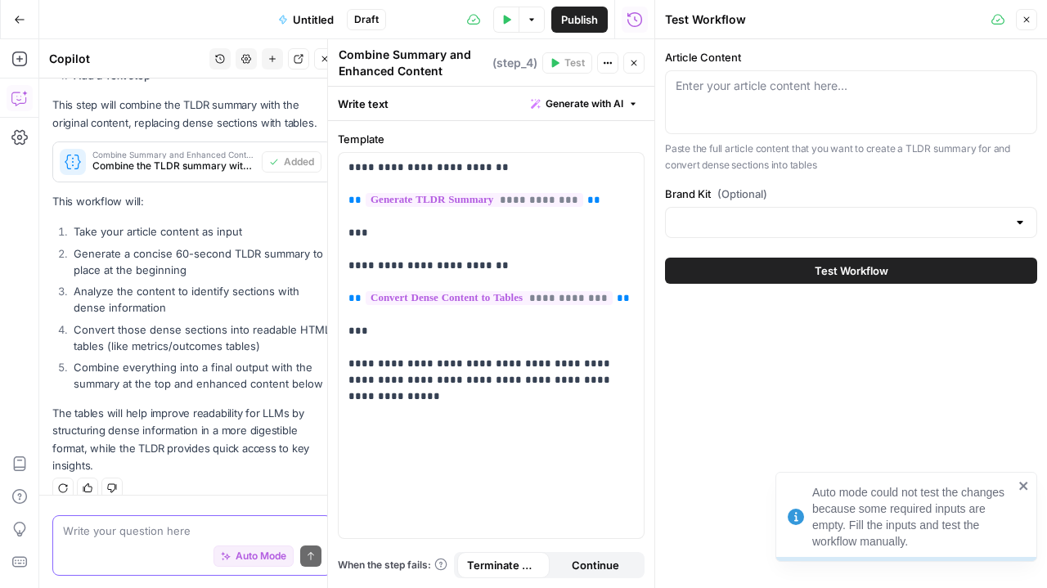
scroll to position [1380, 0]
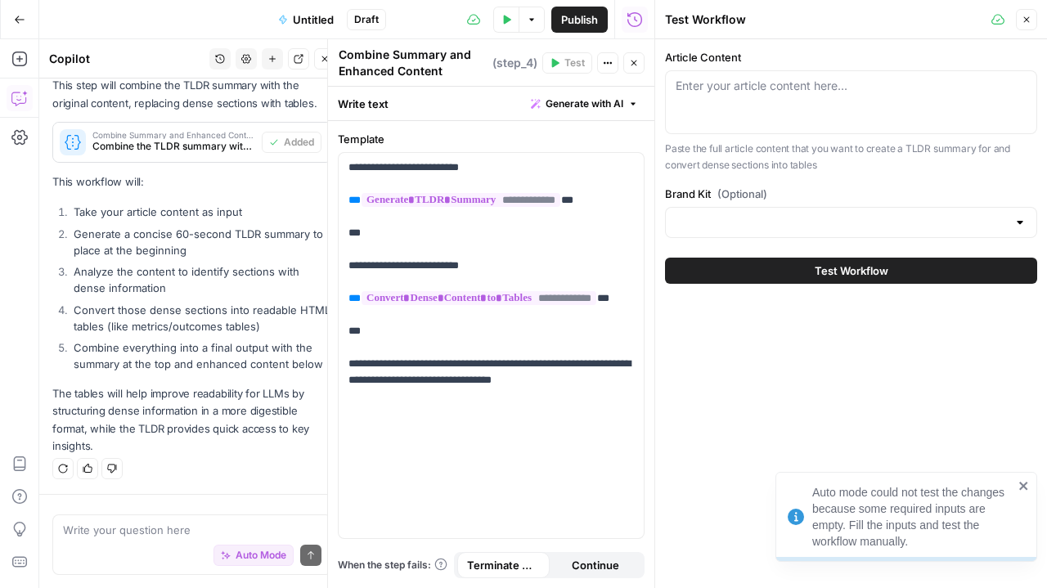
click at [868, 236] on div at bounding box center [851, 222] width 372 height 31
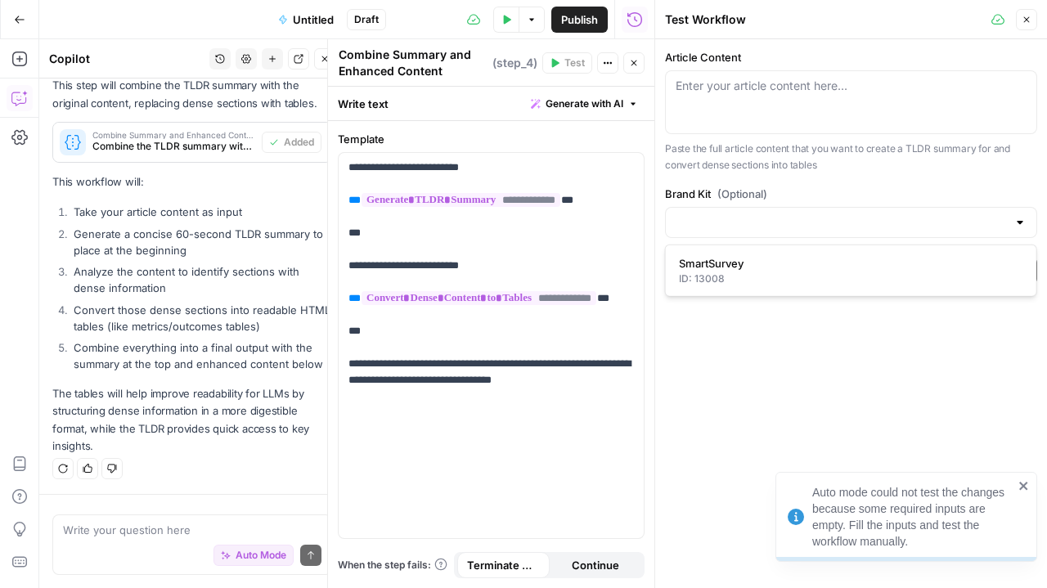
click at [877, 235] on div at bounding box center [851, 222] width 372 height 31
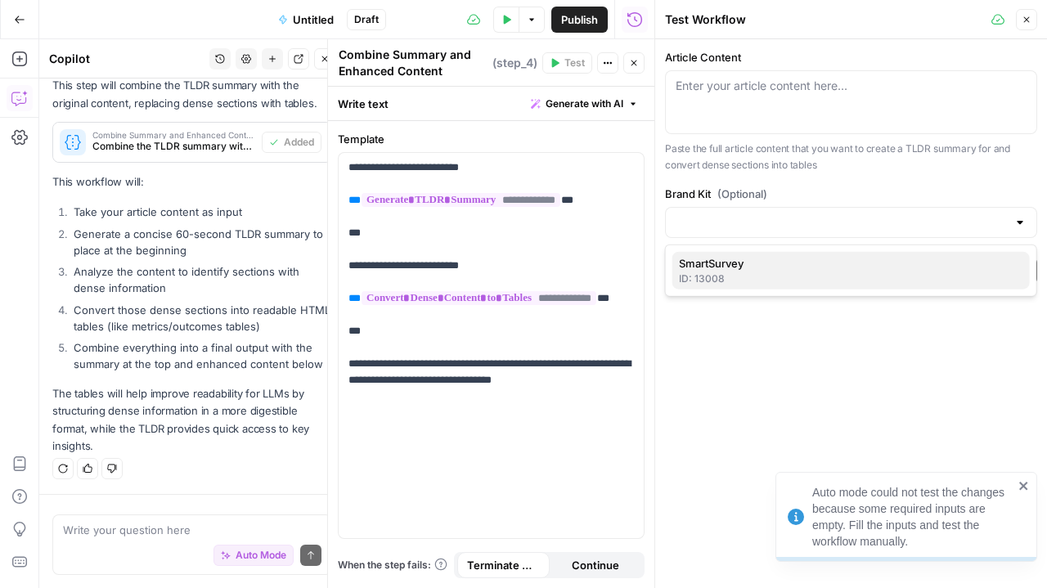
click at [812, 261] on span "SmartSurvey" at bounding box center [848, 263] width 338 height 16
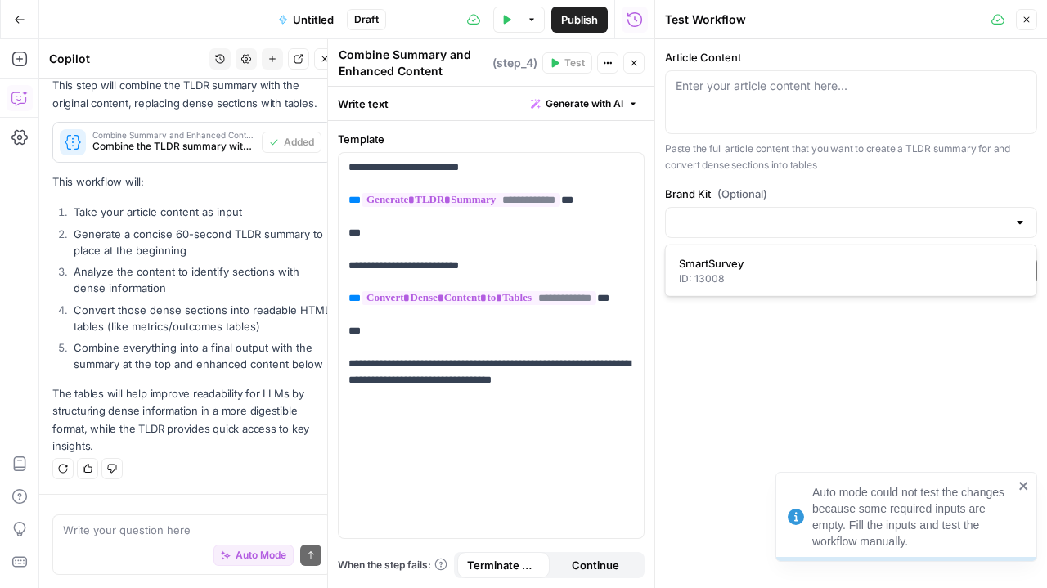
type input "SmartSurvey"
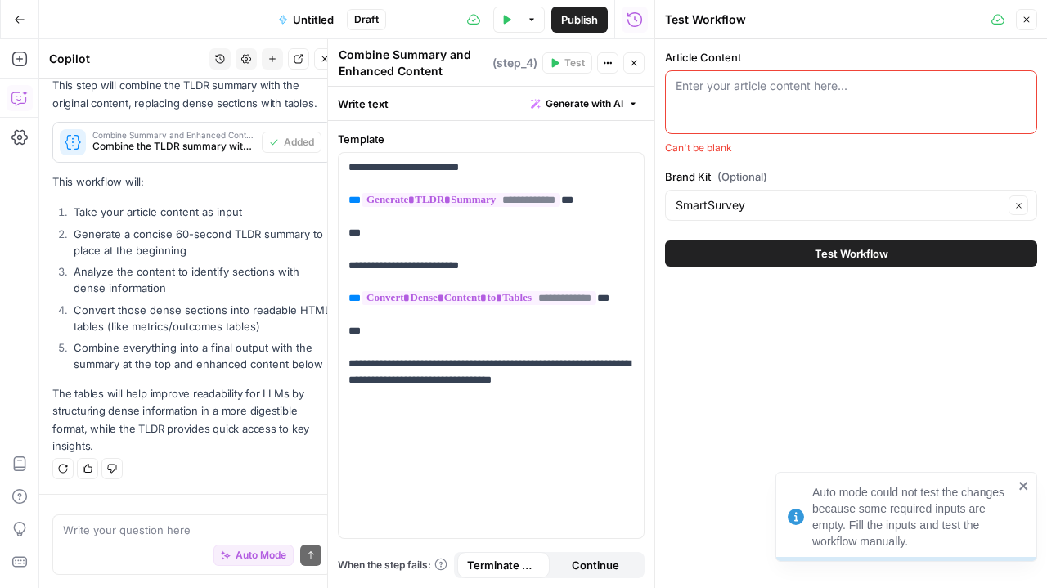
click at [759, 113] on div "Enter your article content here..." at bounding box center [851, 102] width 372 height 64
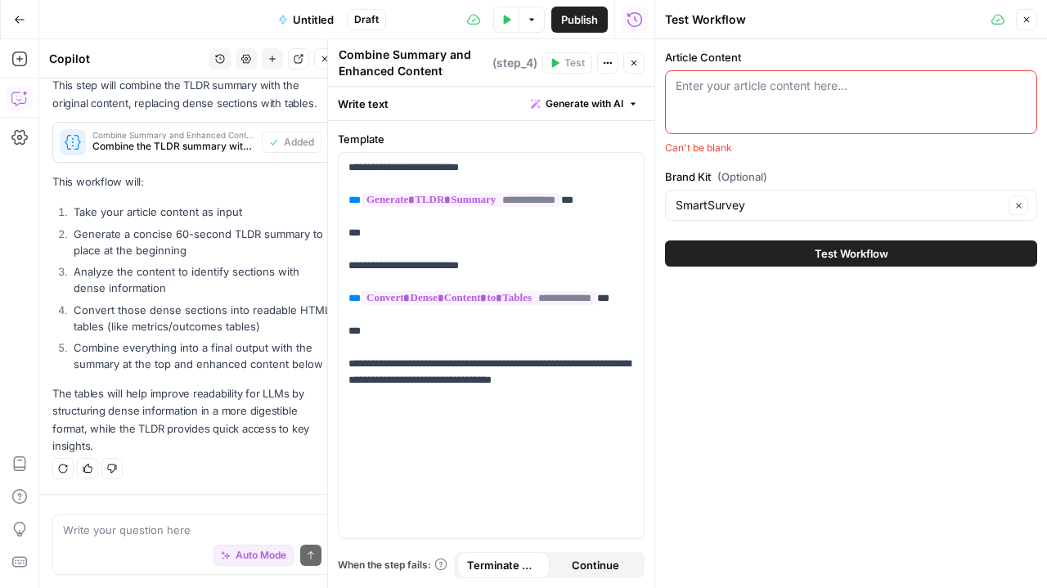
paste textarea "Customer Service Metrics And How To Measure Them by Mo Naser on December 4, 202…"
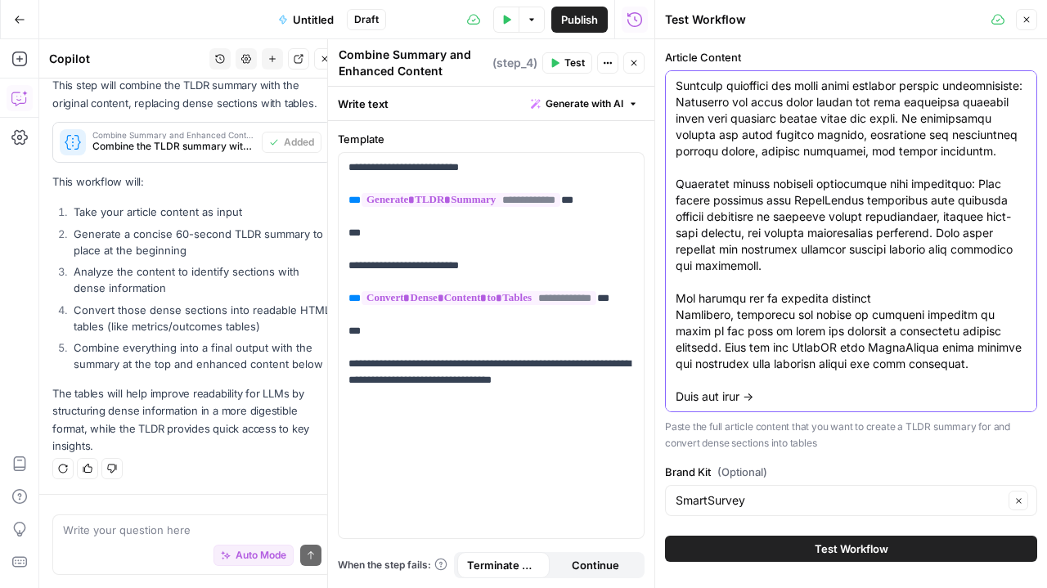
type textarea "Customer Service Metrics And How To Measure Them by Mo Naser on December 4, 202…"
click at [805, 545] on button "Test Workflow" at bounding box center [851, 549] width 372 height 26
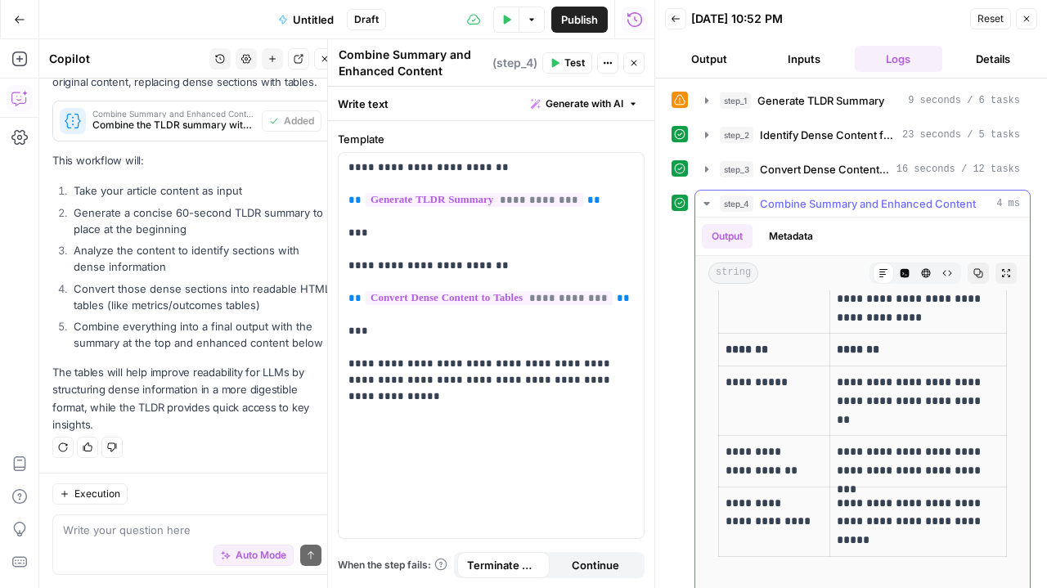
scroll to position [4902, 0]
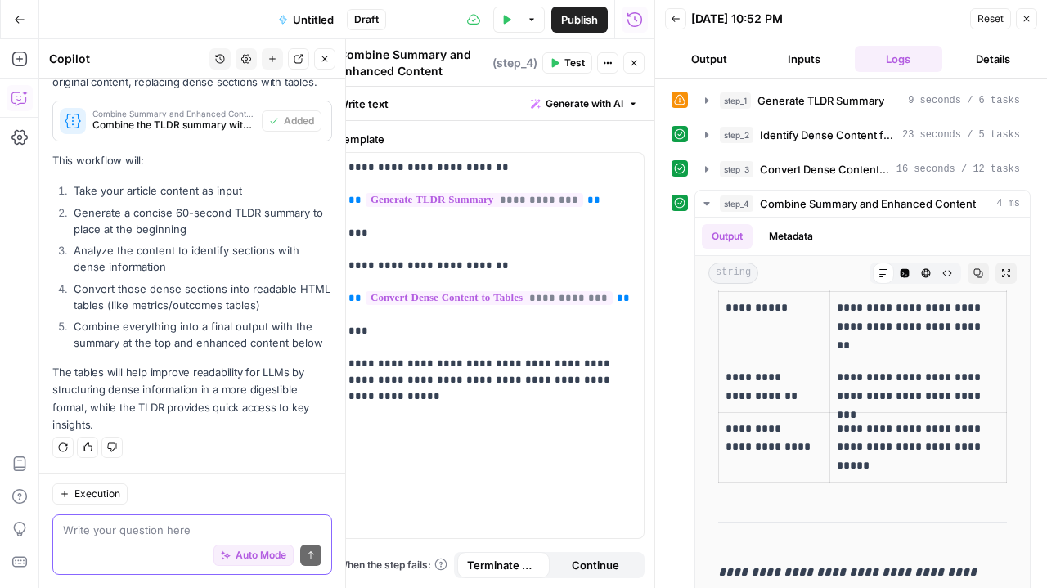
click at [139, 524] on textarea at bounding box center [192, 530] width 258 height 16
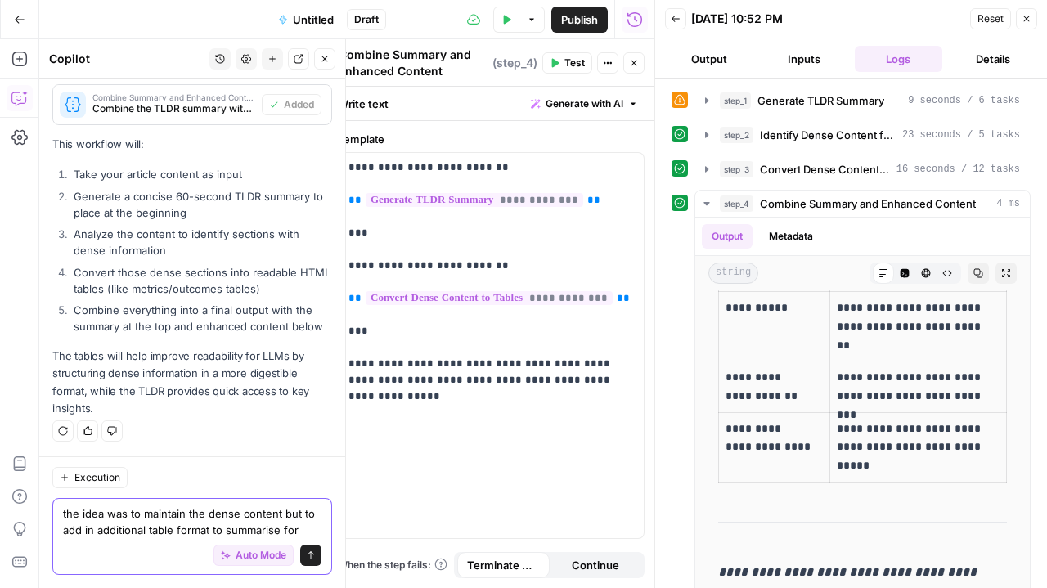
scroll to position [1433, 0]
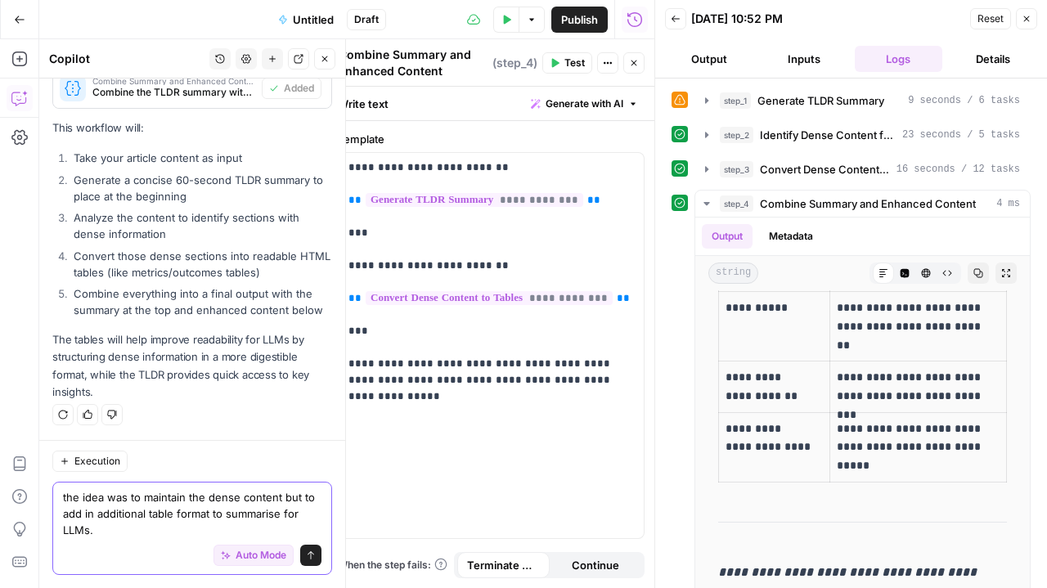
click at [201, 501] on textarea "the idea was to maintain the dense content but to add in additional table forma…" at bounding box center [192, 513] width 258 height 49
click at [194, 541] on div "Auto Mode Send" at bounding box center [192, 556] width 258 height 36
click at [183, 536] on textarea "the idea was to maintain the existing dense content but to add in additional ta…" at bounding box center [192, 513] width 258 height 49
click at [286, 513] on textarea "the idea was to maintain the existing dense content but to add in additional ta…" at bounding box center [192, 513] width 258 height 49
click at [213, 532] on textarea "the idea was to maintain the existing dense content but to add in additional ta…" at bounding box center [192, 513] width 258 height 49
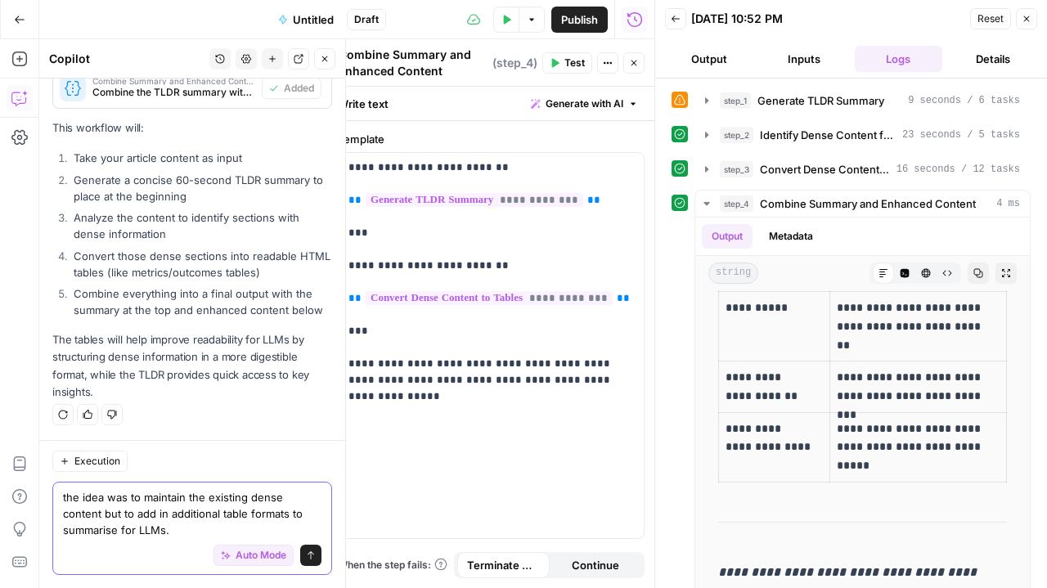
type textarea "the idea was to maintain the existing dense content but to add in additional ta…"
click at [312, 564] on div "the idea was to maintain the existing dense content but to add in additional ta…" at bounding box center [192, 528] width 280 height 93
click at [306, 554] on icon "submit" at bounding box center [311, 555] width 10 height 10
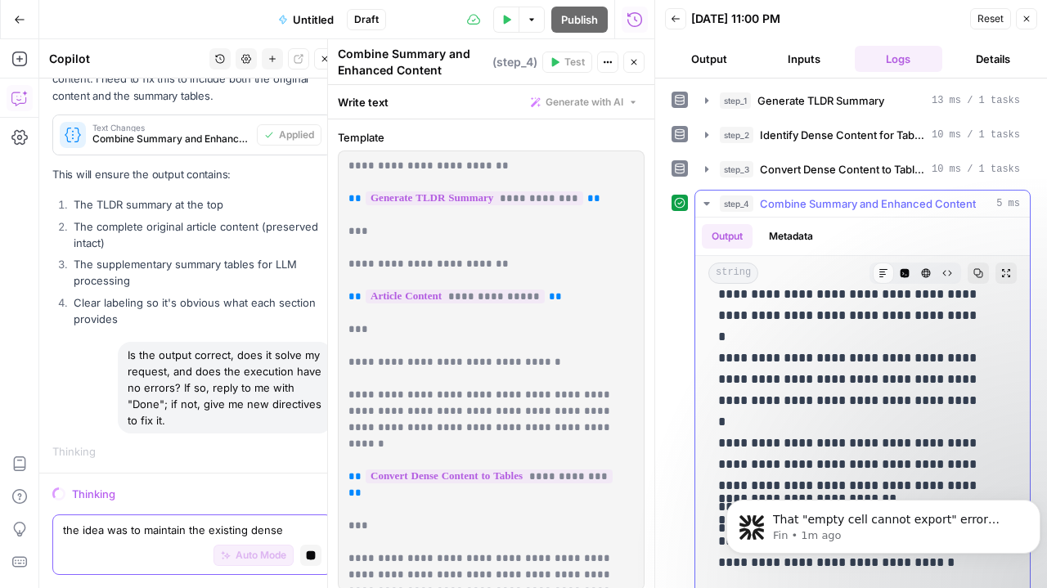
scroll to position [4328, 0]
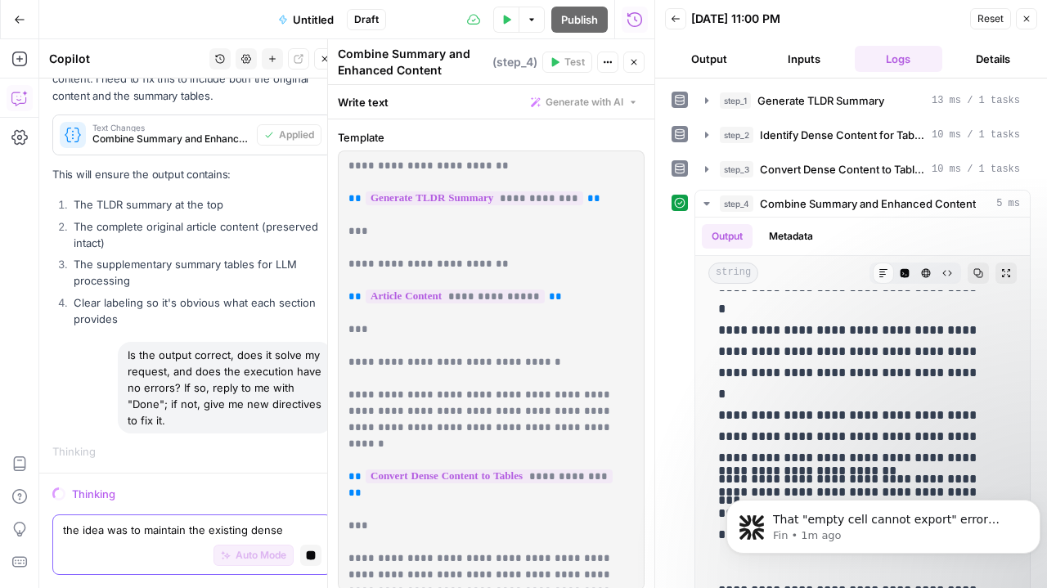
drag, startPoint x: 999, startPoint y: 465, endPoint x: 702, endPoint y: 460, distance: 297.7
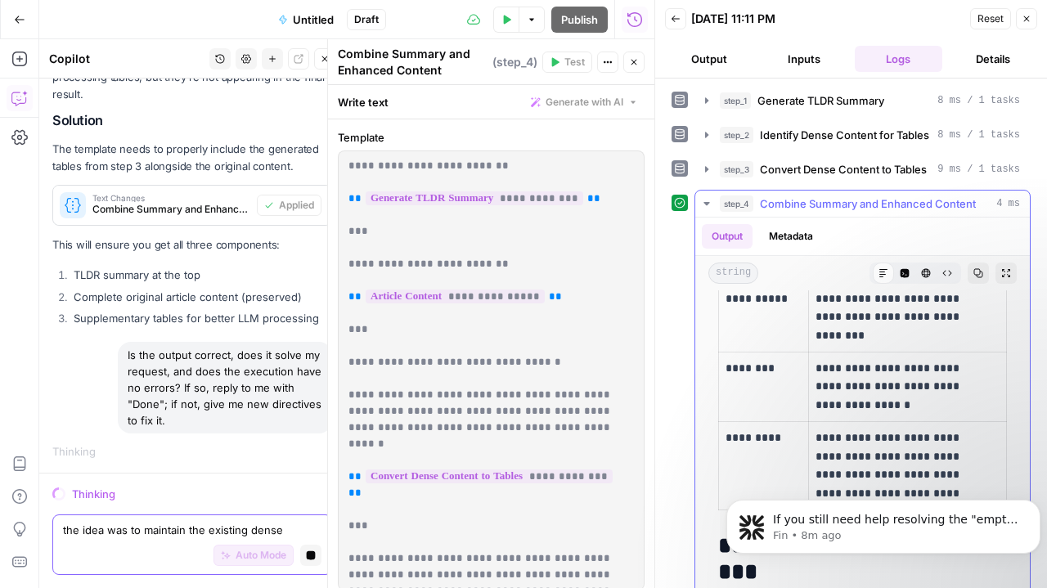
scroll to position [12350, 0]
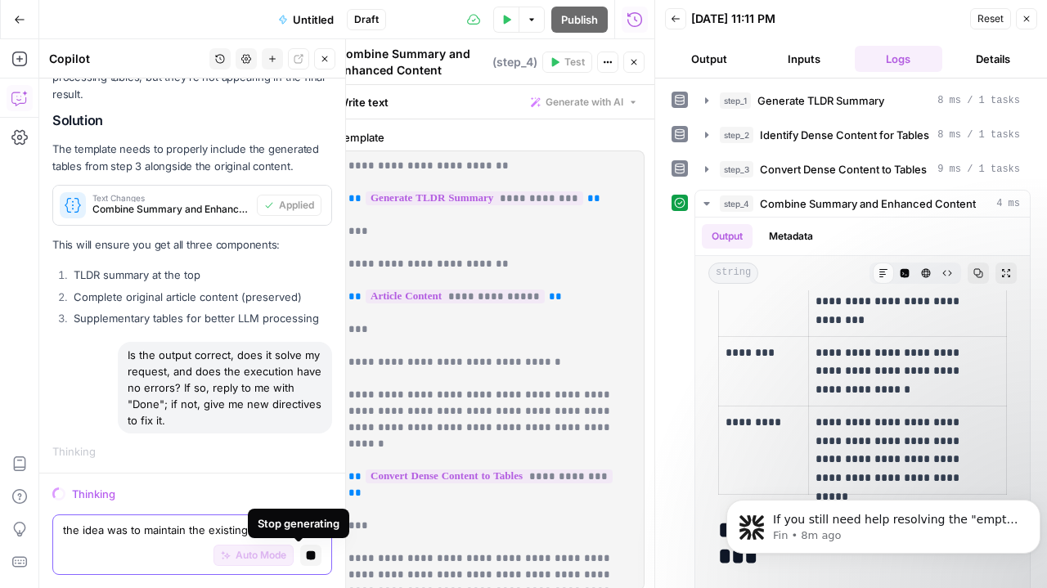
click at [307, 552] on icon "button" at bounding box center [311, 555] width 9 height 9
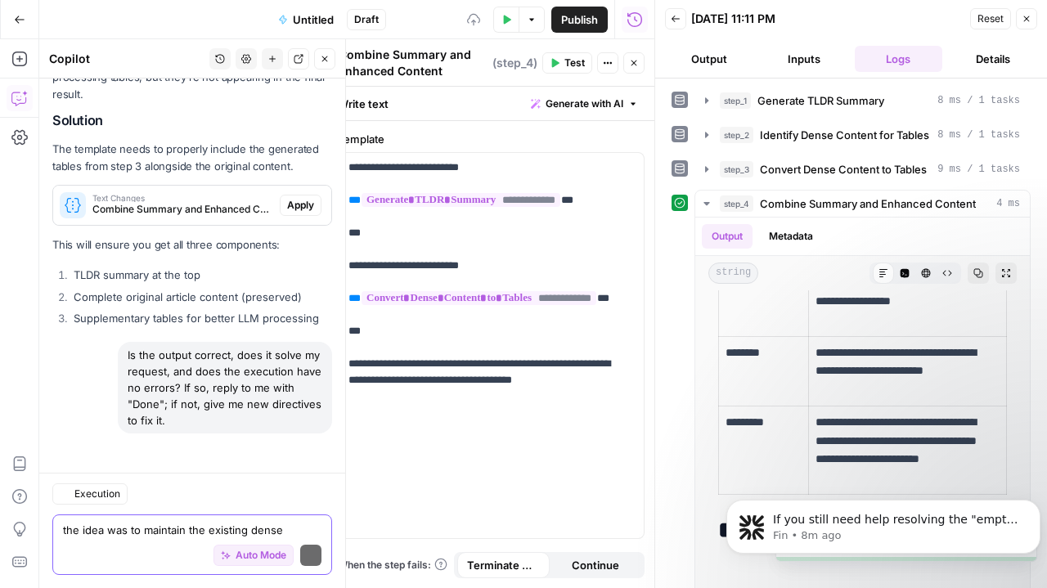
scroll to position [0, 0]
